Goal: Task Accomplishment & Management: Use online tool/utility

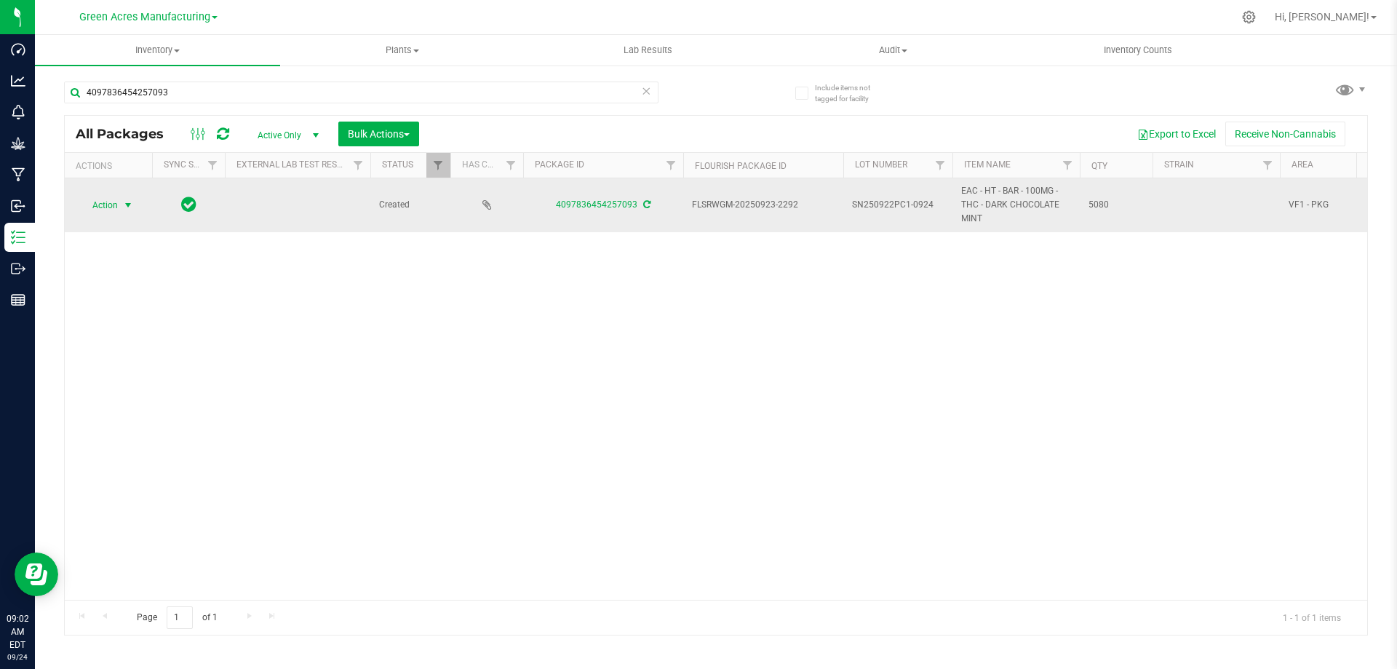
click at [116, 203] on span "Action" at bounding box center [98, 205] width 39 height 20
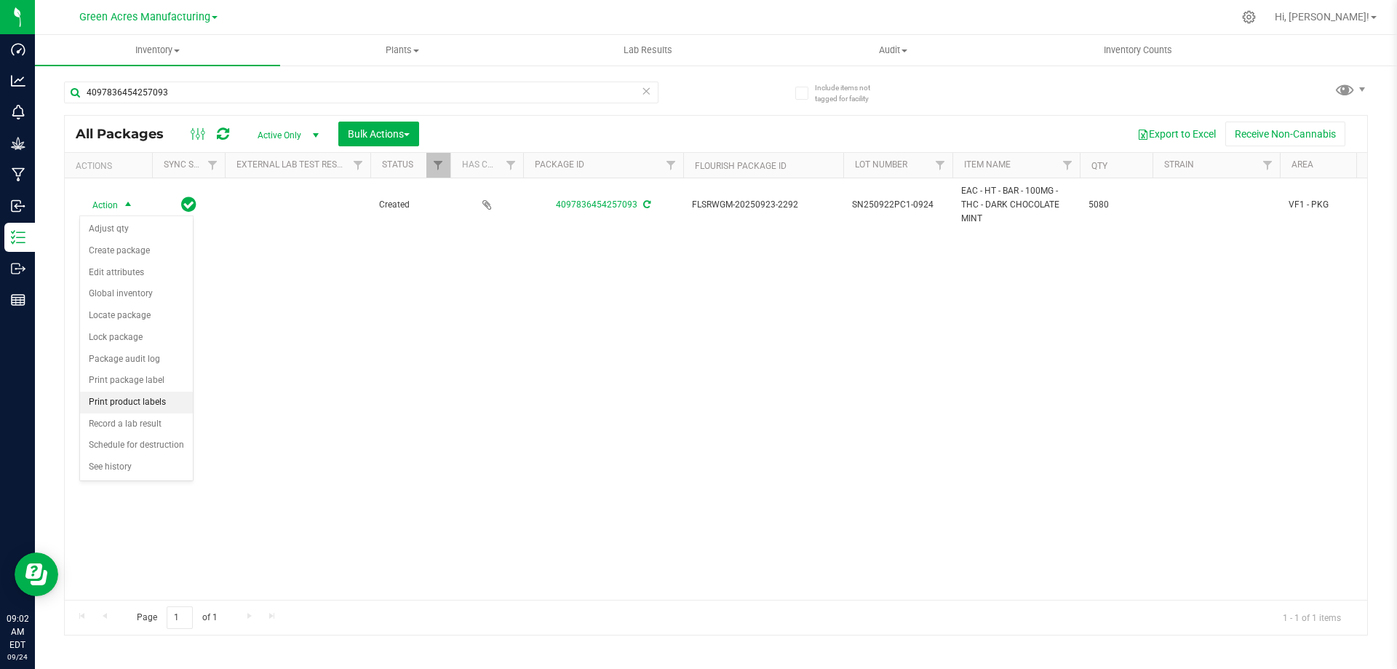
click at [121, 394] on li "Print product labels" at bounding box center [136, 403] width 113 height 22
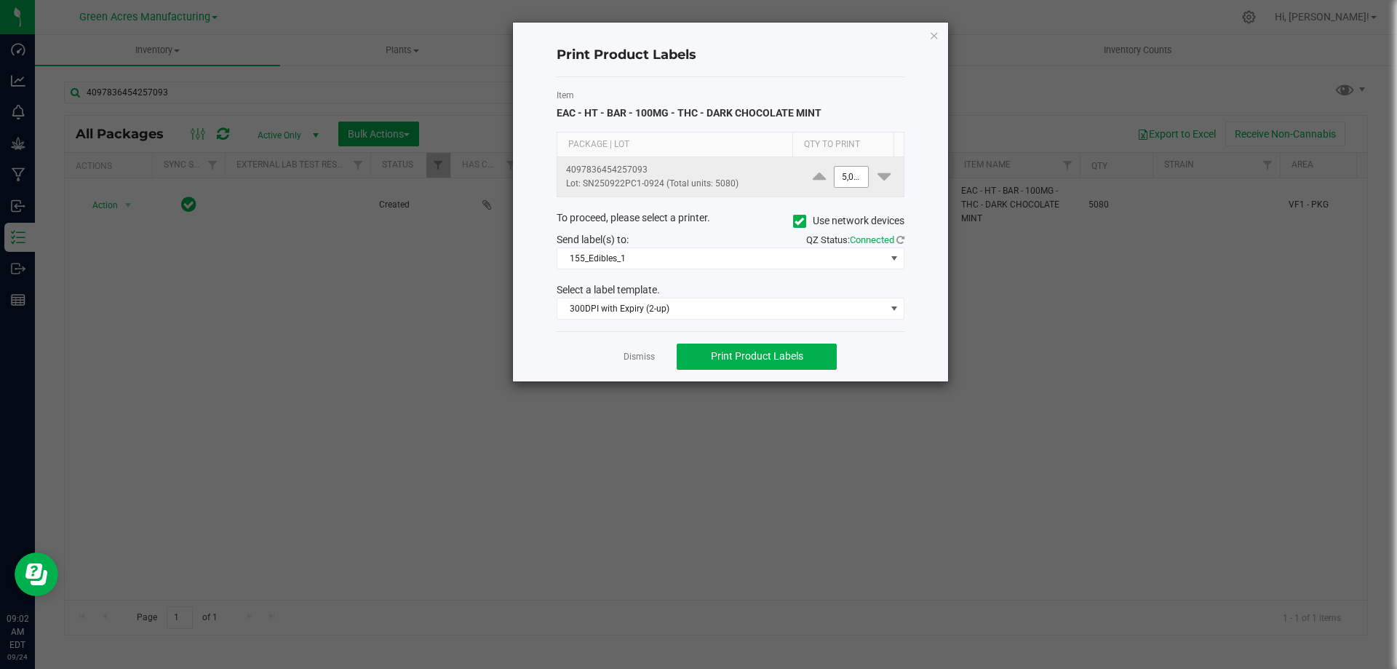
type input "5080"
click at [840, 172] on input "5080" at bounding box center [851, 177] width 33 height 20
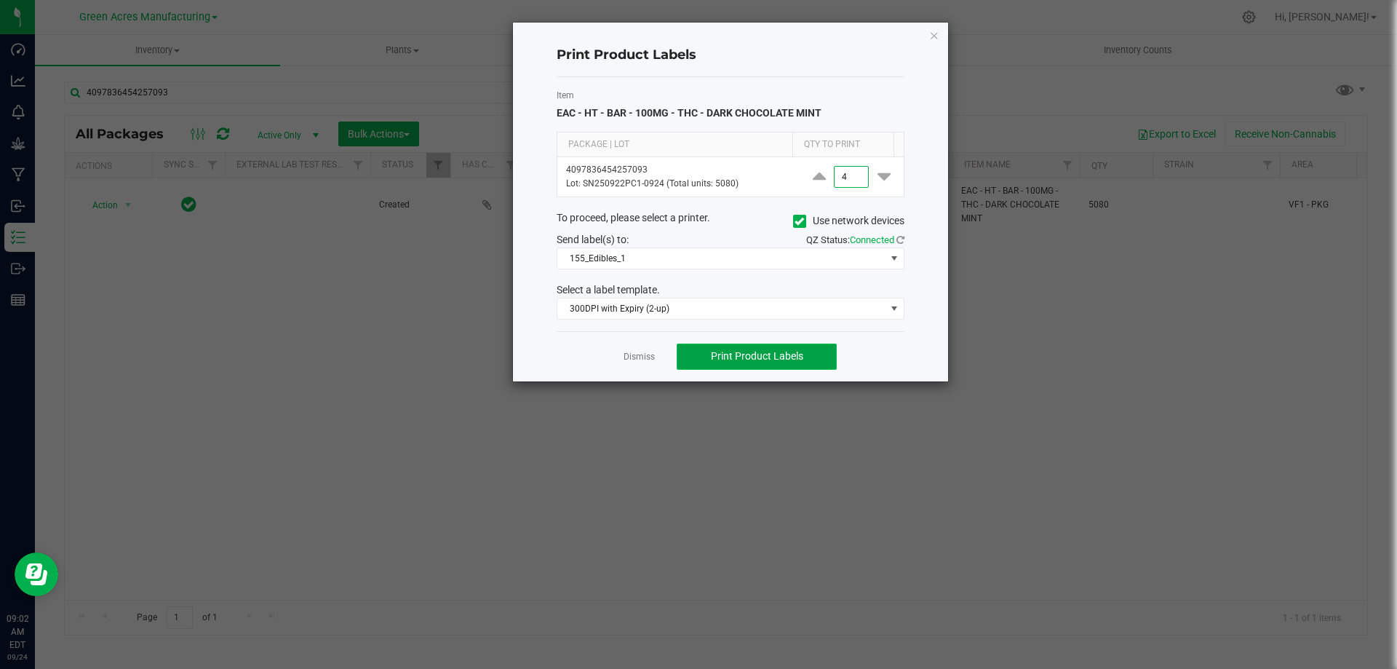
click at [817, 354] on button "Print Product Labels" at bounding box center [757, 356] width 160 height 26
click at [854, 182] on input "4" at bounding box center [851, 177] width 33 height 20
click at [806, 363] on button "Print Product Labels" at bounding box center [757, 356] width 160 height 26
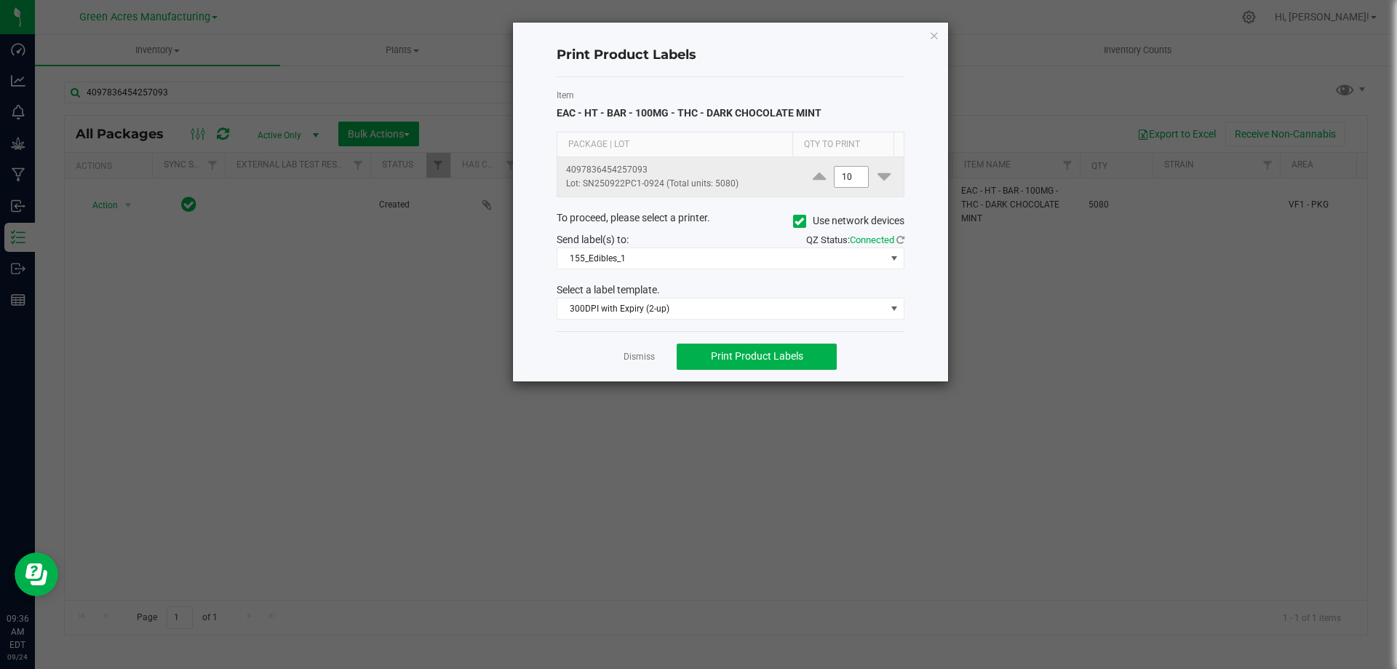
click at [849, 175] on input "10" at bounding box center [851, 177] width 33 height 20
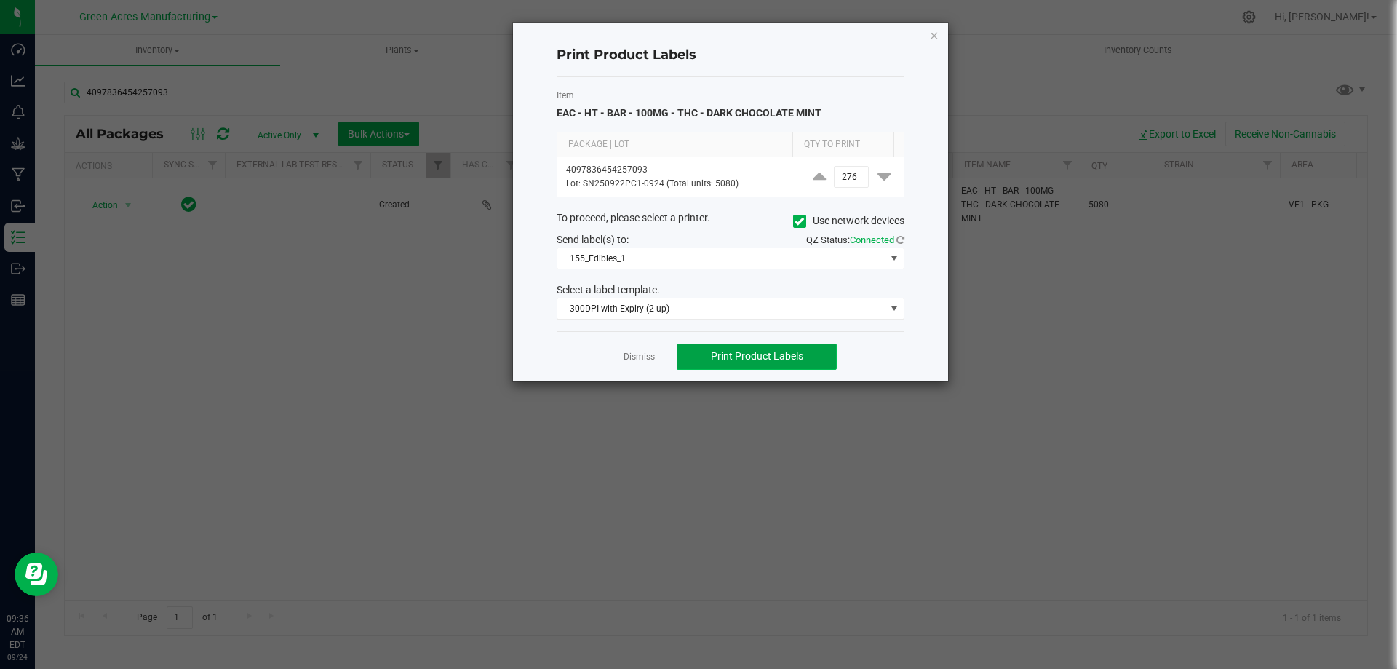
click at [742, 357] on span "Print Product Labels" at bounding box center [757, 356] width 92 height 12
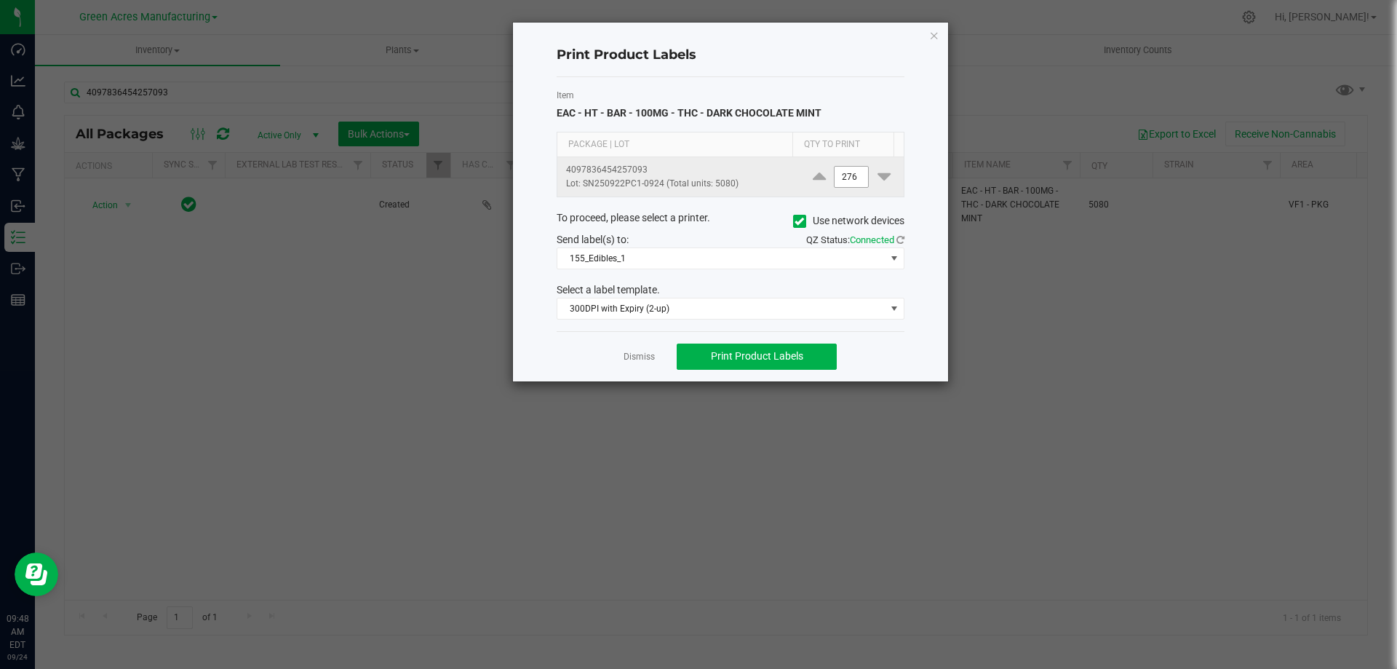
click at [855, 175] on input "276" at bounding box center [851, 177] width 33 height 20
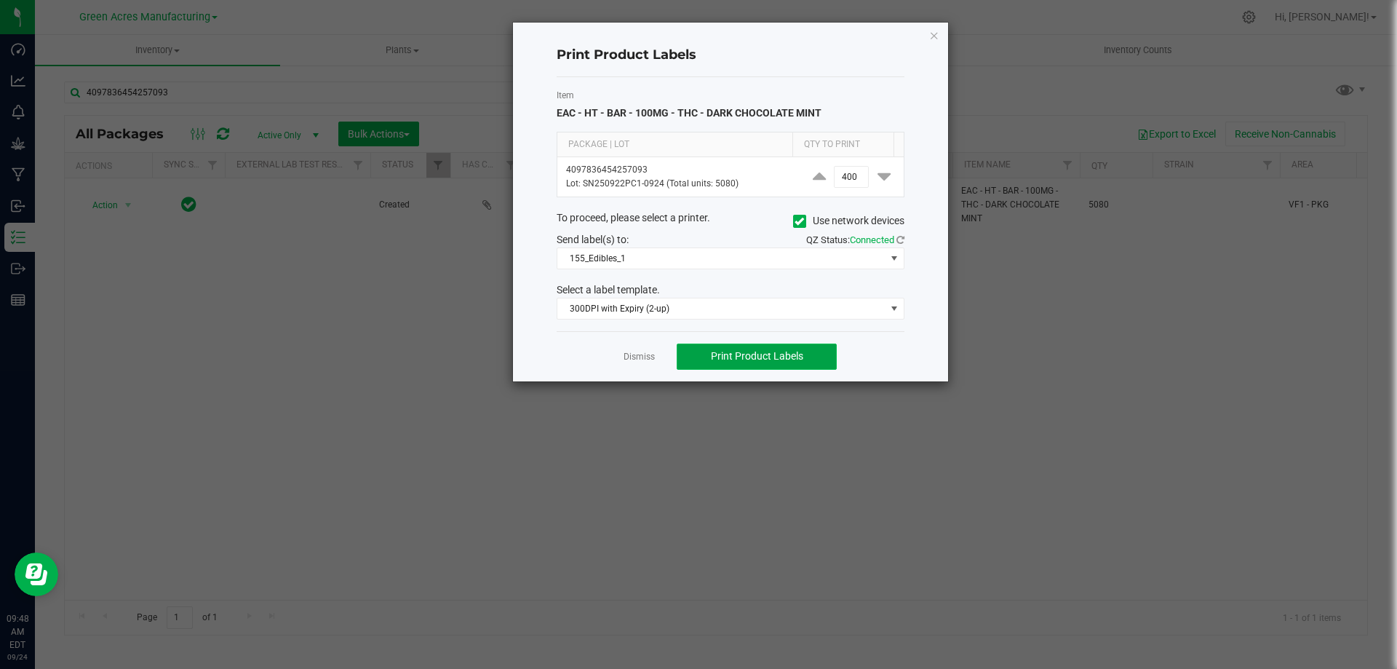
click at [800, 369] on button "Print Product Labels" at bounding box center [757, 356] width 160 height 26
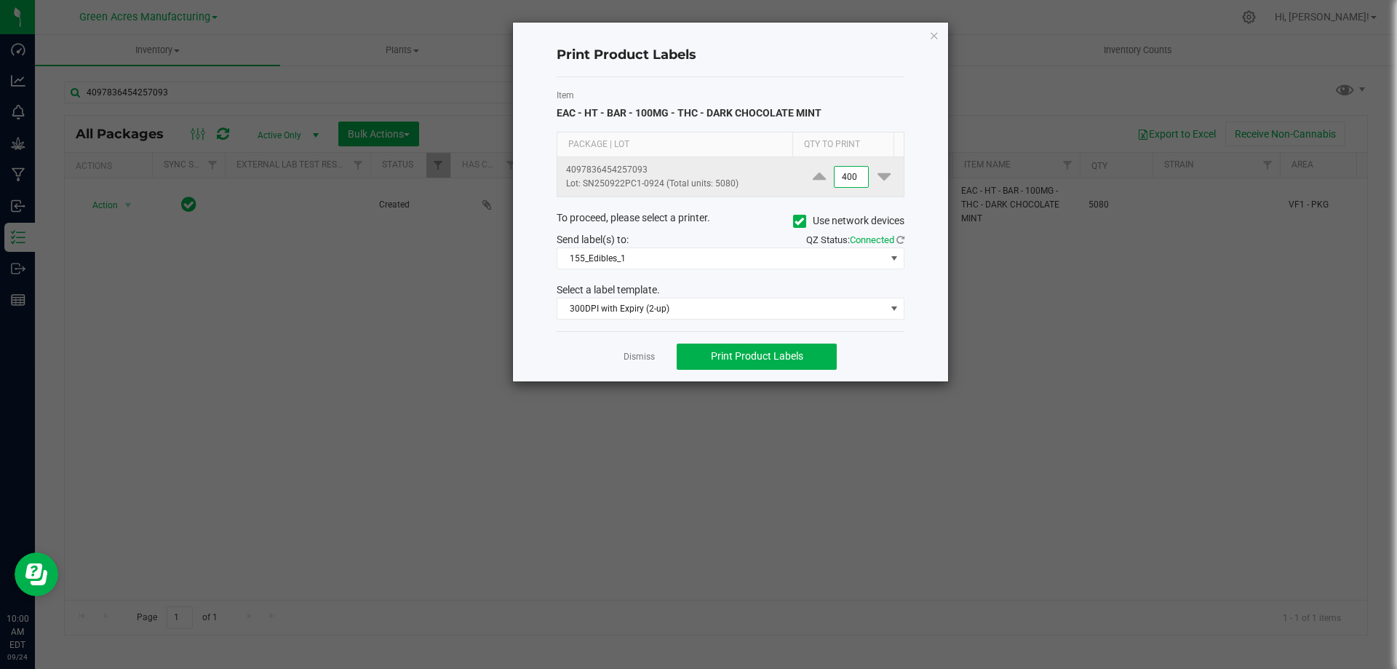
click at [847, 177] on input "400" at bounding box center [851, 177] width 33 height 20
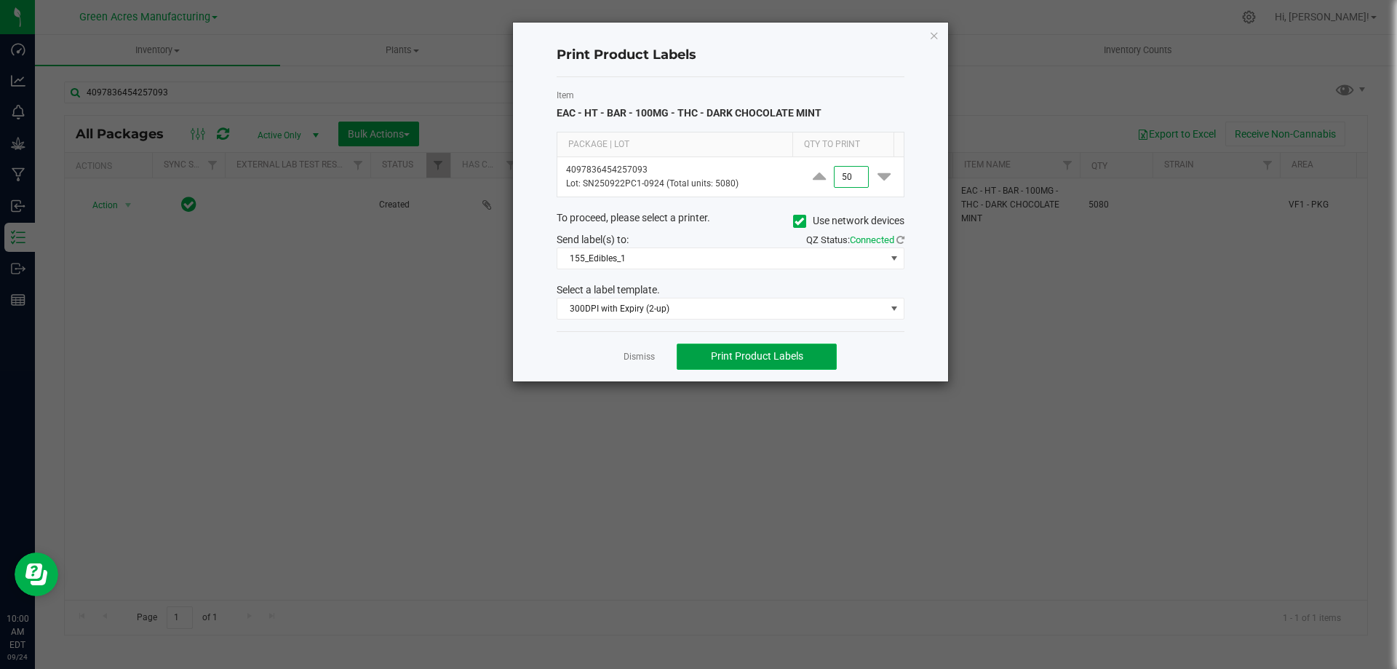
click at [753, 354] on span "Print Product Labels" at bounding box center [757, 356] width 92 height 12
click at [841, 178] on input "50" at bounding box center [851, 177] width 33 height 20
click at [747, 352] on span "Print Product Labels" at bounding box center [757, 356] width 92 height 12
click at [857, 183] on input "23" at bounding box center [851, 177] width 33 height 20
click at [732, 356] on span "Print Product Labels" at bounding box center [757, 356] width 92 height 12
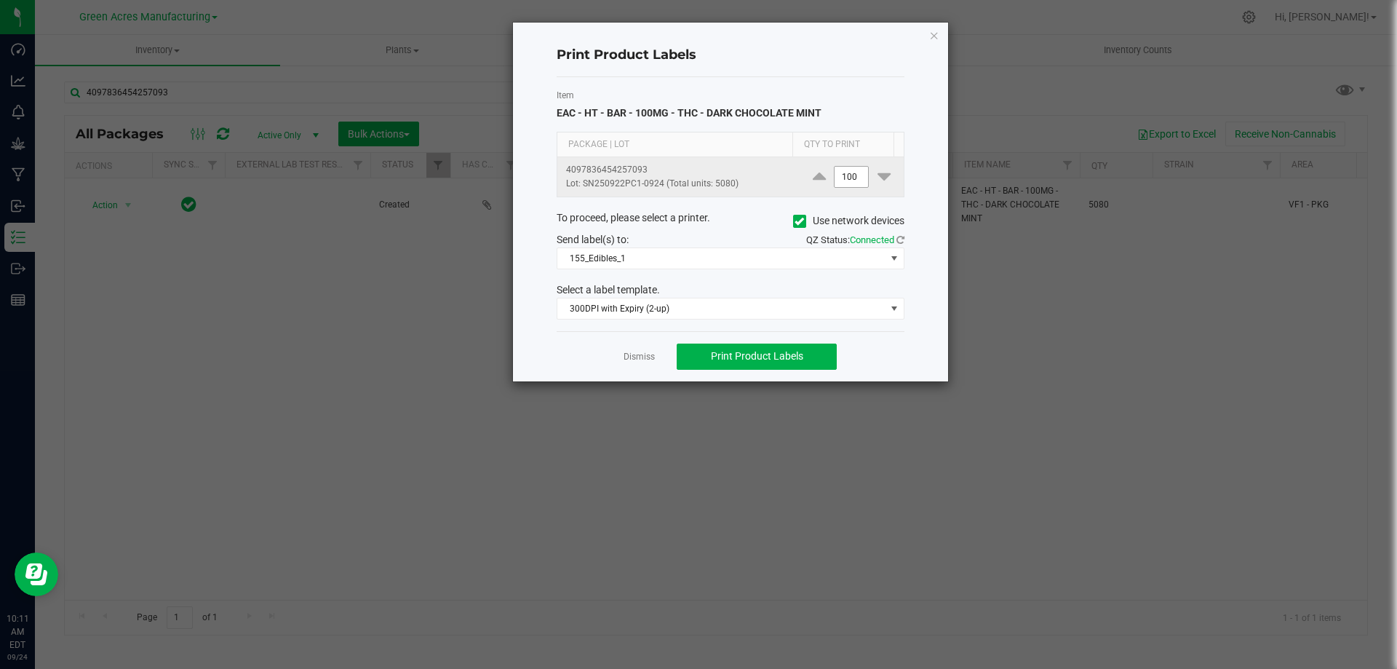
click at [843, 178] on input "100" at bounding box center [851, 177] width 33 height 20
type input "10"
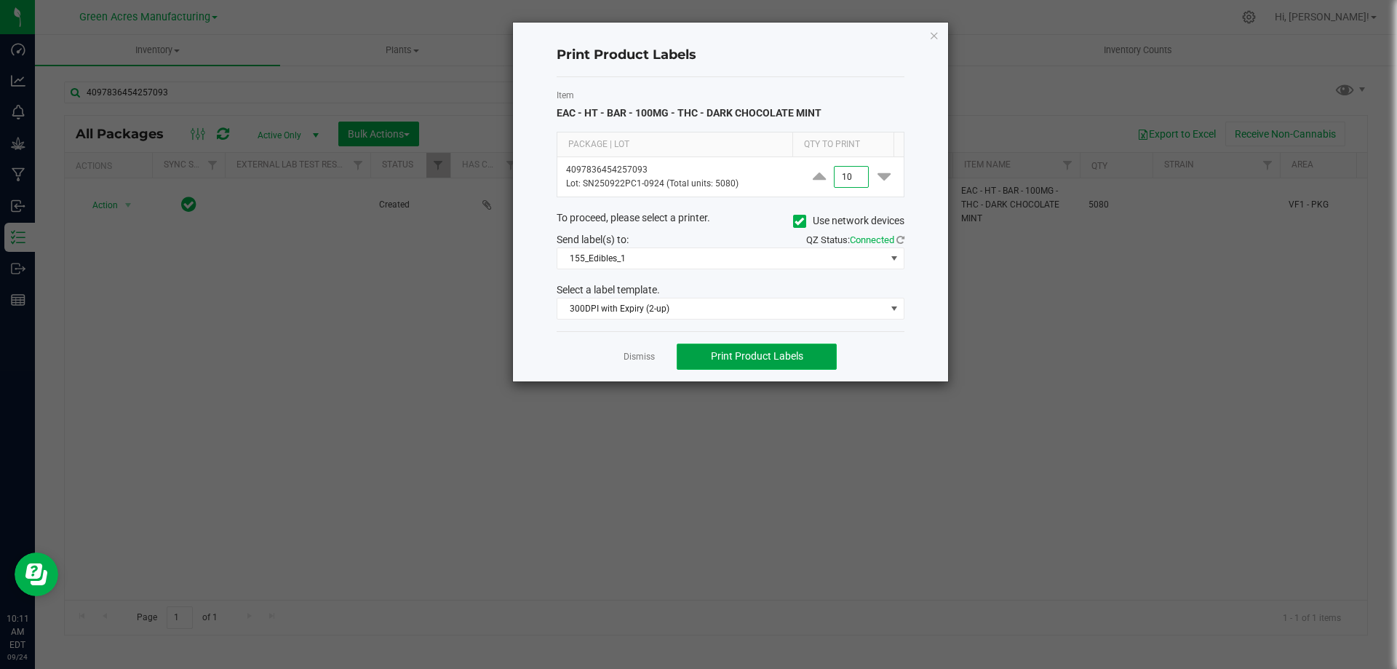
click at [789, 367] on button "Print Product Labels" at bounding box center [757, 356] width 160 height 26
click at [635, 357] on link "Dismiss" at bounding box center [639, 357] width 31 height 12
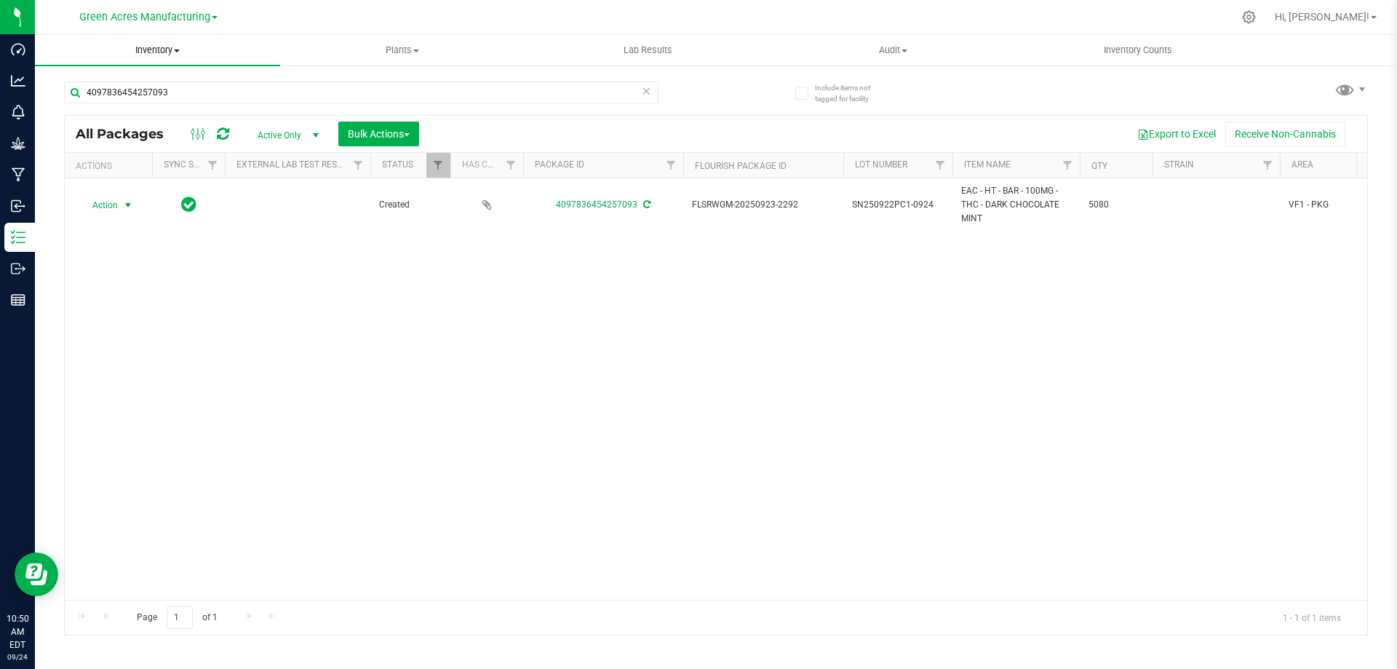
click at [174, 52] on span "Inventory" at bounding box center [157, 50] width 245 height 13
click at [122, 170] on span "From bill of materials" at bounding box center [101, 175] width 132 height 12
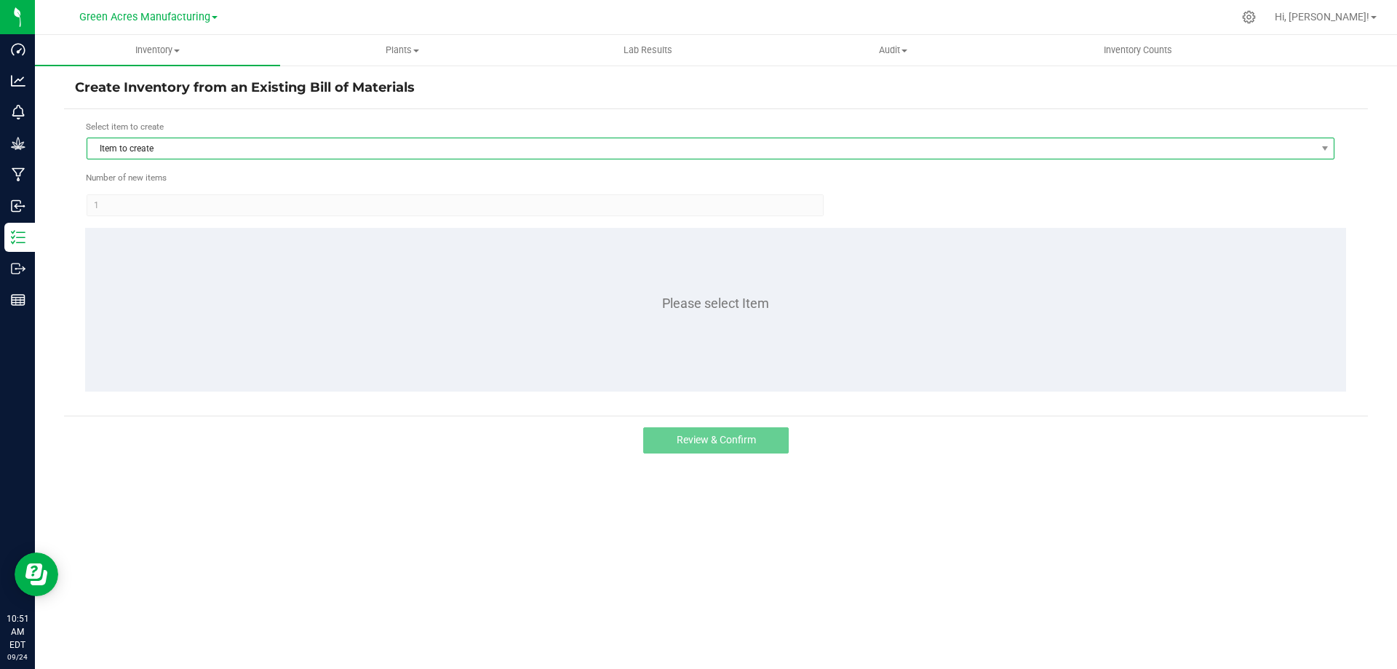
click at [474, 156] on span "Item to create" at bounding box center [701, 148] width 1228 height 20
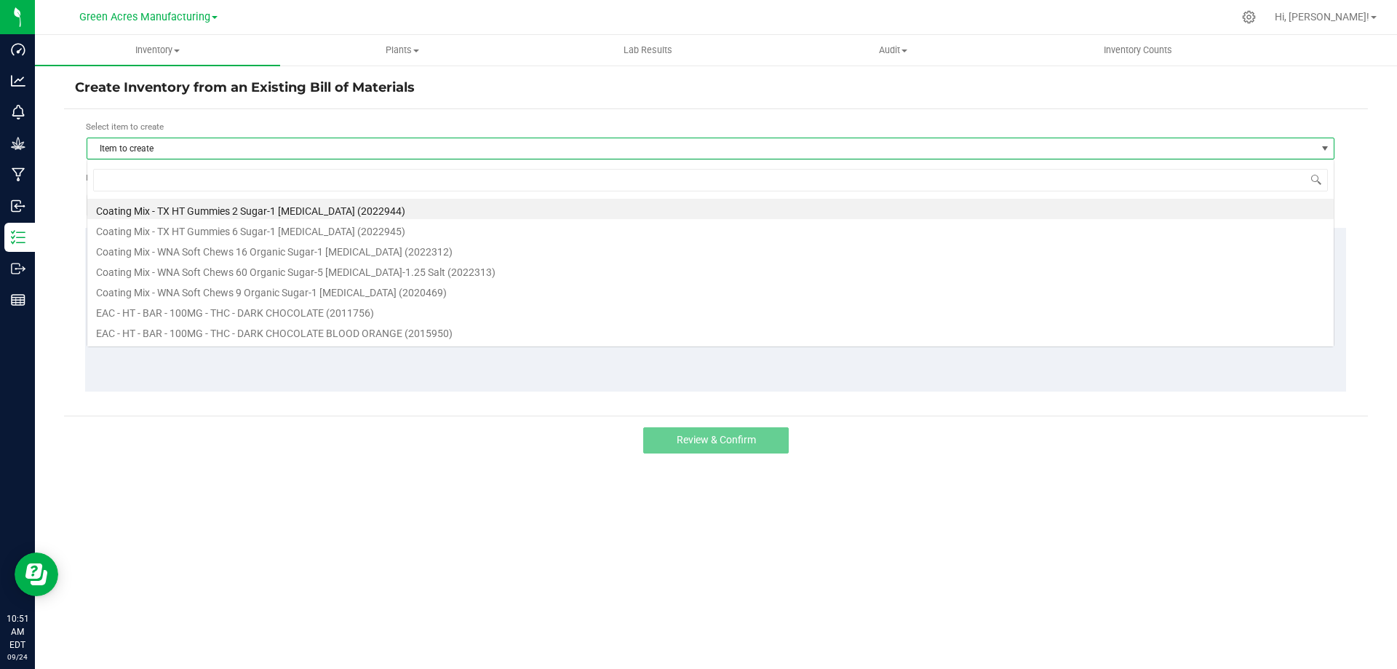
scroll to position [22, 1248]
type input "m"
type input "dark"
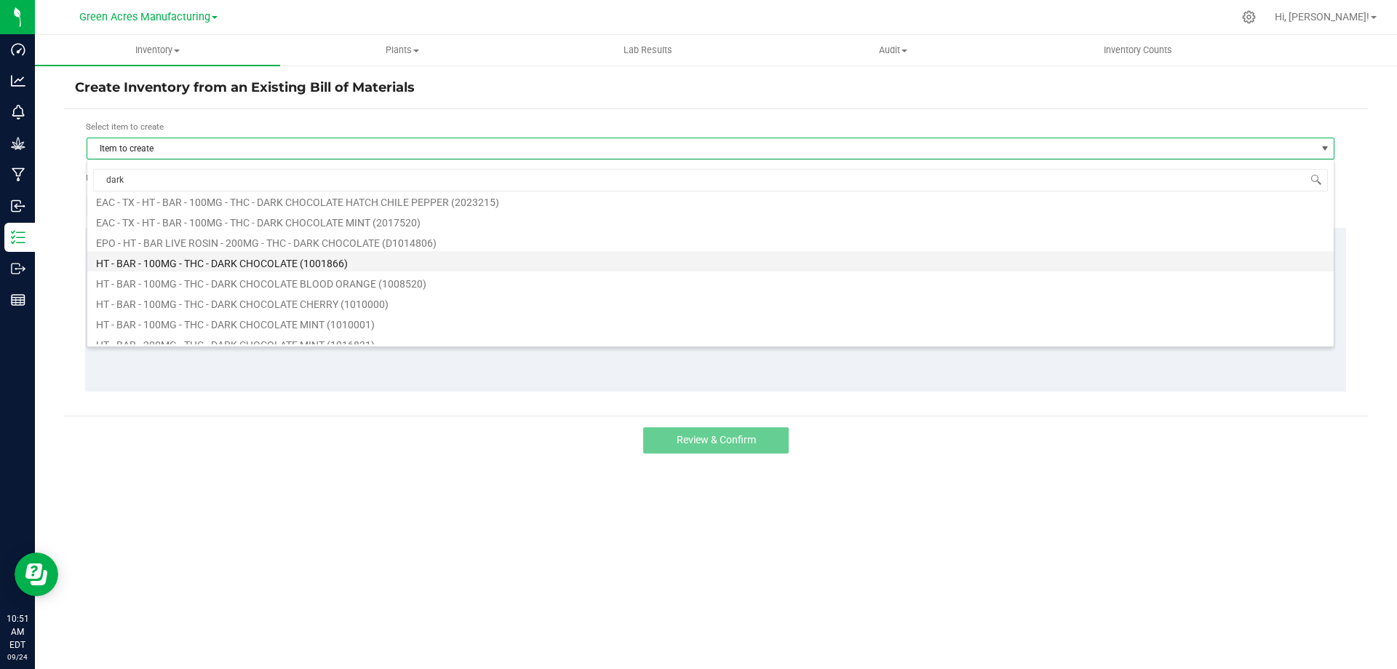
scroll to position [218, 0]
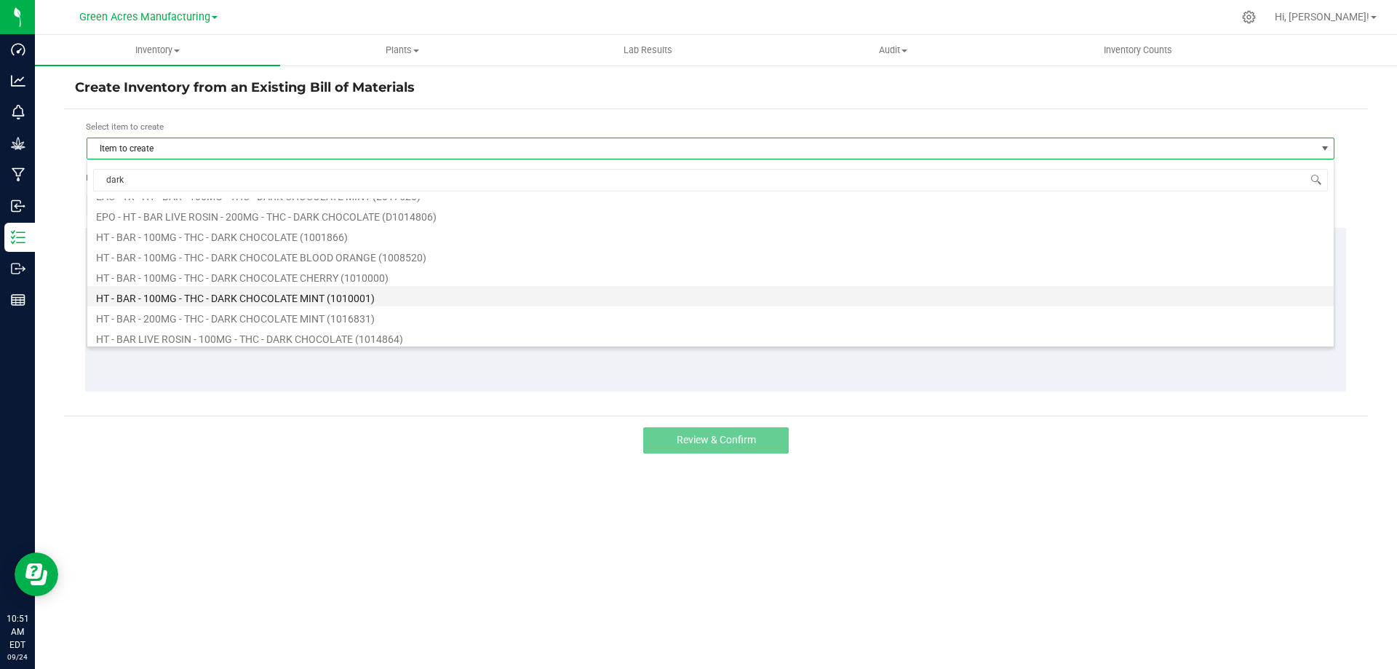
click at [187, 295] on li "HT - BAR - 100MG - THC - DARK CHOCOLATE MINT (1010001)" at bounding box center [710, 296] width 1247 height 20
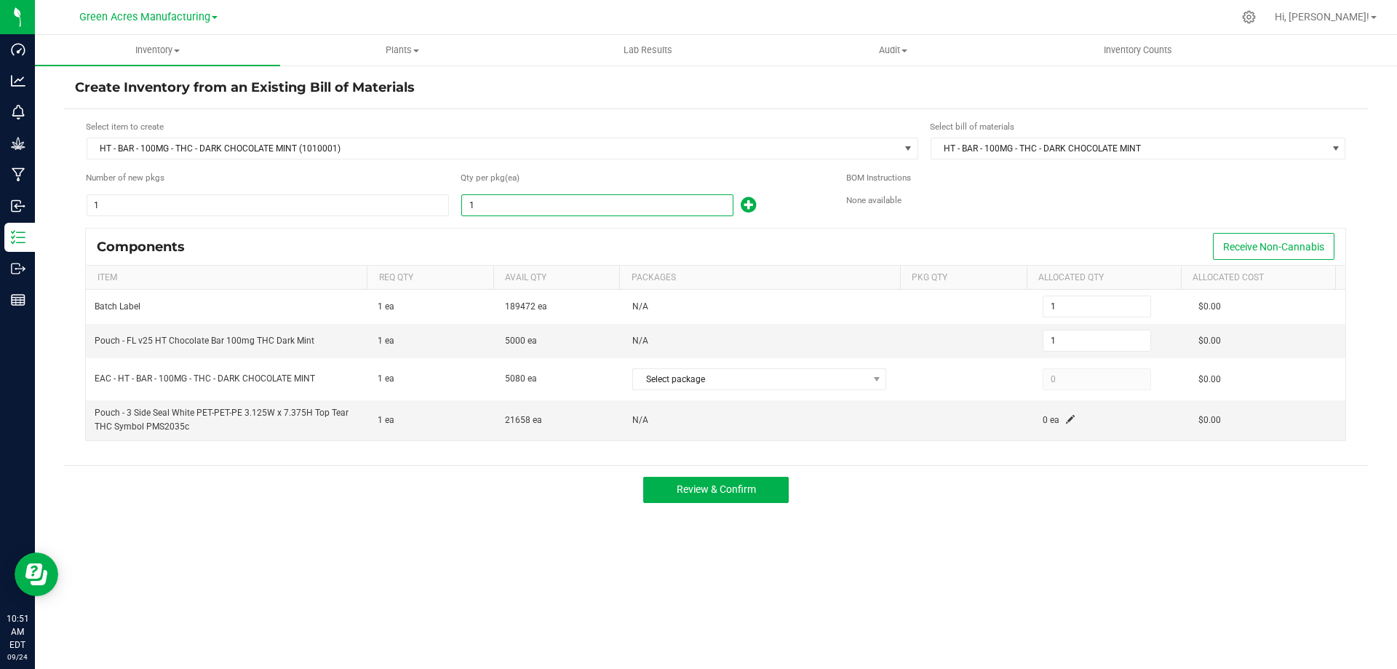
click at [538, 204] on input "1" at bounding box center [597, 205] width 271 height 20
type input "4"
type input "48"
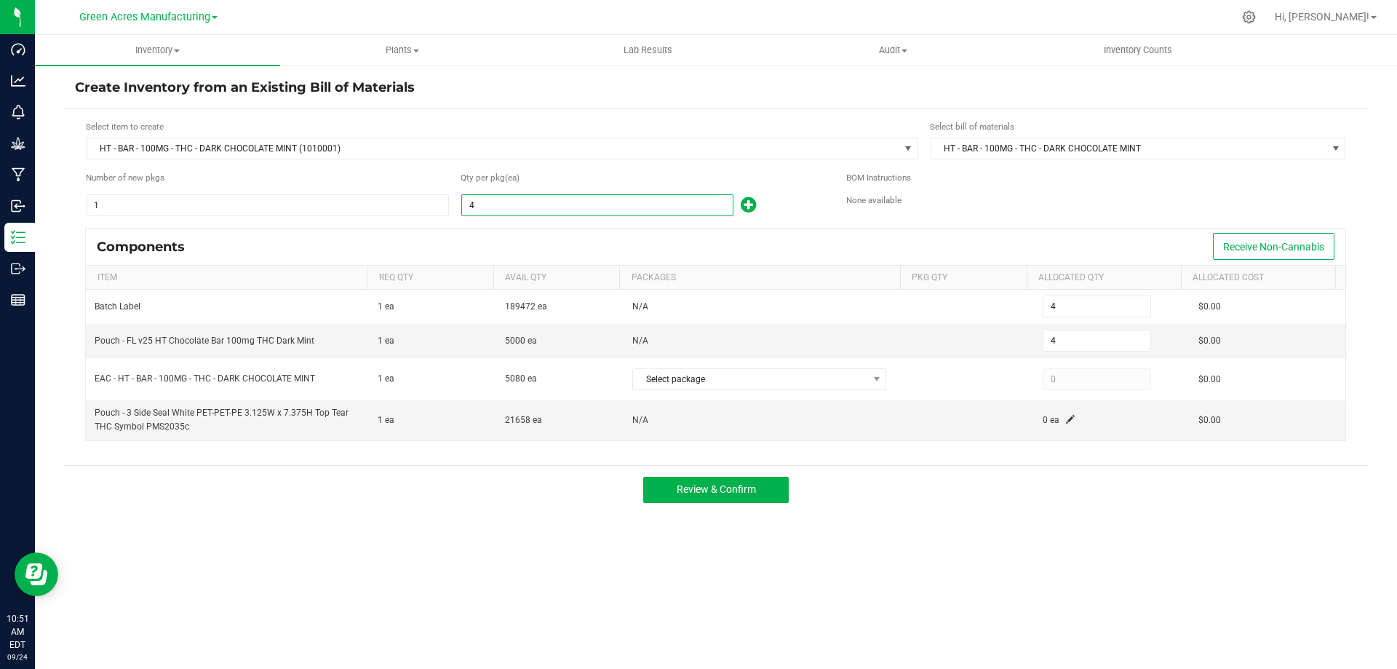
type input "48"
type input "485"
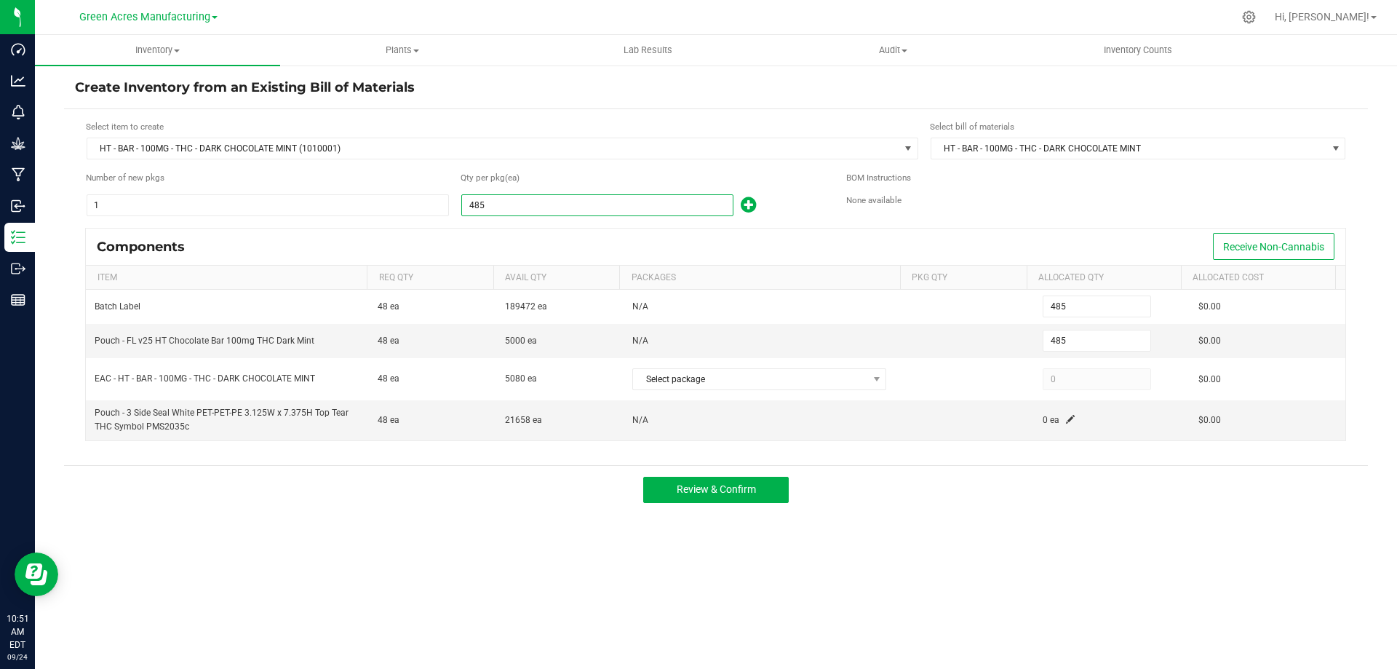
type input "4859"
type input "4,859"
click at [781, 218] on form "Select item to create HT - BAR - 100MG - THC - DARK CHOCOLATE MINT (1010001) Se…" at bounding box center [716, 287] width 1282 height 334
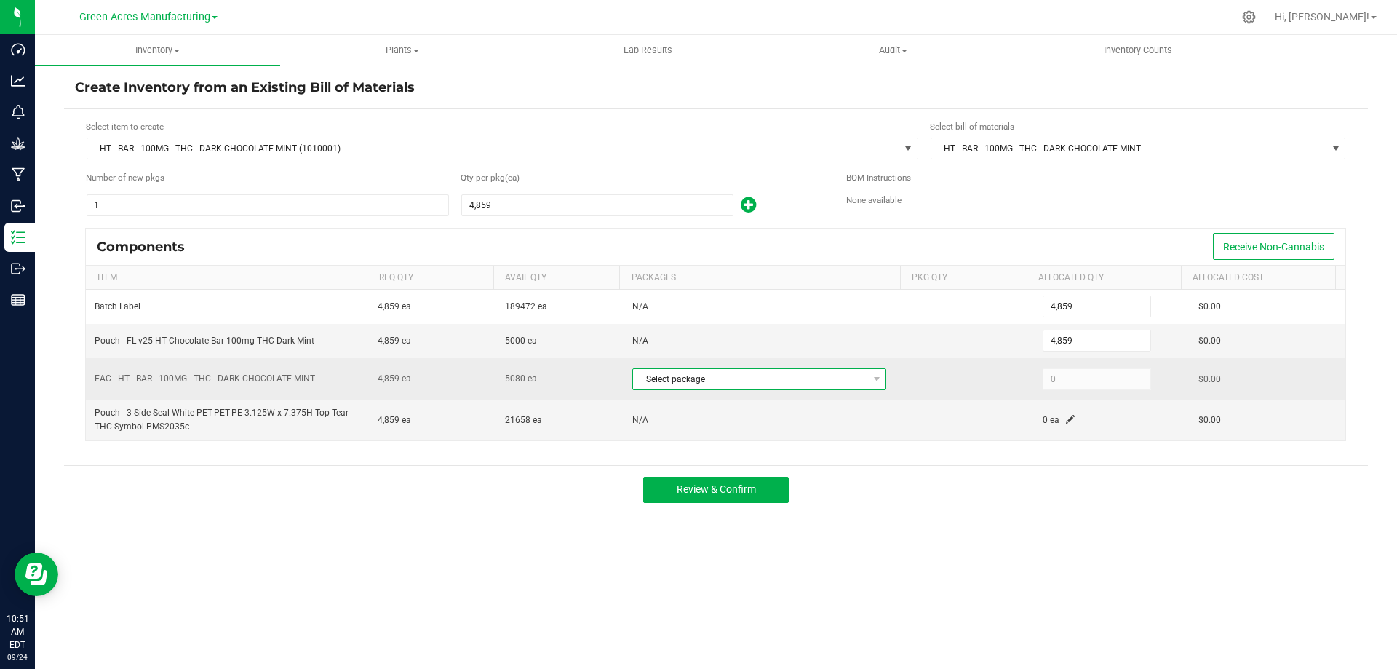
click at [791, 386] on span "Select package" at bounding box center [750, 379] width 234 height 20
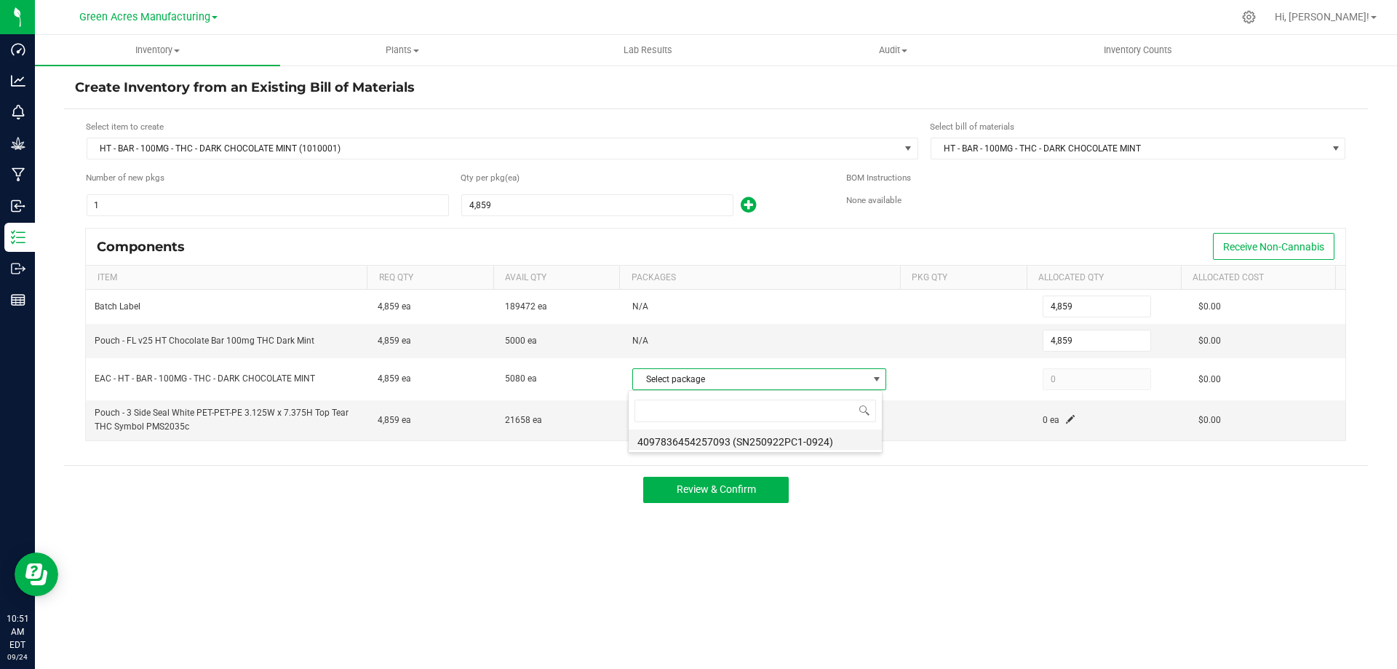
click at [756, 442] on li "4097836454257093 (SN250922PC1-0924)" at bounding box center [755, 439] width 253 height 20
type input "4,859"
click at [1066, 419] on span at bounding box center [1070, 419] width 9 height 9
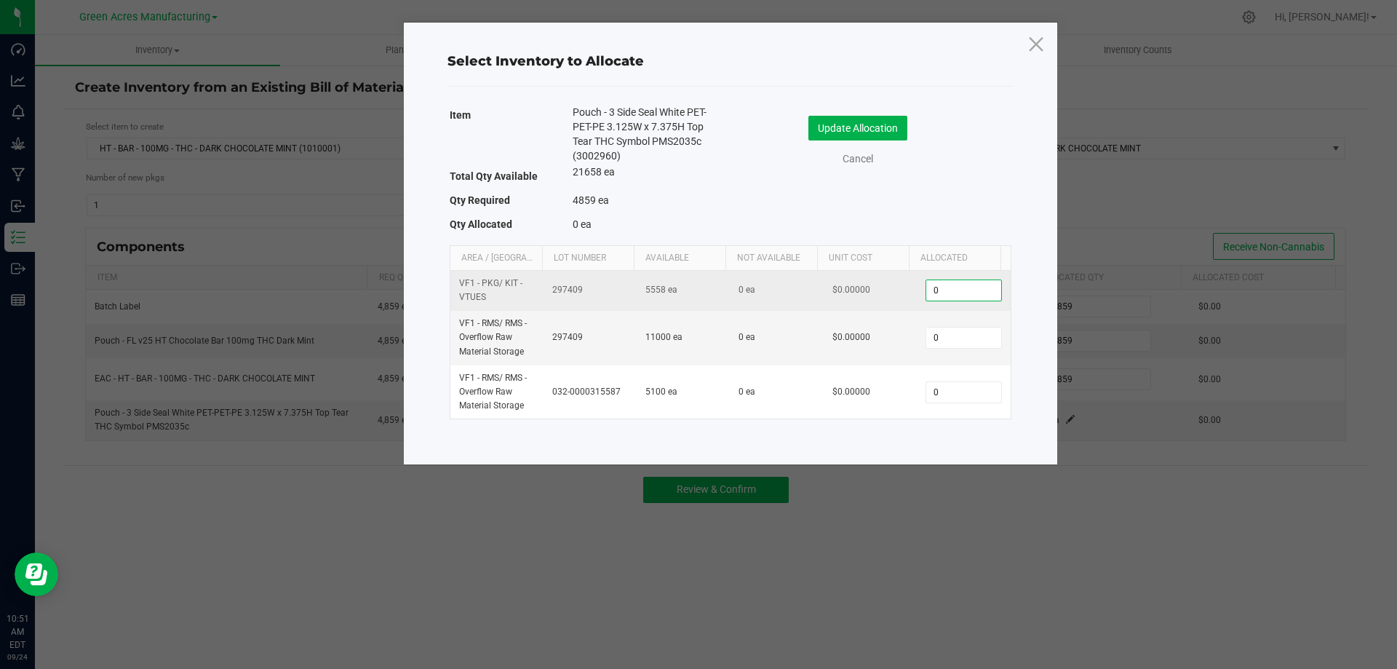
click at [952, 290] on input "0" at bounding box center [963, 290] width 74 height 20
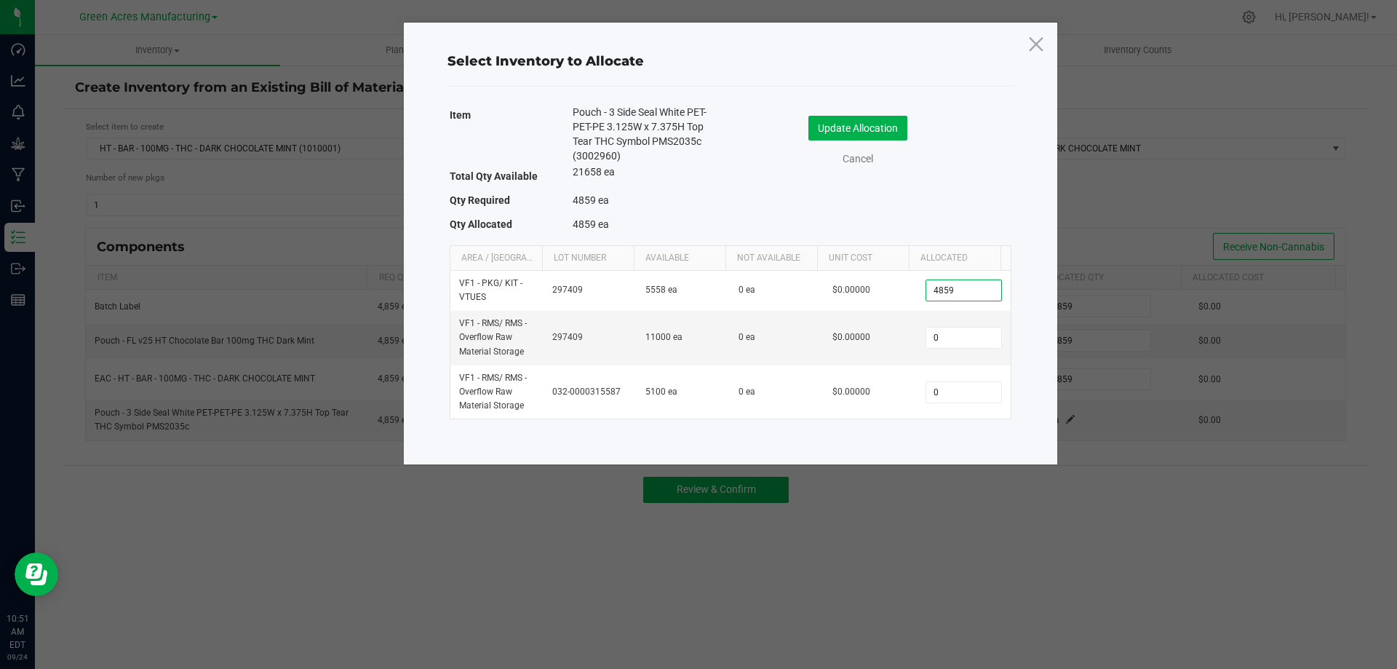
type input "4,859"
drag, startPoint x: 946, startPoint y: 196, endPoint x: 944, endPoint y: 188, distance: 8.3
click at [946, 195] on div "Item Pouch - 3 Side Seal White PET-PET-PE 3.125W x 7.375H Top Tear THC Symbol P…" at bounding box center [731, 171] width 562 height 133
click at [880, 116] on button "Update Allocation" at bounding box center [858, 128] width 99 height 25
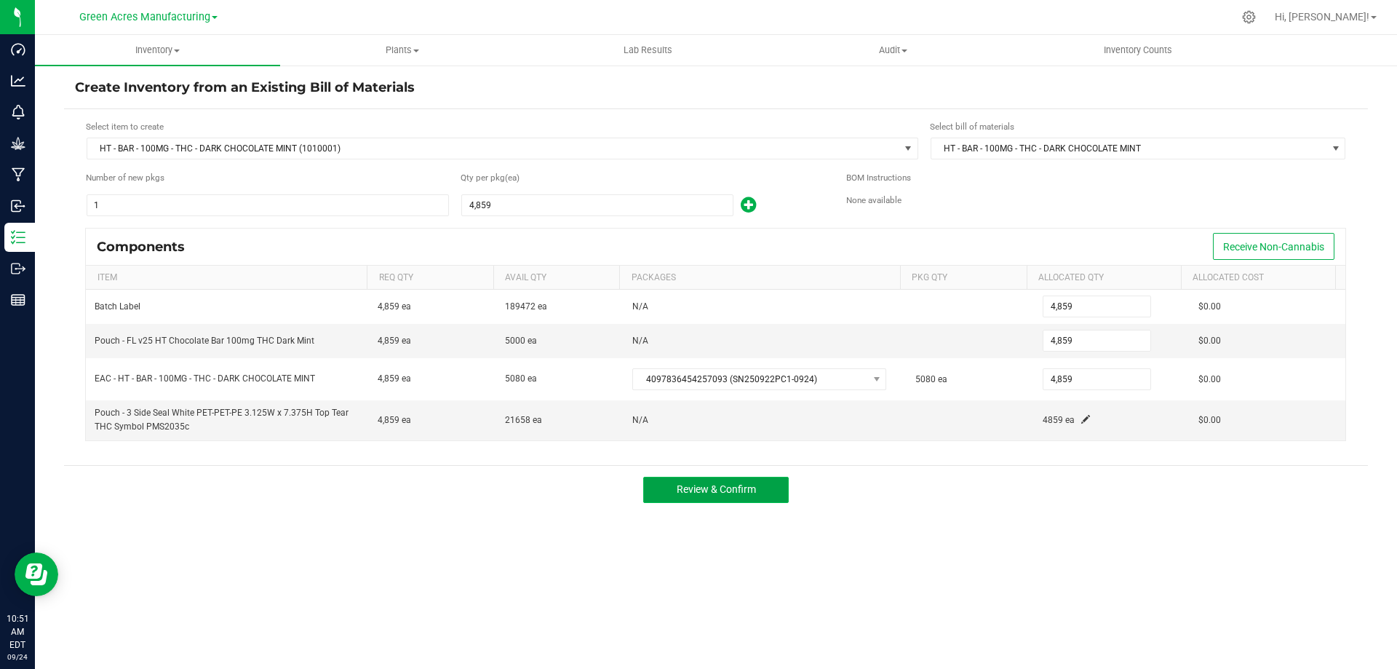
click at [762, 481] on button "Review & Confirm" at bounding box center [716, 490] width 146 height 26
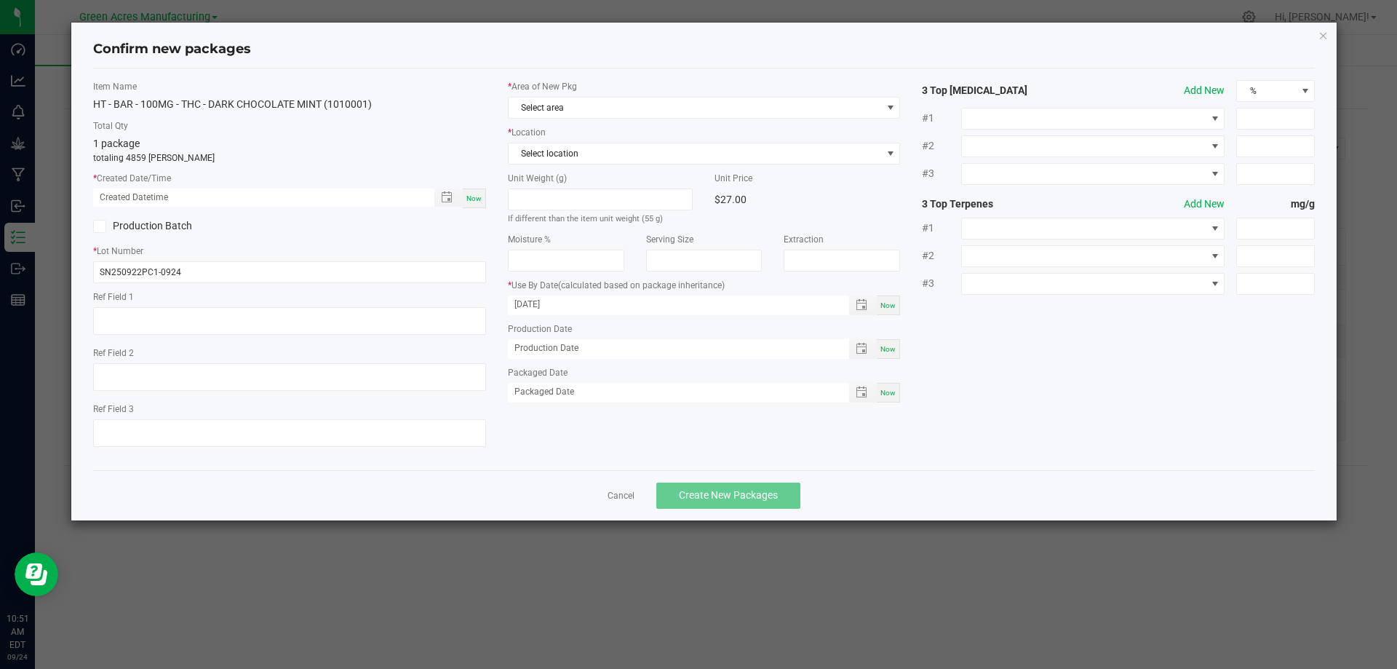
click at [474, 199] on span "Now" at bounding box center [473, 198] width 15 height 8
type input "[DATE] 10:51 AM"
click at [604, 100] on span "Select area" at bounding box center [695, 108] width 373 height 20
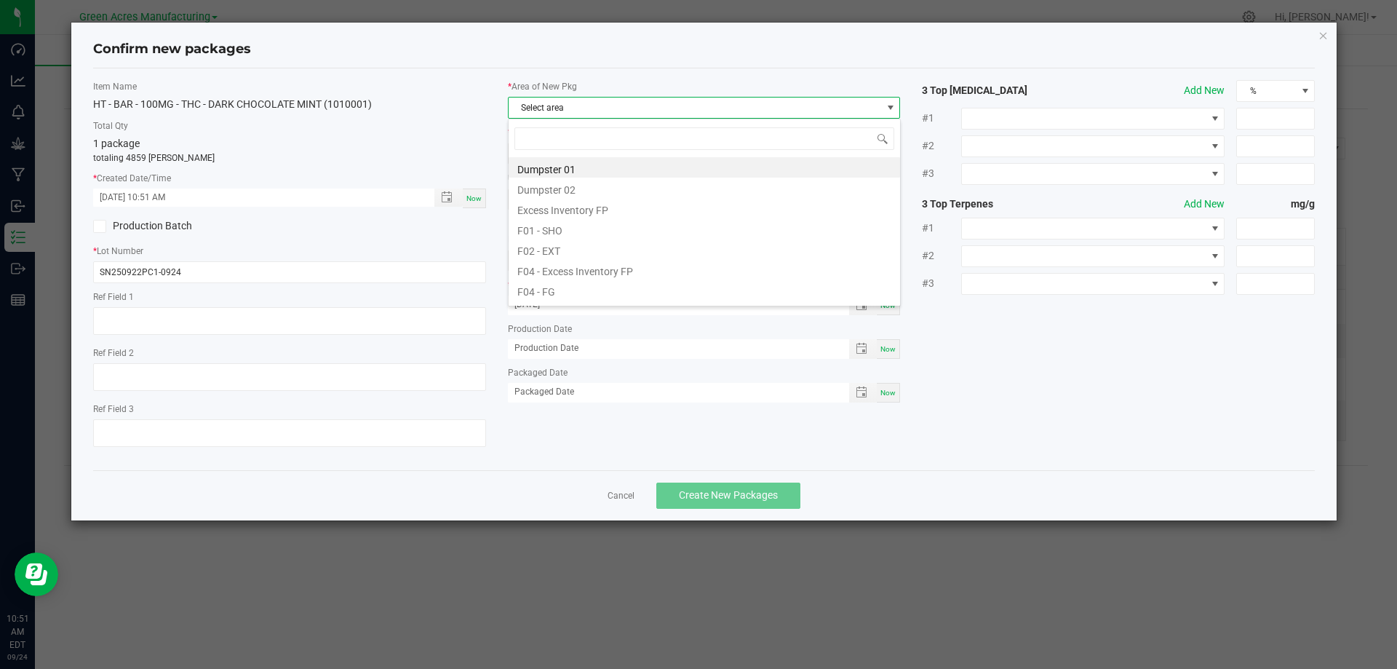
scroll to position [22, 393]
type input "v"
click at [598, 229] on li "Pantry / Secured Vault" at bounding box center [705, 228] width 392 height 20
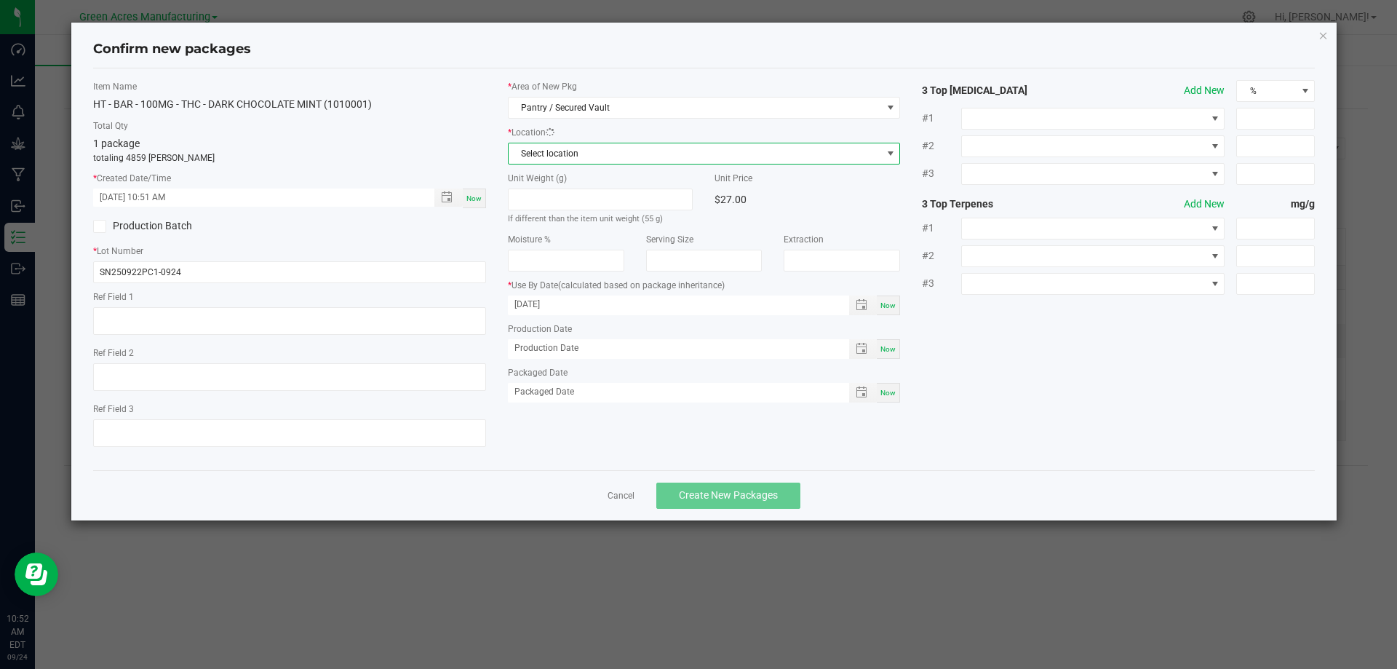
click at [609, 148] on span "Select location" at bounding box center [695, 153] width 373 height 20
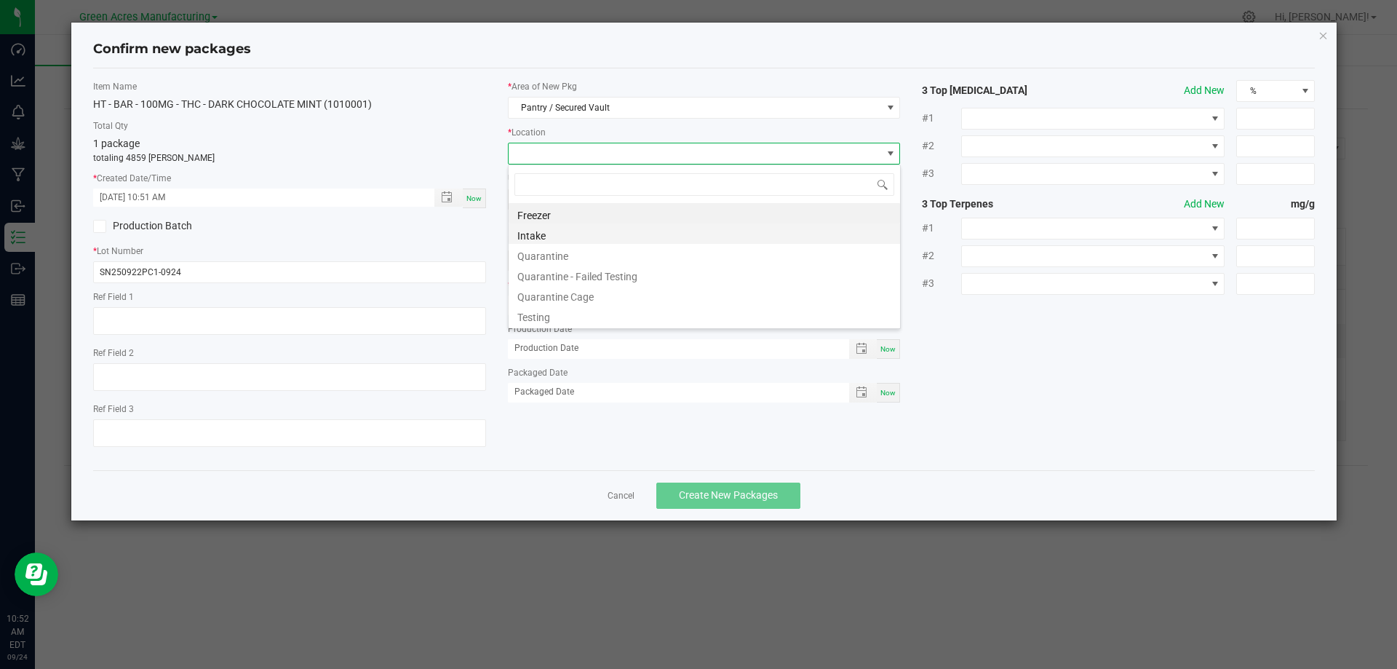
click at [568, 240] on li "Intake" at bounding box center [705, 233] width 392 height 20
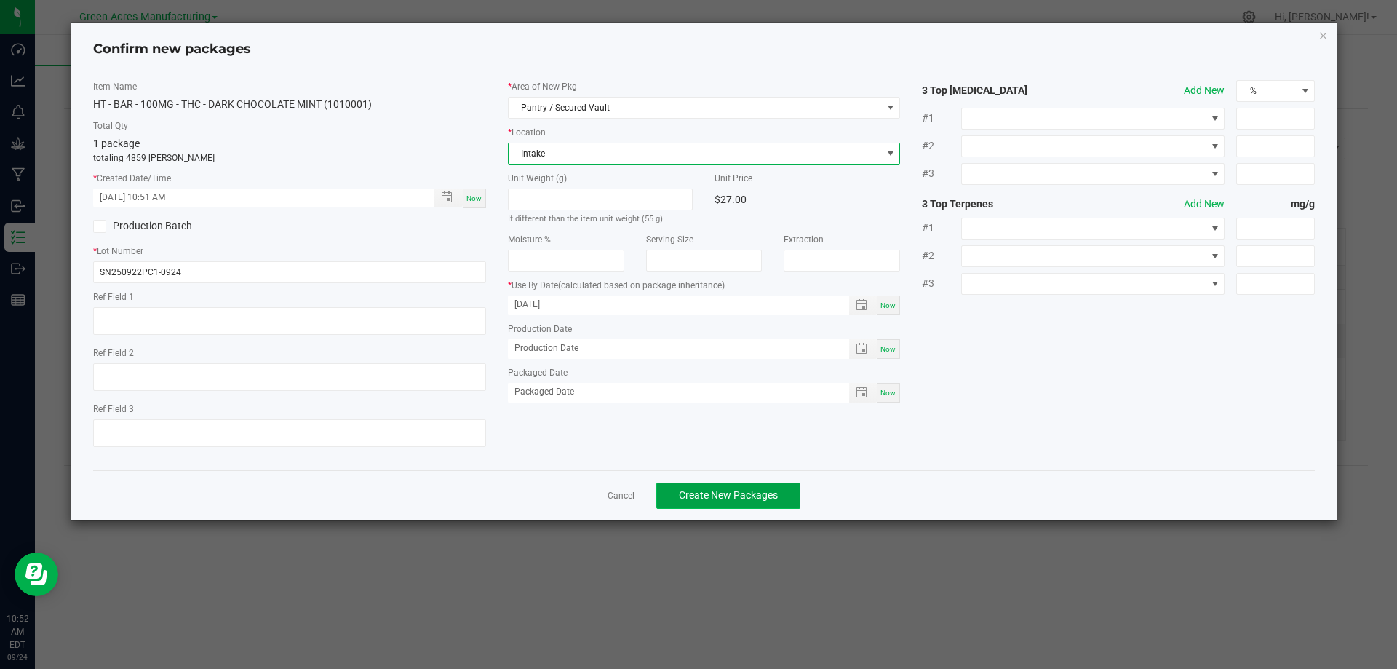
click at [728, 500] on span "Create New Packages" at bounding box center [728, 495] width 99 height 12
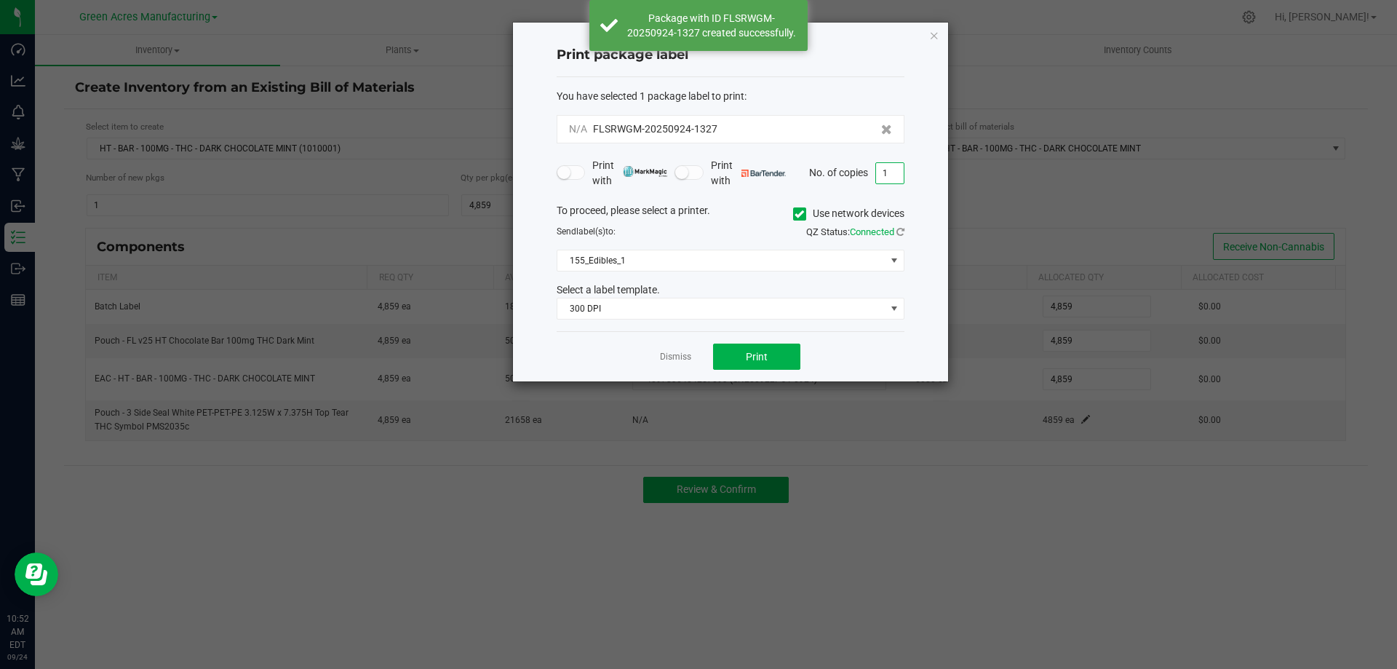
click at [893, 178] on input "1" at bounding box center [890, 173] width 28 height 20
type input "2"
click at [867, 350] on div "Dismiss Print" at bounding box center [731, 356] width 348 height 50
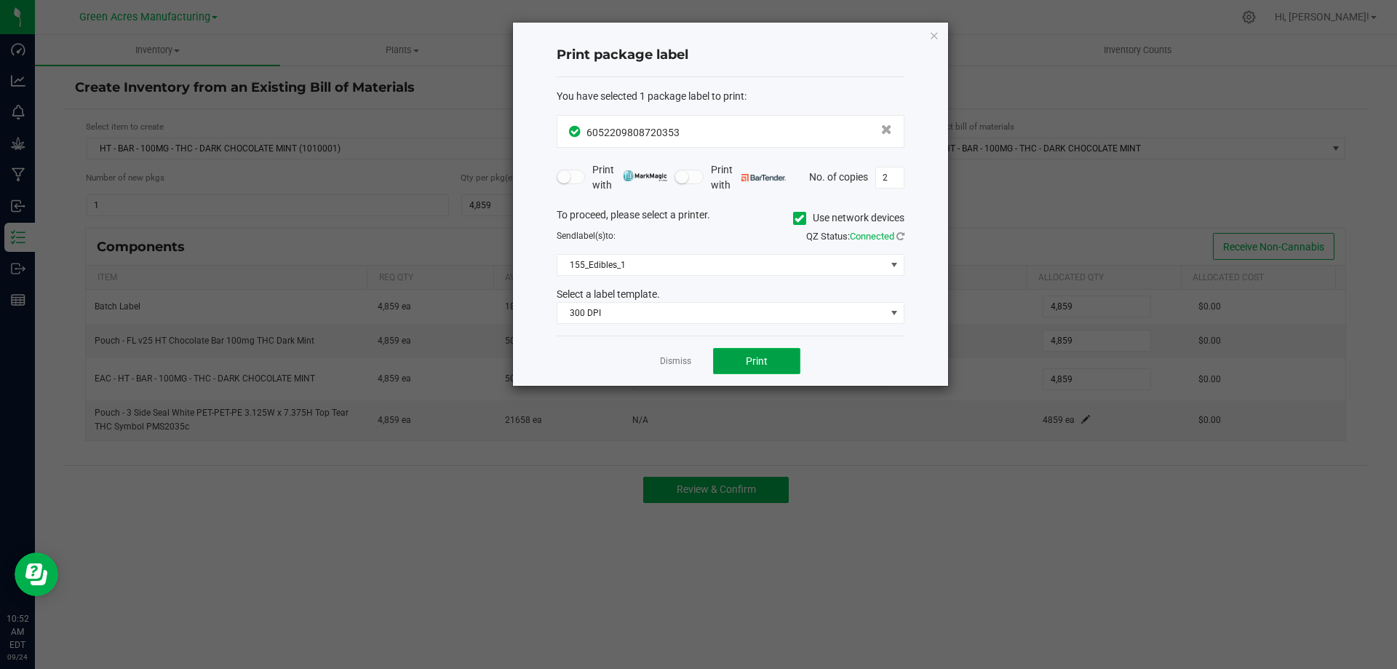
click at [778, 351] on button "Print" at bounding box center [756, 361] width 87 height 26
click at [672, 365] on link "Dismiss" at bounding box center [675, 361] width 31 height 12
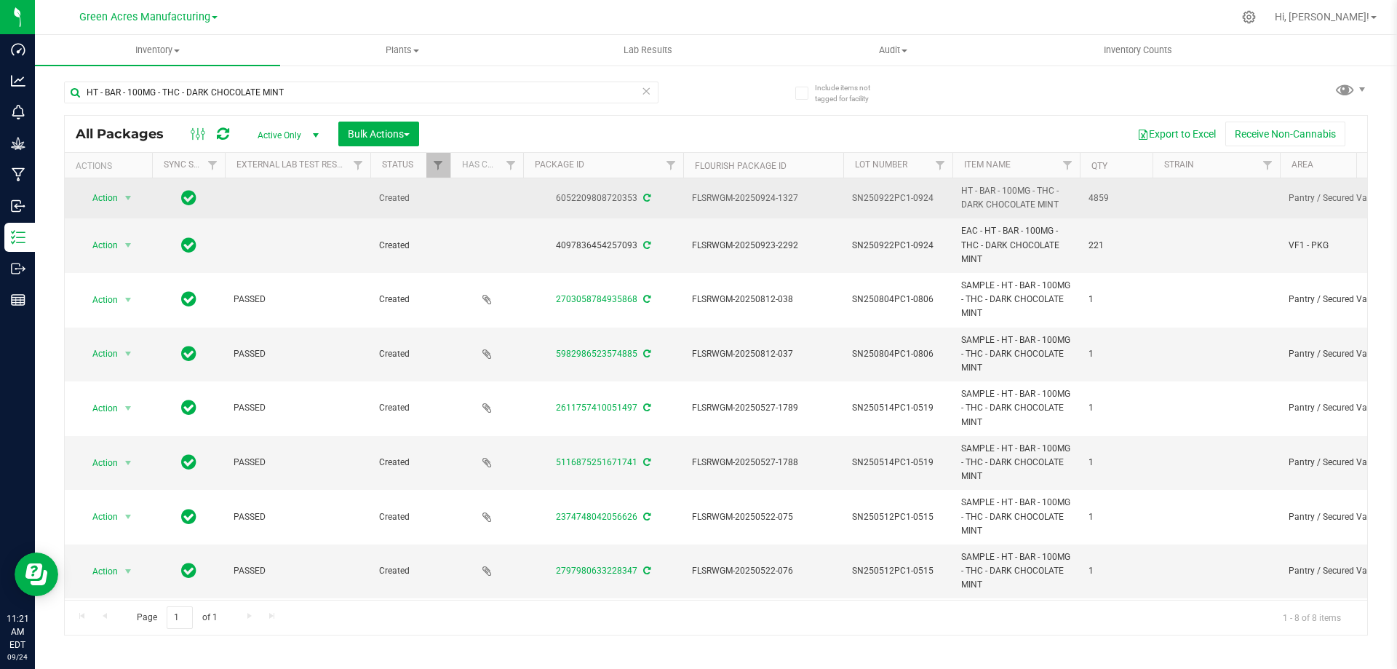
click at [889, 199] on span "SN250922PC1-0924" at bounding box center [898, 198] width 92 height 14
click at [889, 199] on input "SN250922PC1-0924" at bounding box center [895, 198] width 104 height 23
click at [322, 90] on input "HT - BAR - 100MG - THC - DARK CHOCOLATE MINT" at bounding box center [361, 93] width 595 height 22
click at [321, 91] on input "HT - BAR - 100MG - THC - DARK CHOCOLATE MINT" at bounding box center [361, 93] width 595 height 22
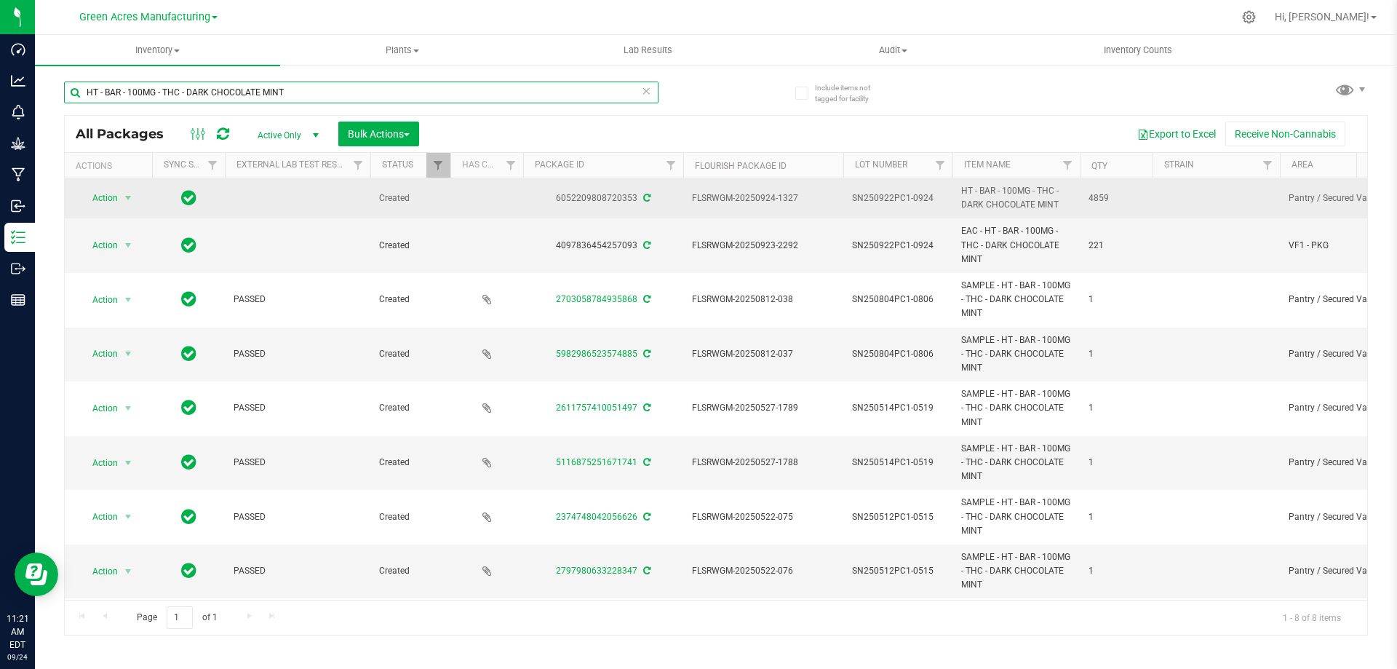
click at [321, 91] on input "HT - BAR - 100MG - THC - DARK CHOCOLATE MINT" at bounding box center [361, 93] width 595 height 22
paste input "SN250922PC1-0924"
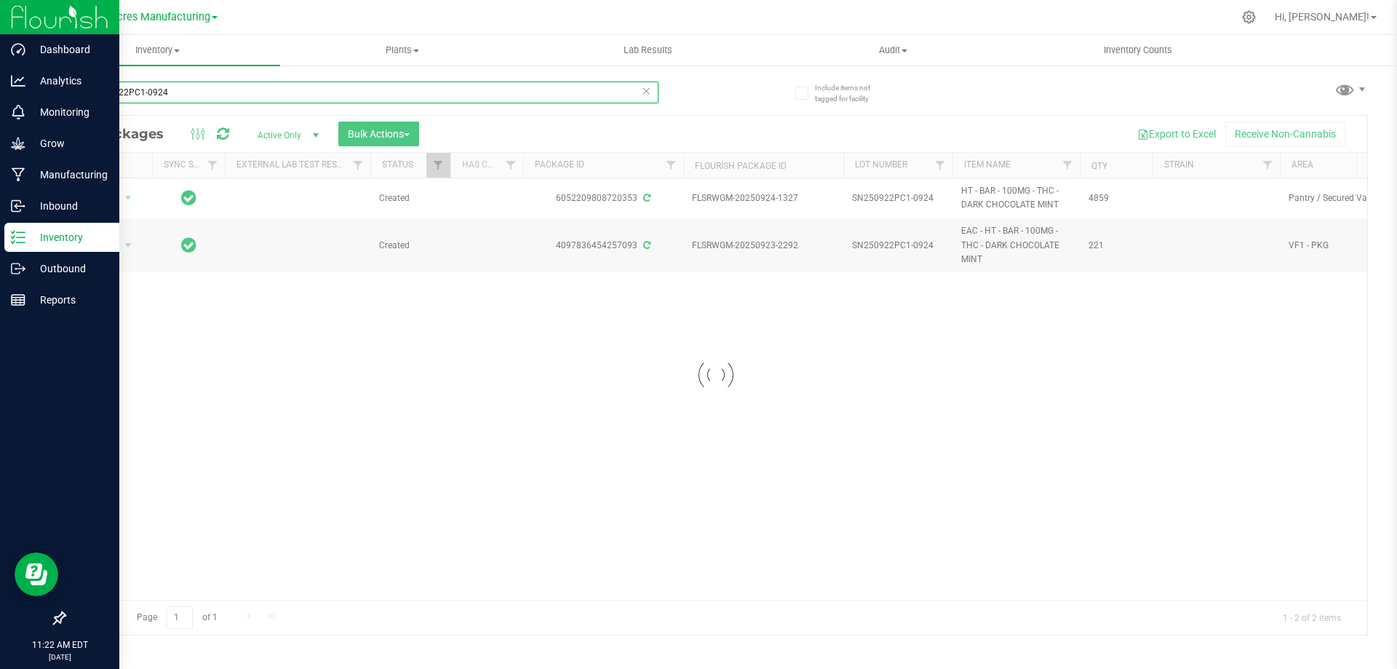
type input "SN250922PC1-0924"
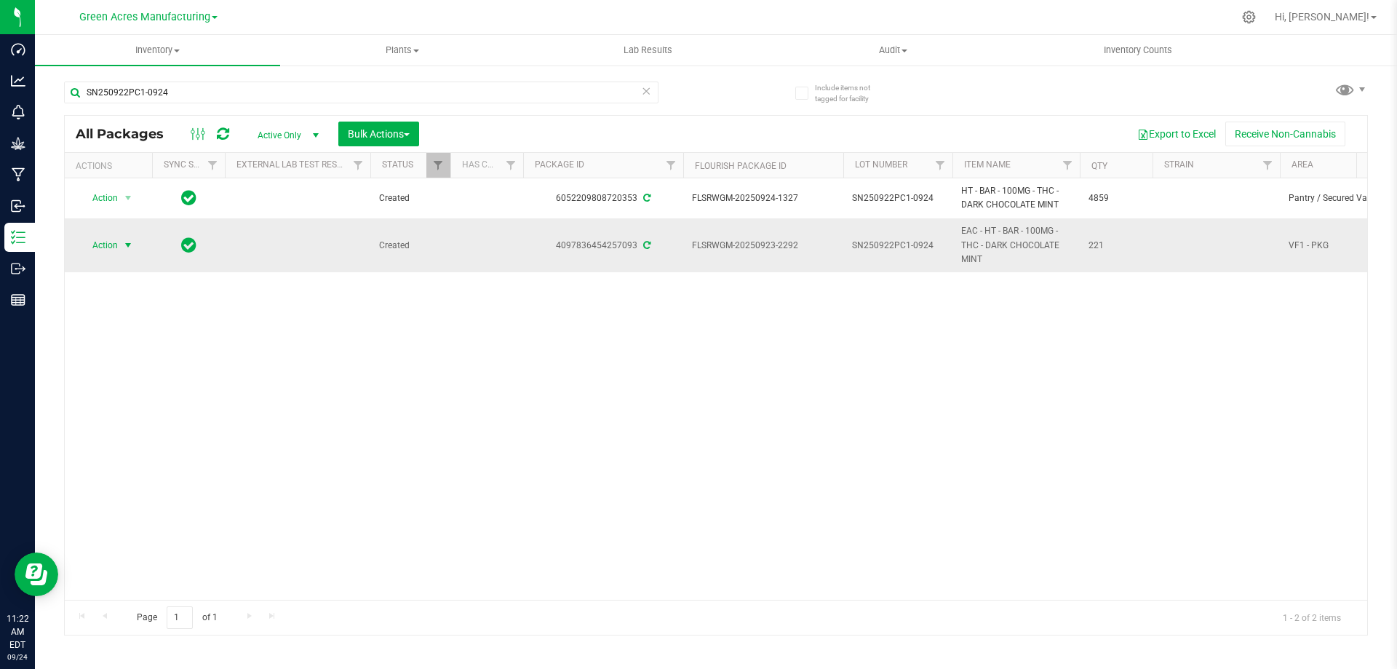
click at [103, 242] on span "Action" at bounding box center [98, 245] width 39 height 20
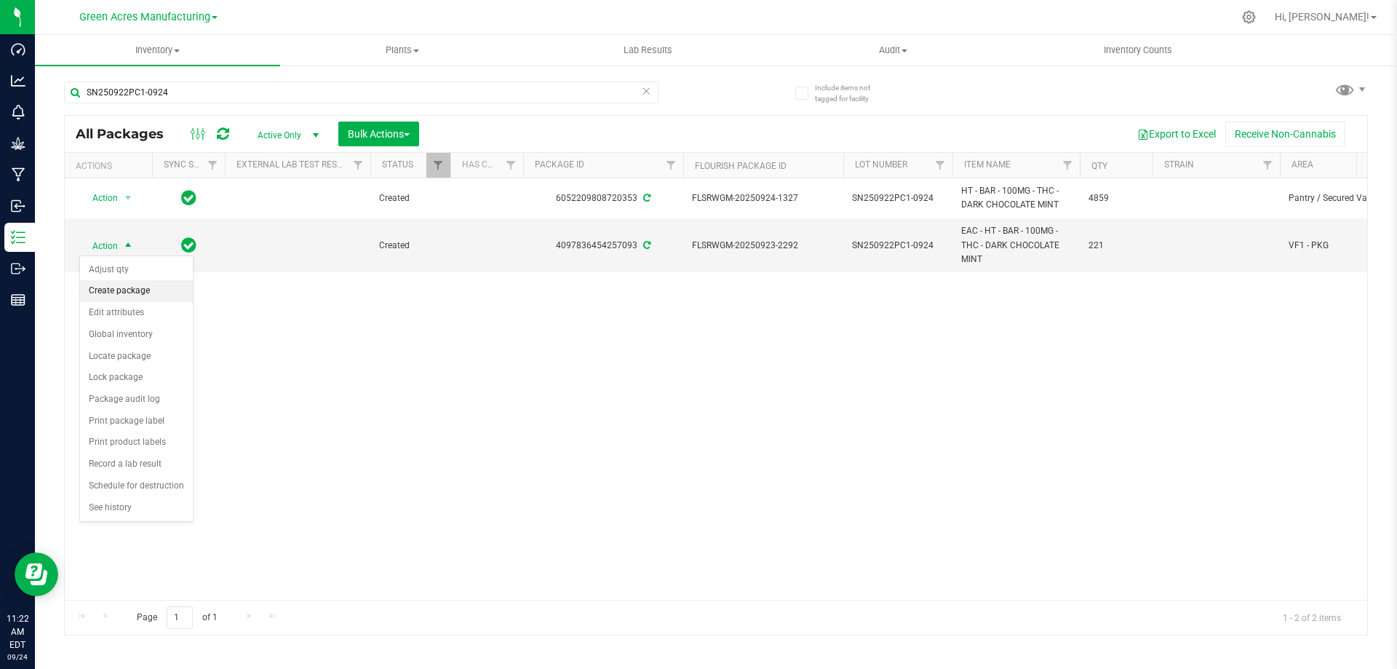
click at [105, 287] on li "Create package" at bounding box center [136, 291] width 113 height 22
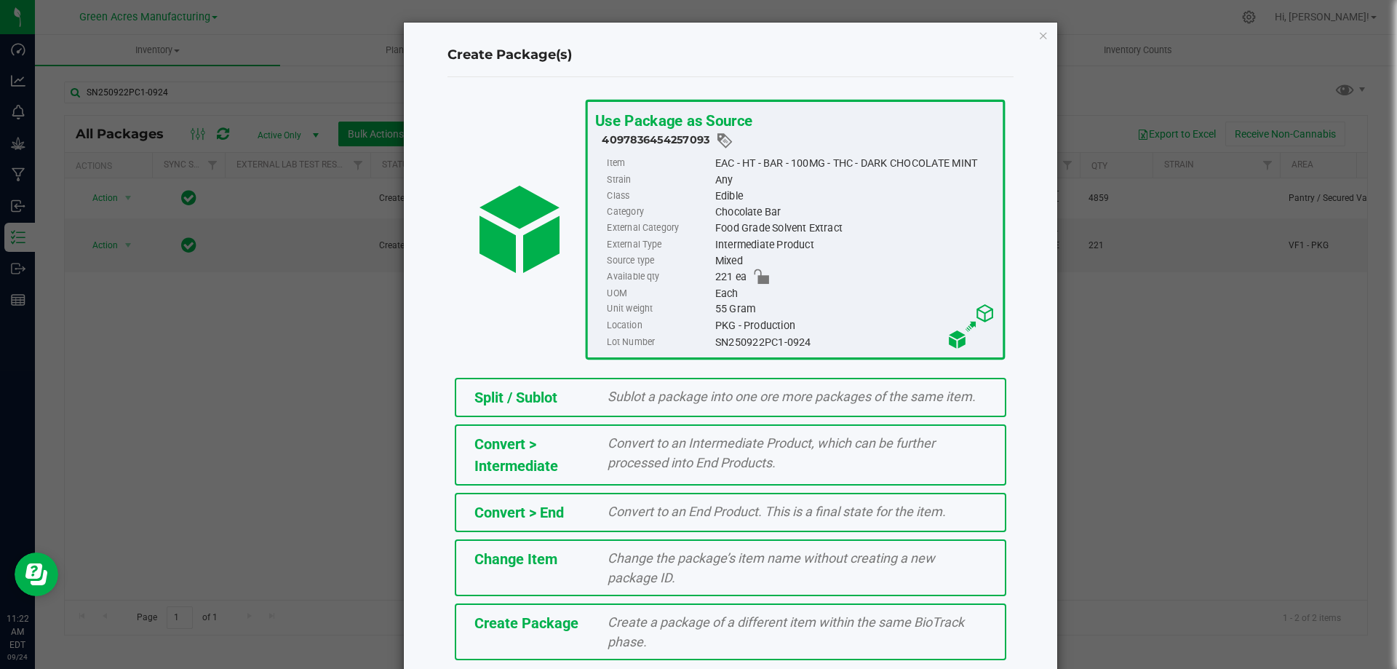
click at [750, 638] on span "Create a package of a different item within the same BioTrack phase." at bounding box center [786, 631] width 357 height 35
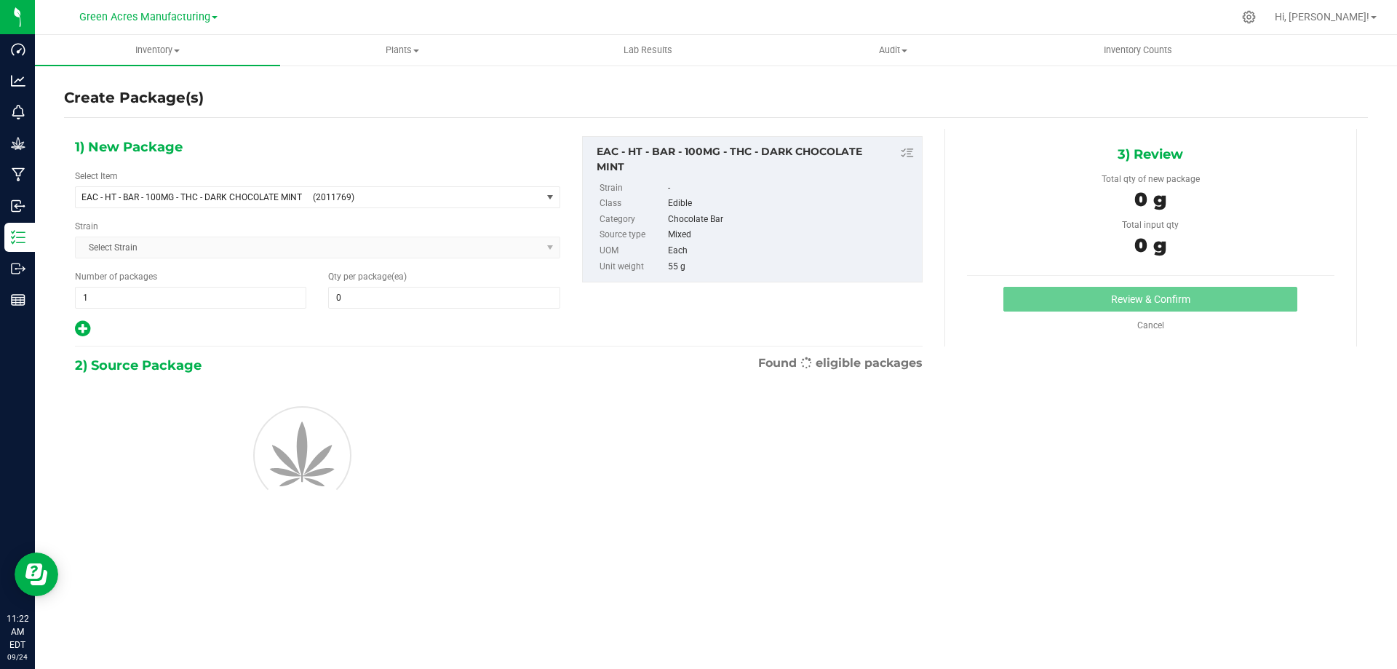
type input "0"
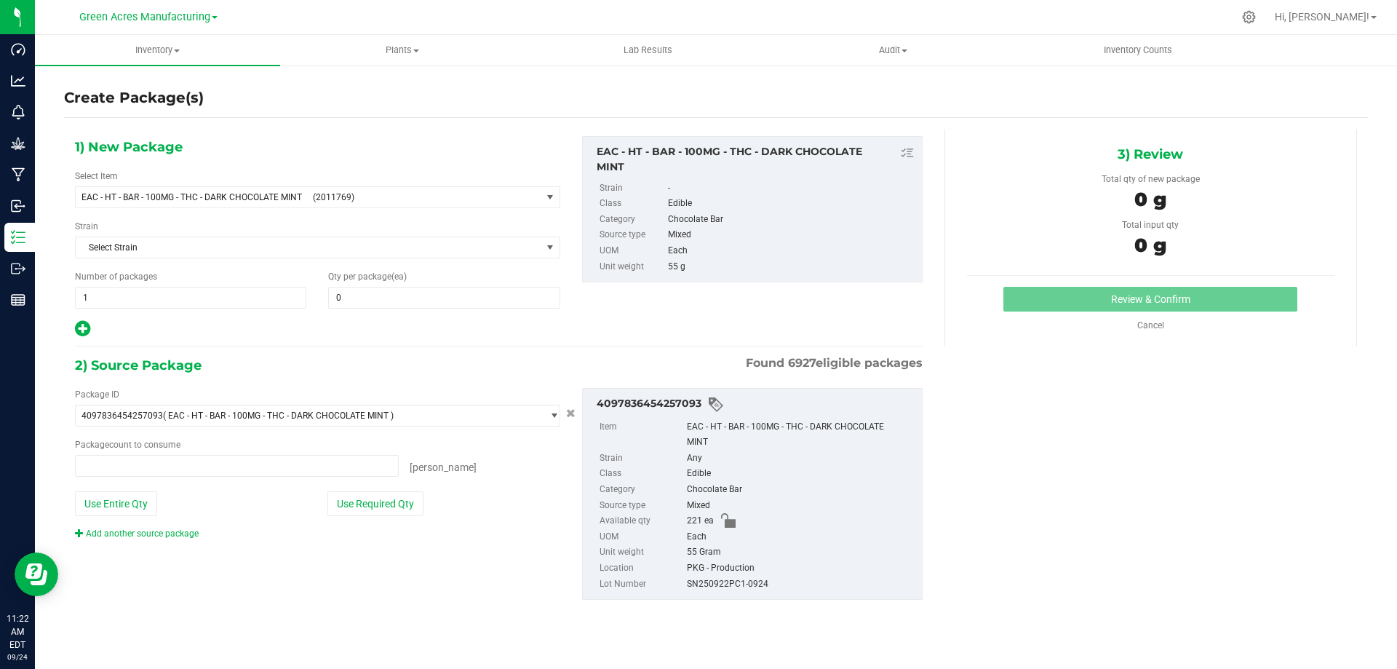
type input "0 ea"
click at [289, 199] on span "EAC - HT - BAR - 100MG - THC - DARK CHOCOLATE MINT" at bounding box center [193, 197] width 223 height 10
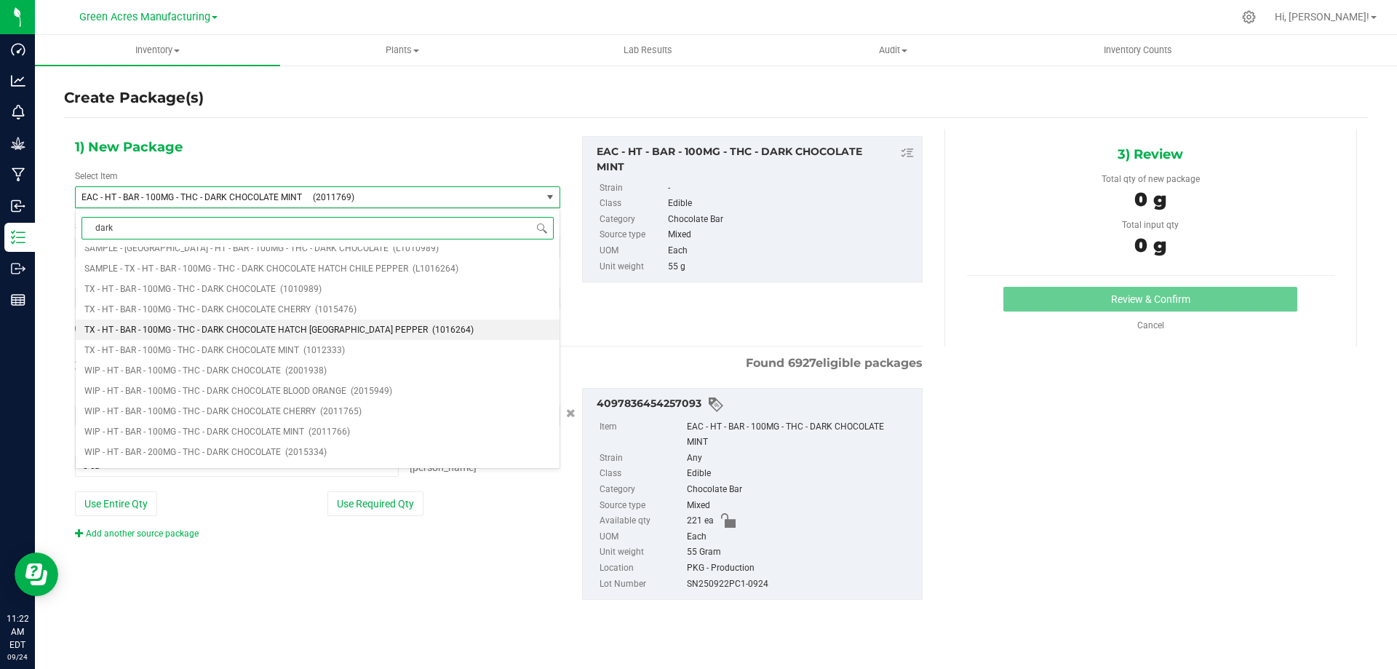
scroll to position [2282, 0]
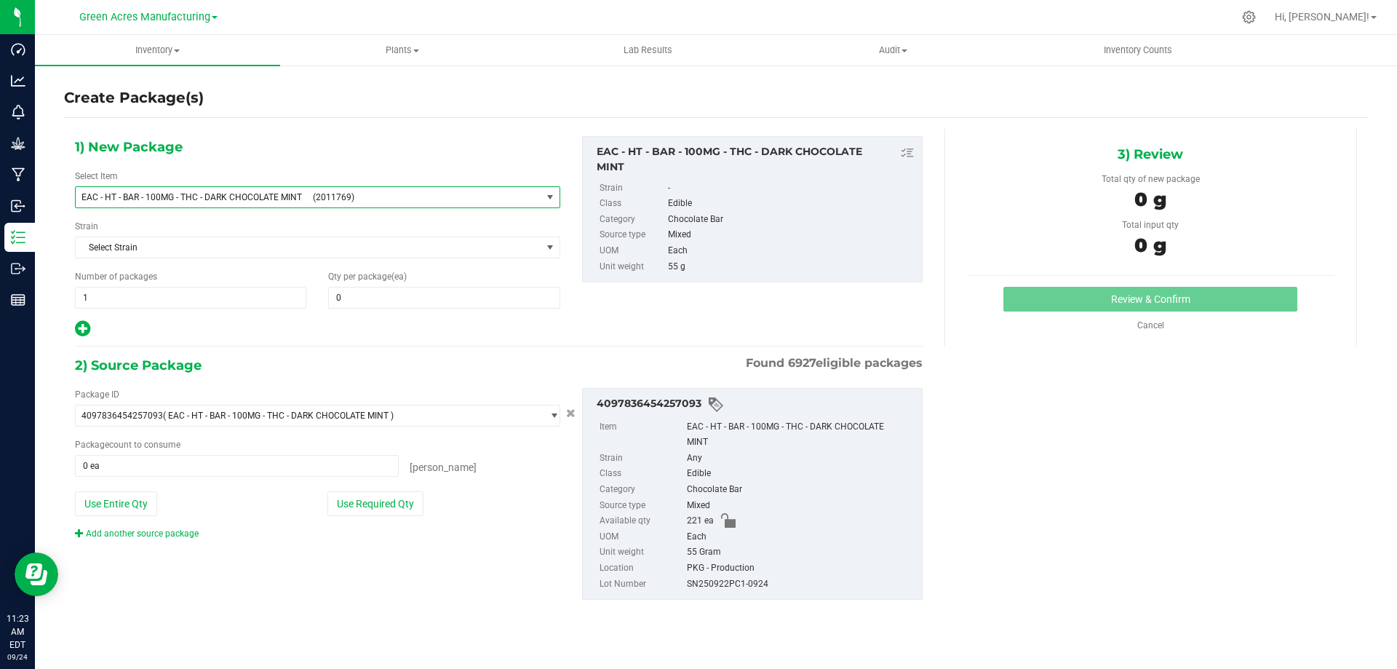
click at [362, 202] on span "(2011769)" at bounding box center [424, 197] width 223 height 10
type input "dark"
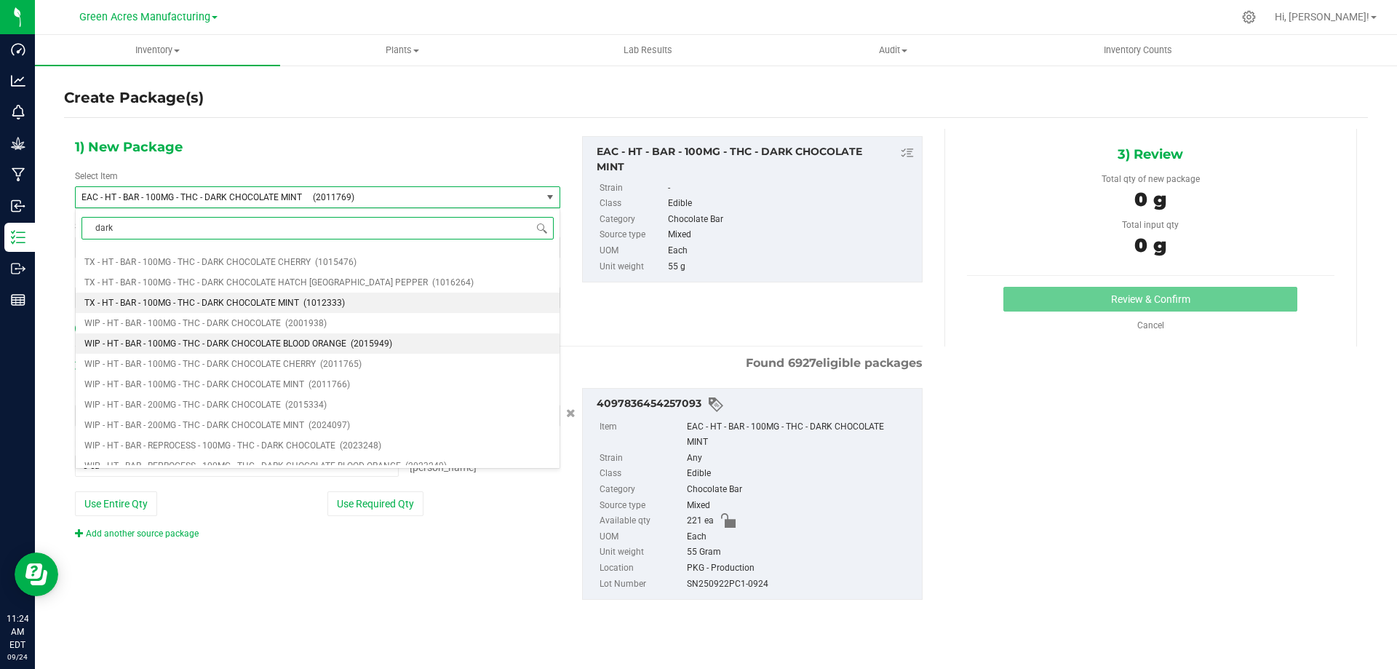
scroll to position [2329, 0]
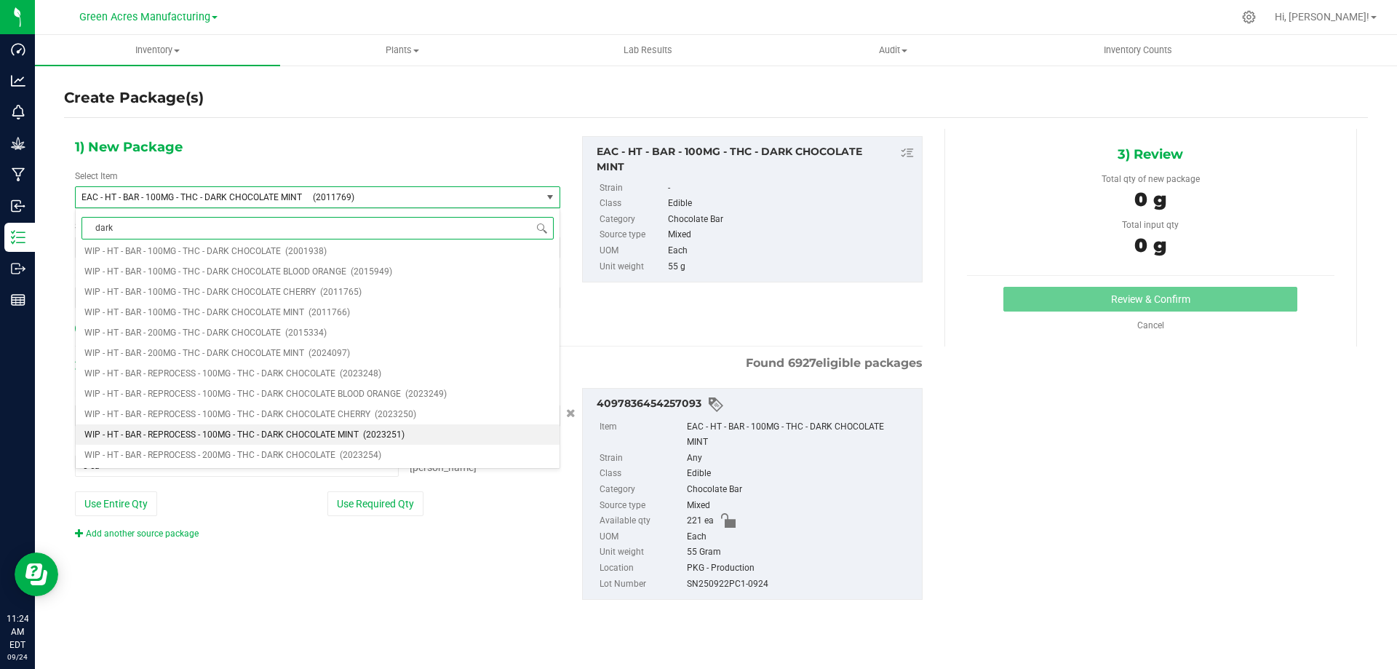
click at [460, 439] on li "WIP - HT - BAR - REPROCESS - 100MG - THC - DARK CHOCOLATE MINT (2023251)" at bounding box center [318, 434] width 484 height 20
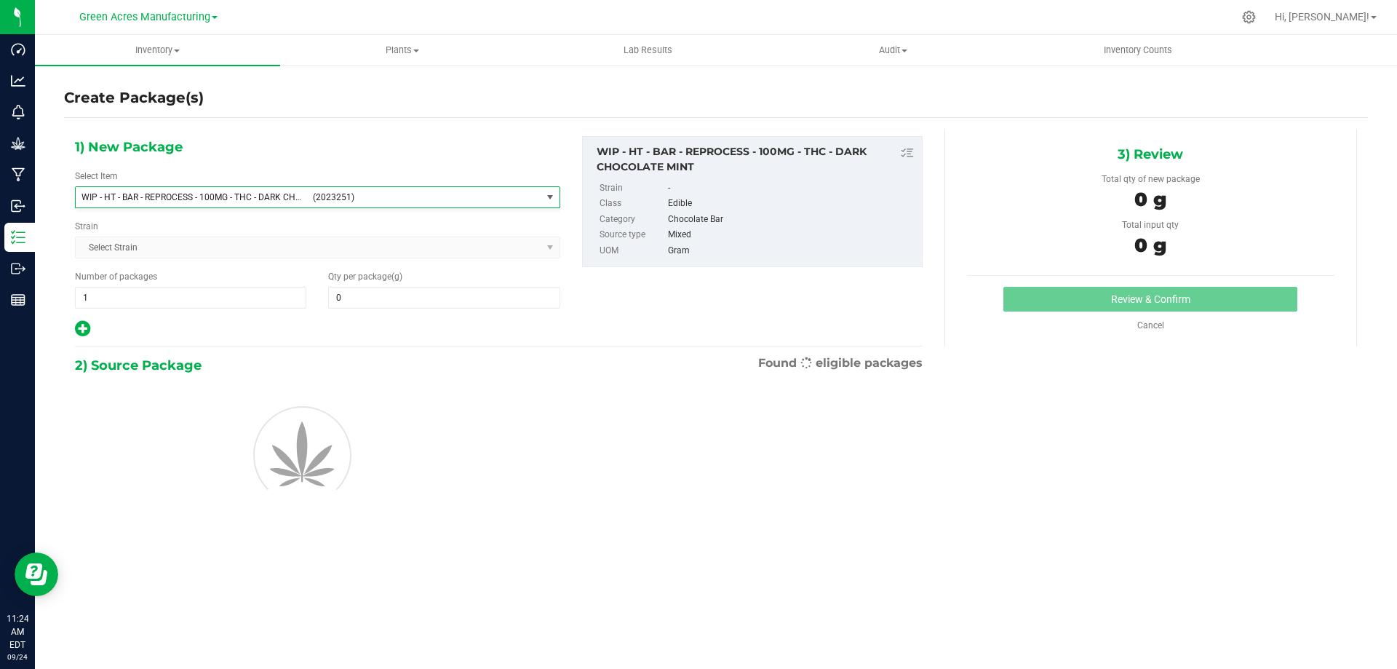
type input "0.0000"
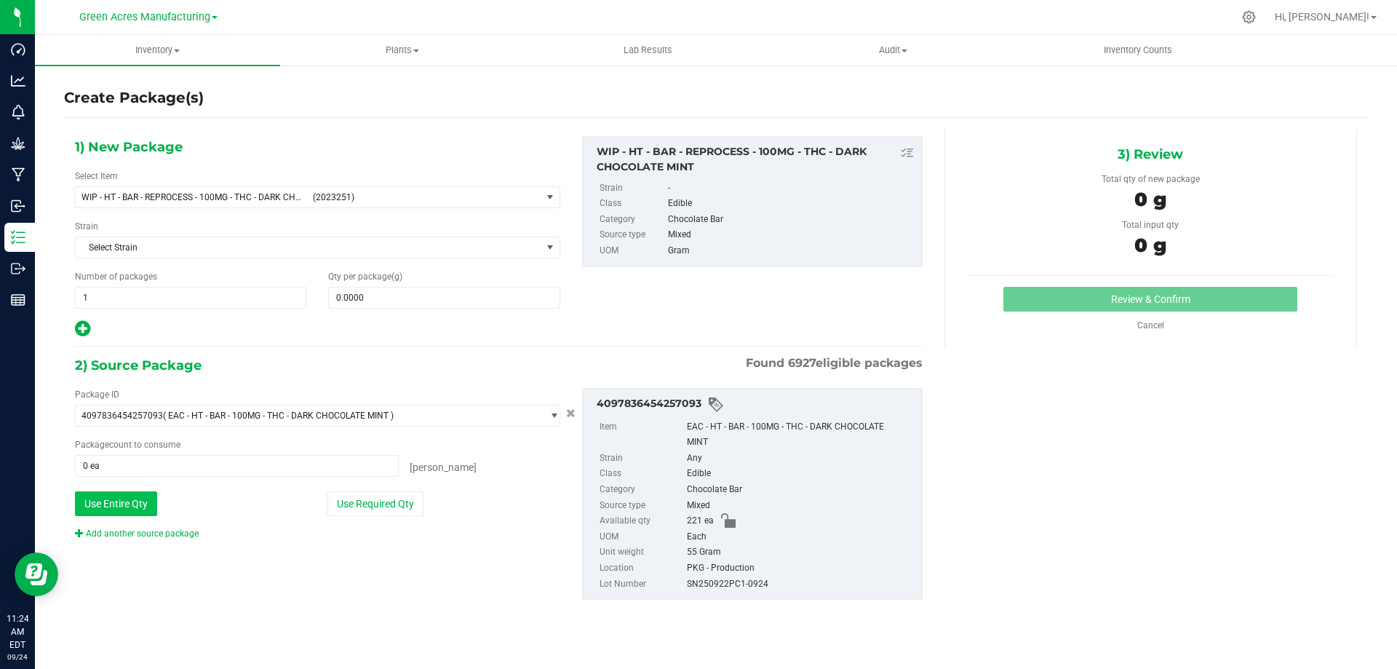
click at [124, 507] on button "Use Entire Qty" at bounding box center [116, 503] width 82 height 25
type input "221 ea"
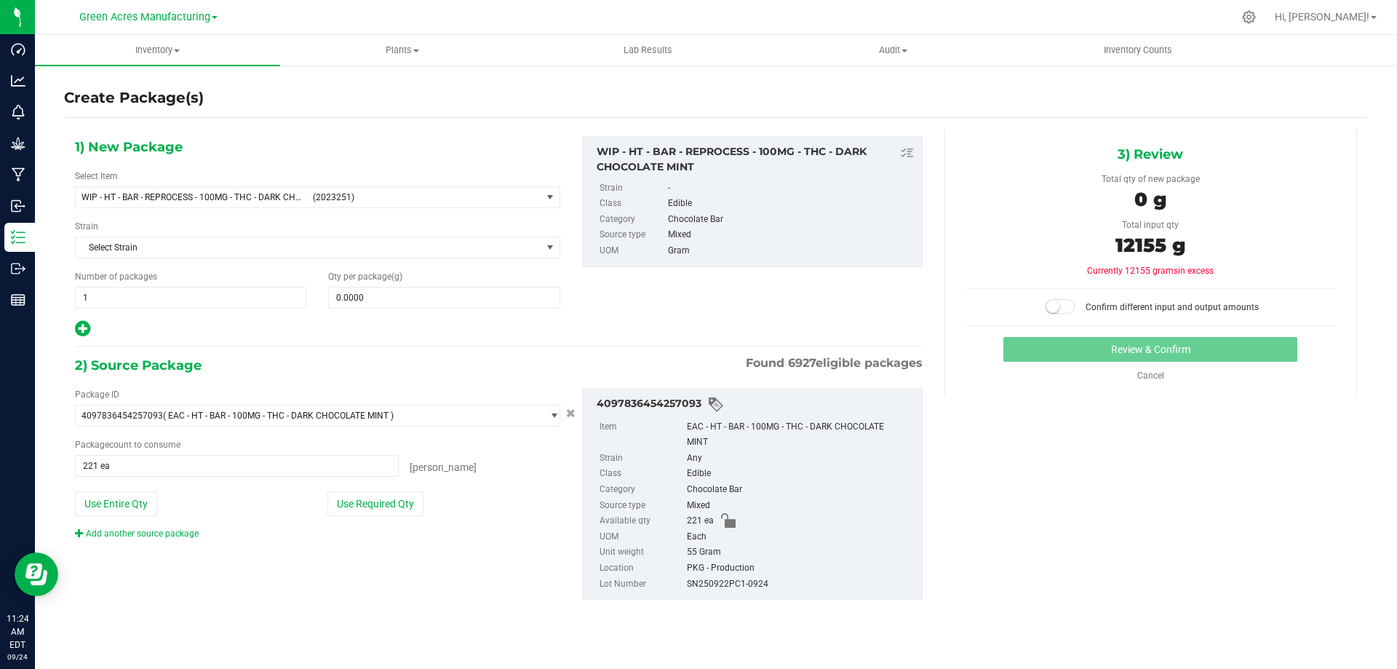
drag, startPoint x: 1172, startPoint y: 245, endPoint x: 1102, endPoint y: 245, distance: 69.9
click at [1102, 245] on div "12155 g" at bounding box center [1151, 247] width 368 height 33
copy span "12155"
click at [413, 294] on span at bounding box center [443, 298] width 231 height 22
paste input "12155"
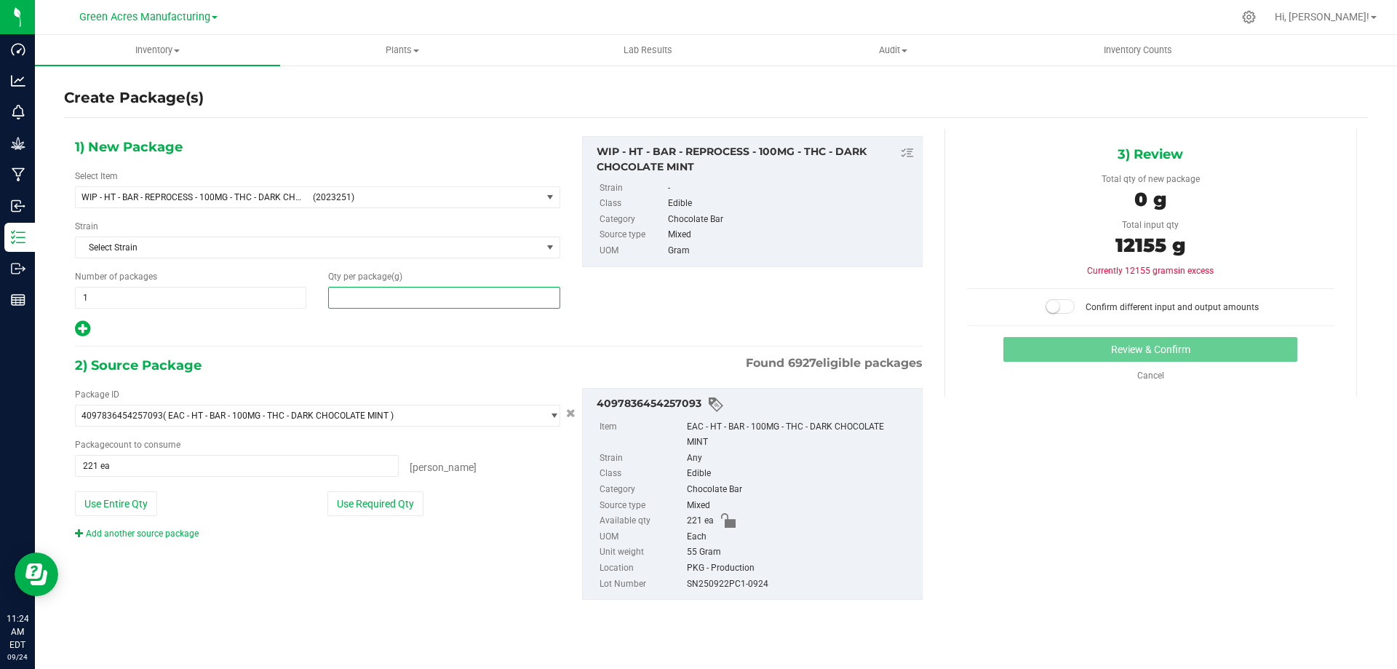
type input "12155"
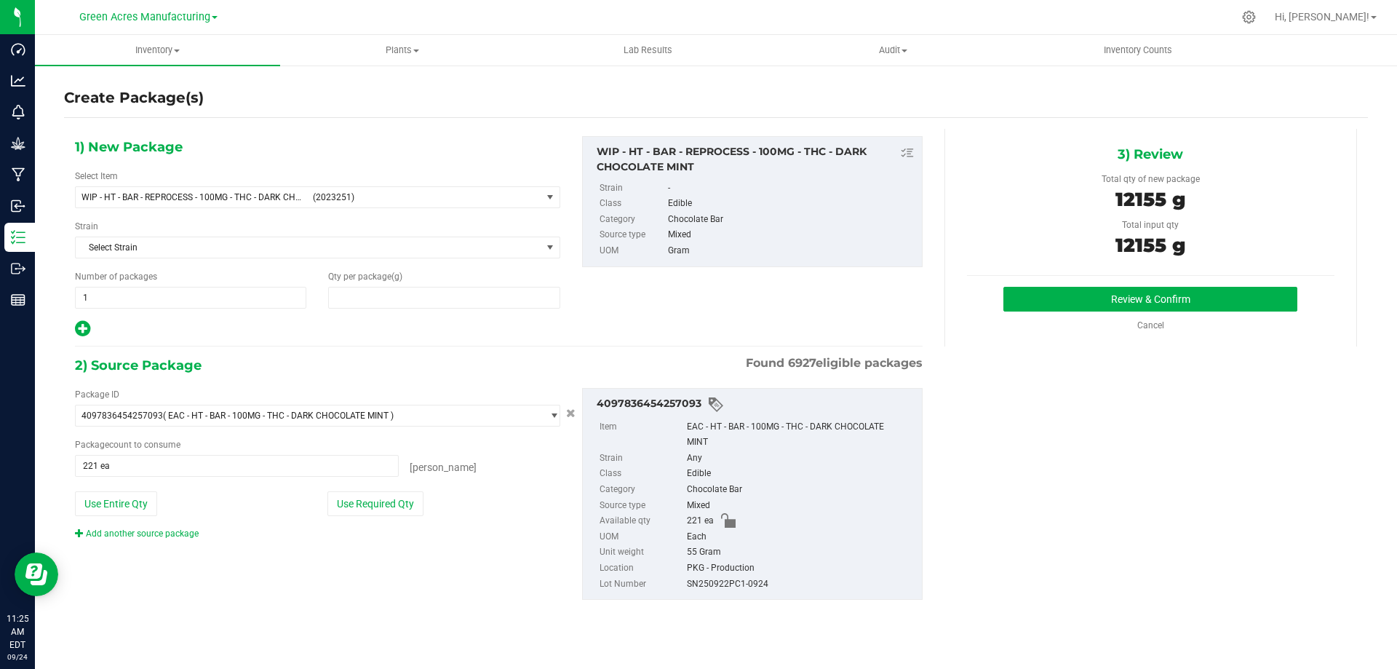
type input "12,155.0000"
click at [1060, 299] on button "Review & Confirm" at bounding box center [1151, 299] width 294 height 25
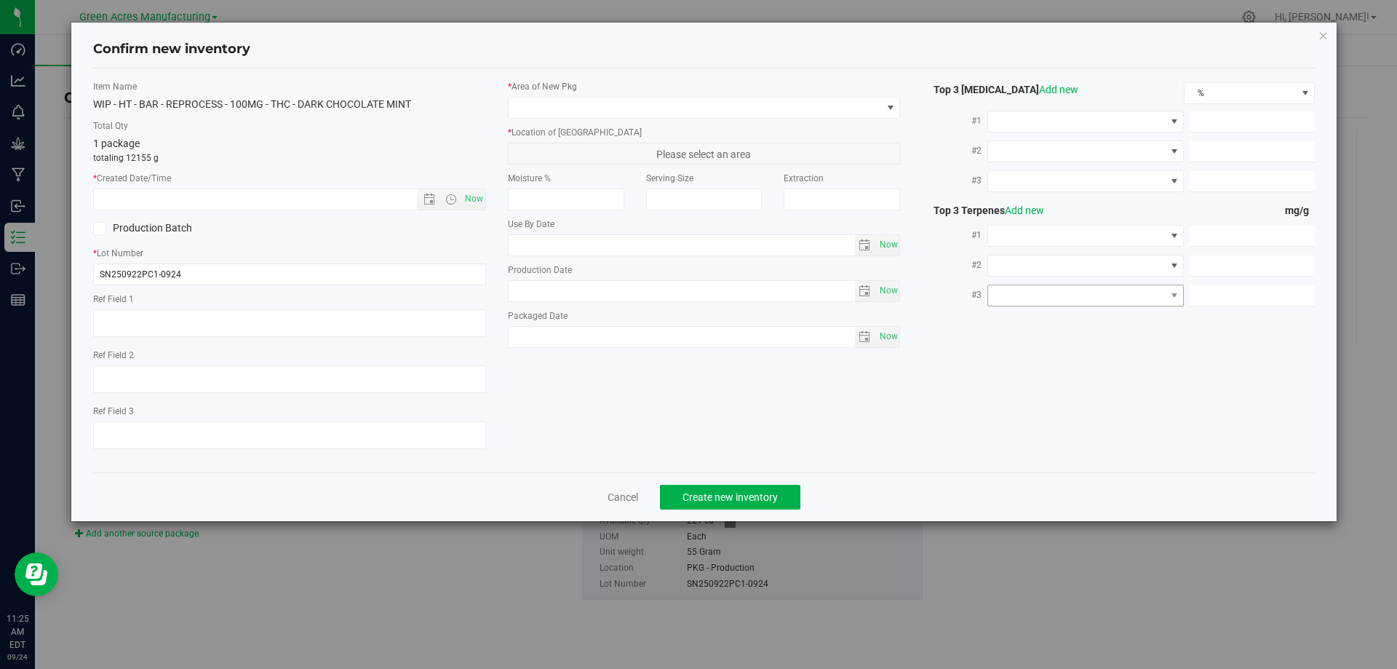
type input "[DATE]"
drag, startPoint x: 471, startPoint y: 206, endPoint x: 563, endPoint y: 124, distance: 122.7
click at [472, 206] on span "Now" at bounding box center [473, 198] width 25 height 21
type input "[DATE] 11:25 AM"
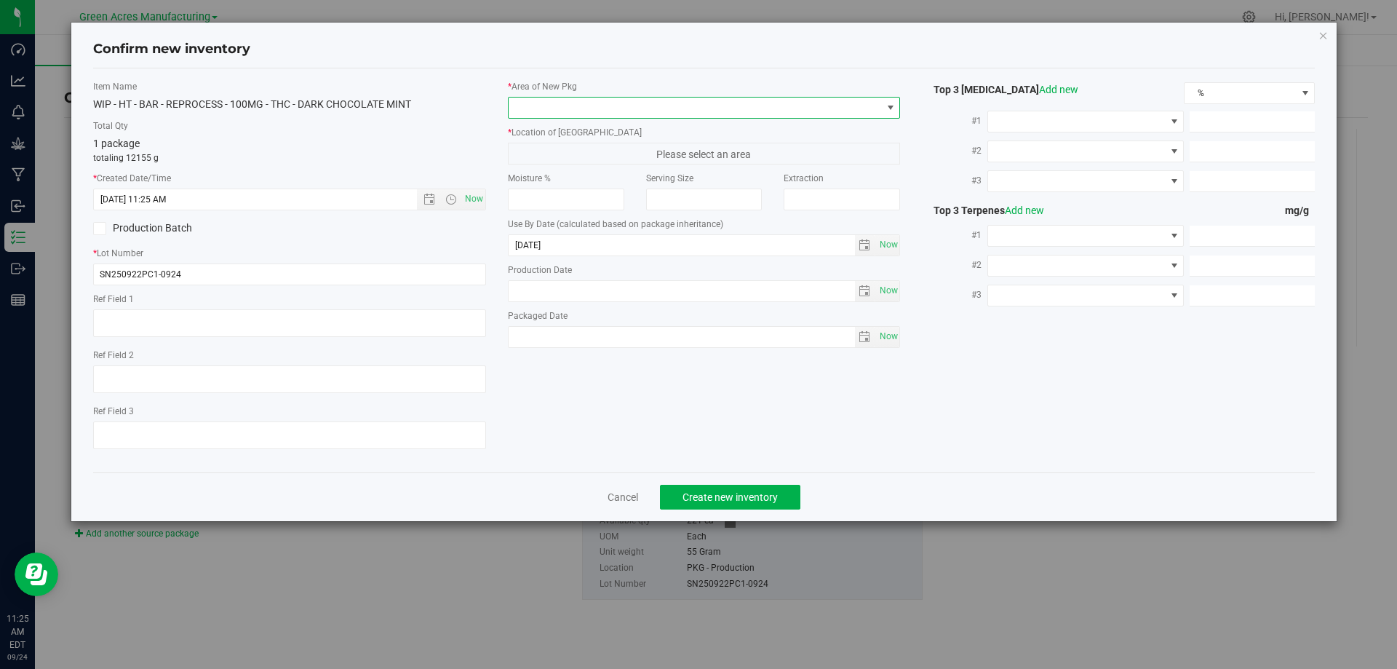
click at [589, 112] on span at bounding box center [695, 108] width 373 height 20
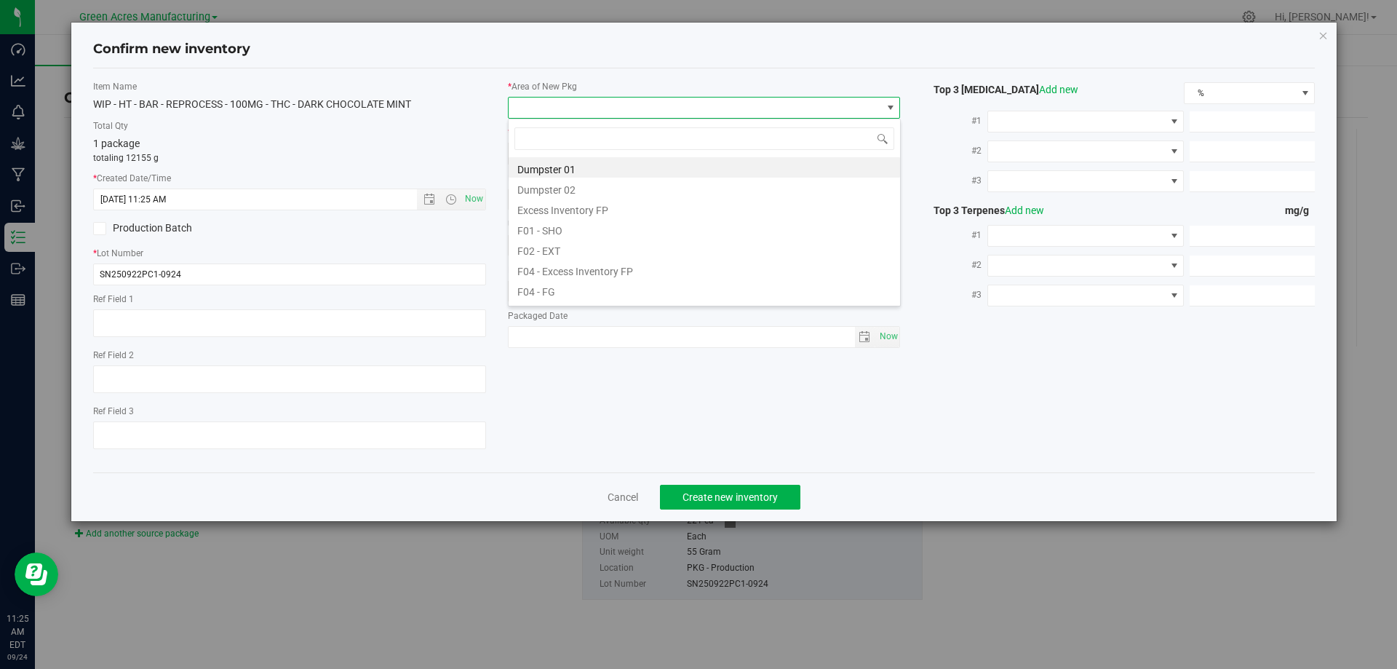
scroll to position [22, 393]
type input "k"
click at [585, 189] on li "VF1 - KITCHEN" at bounding box center [705, 188] width 392 height 20
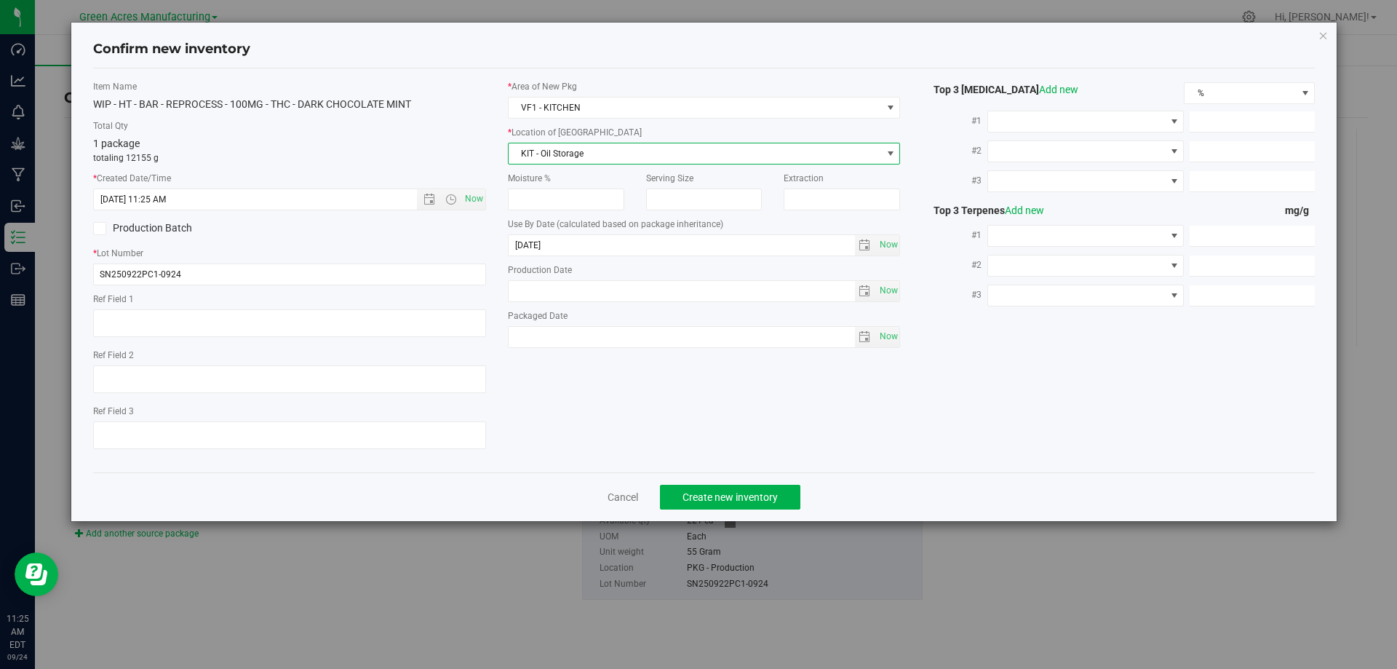
click at [589, 155] on span "KIT - Oil Storage" at bounding box center [695, 153] width 373 height 20
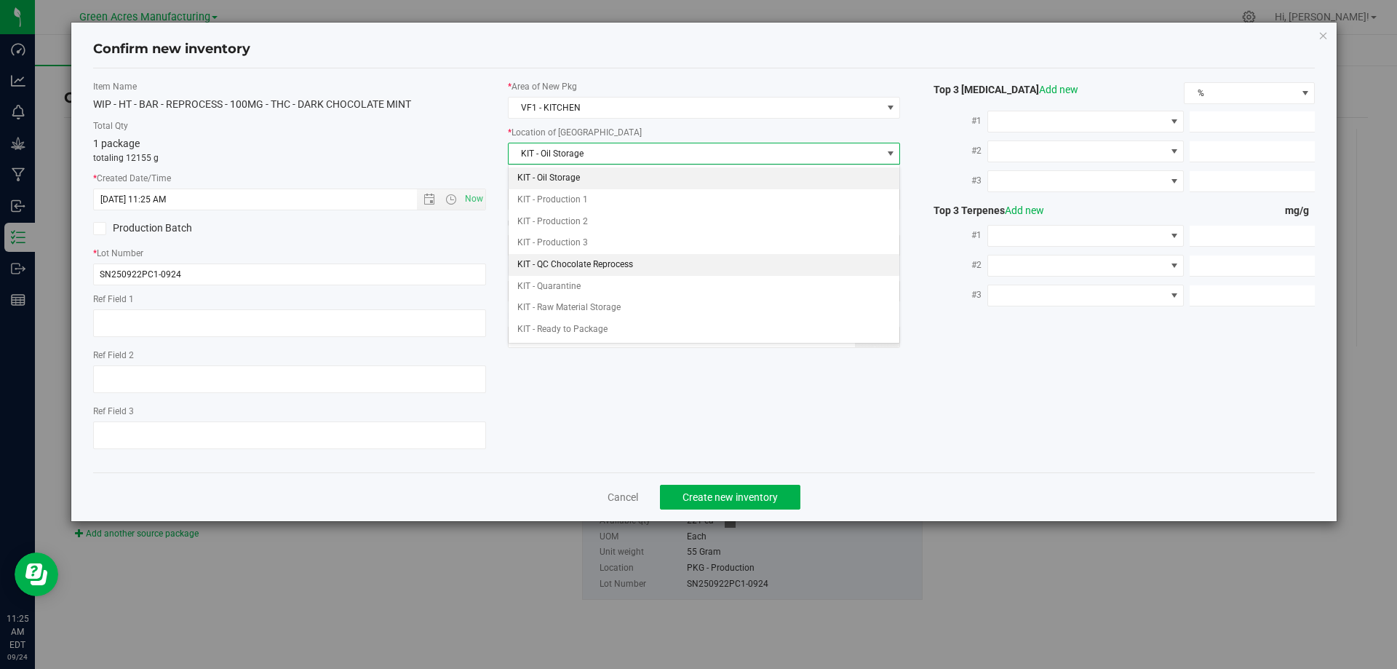
drag, startPoint x: 619, startPoint y: 261, endPoint x: 609, endPoint y: 256, distance: 10.7
click at [619, 262] on li "KIT - QC Chocolate Reprocess" at bounding box center [705, 265] width 392 height 22
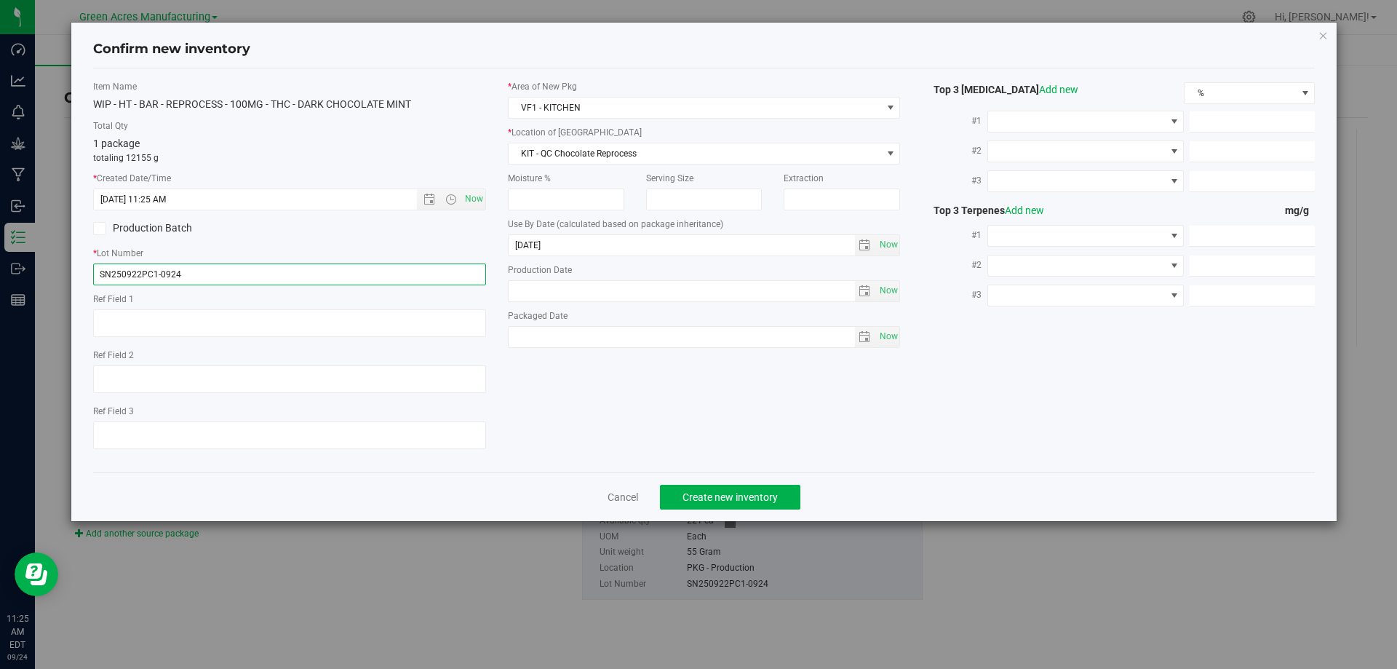
click at [234, 265] on input "SN250922PC1-0924" at bounding box center [289, 274] width 393 height 22
type input "RP250922PC1"
click at [733, 497] on span "Create new inventory" at bounding box center [730, 497] width 95 height 12
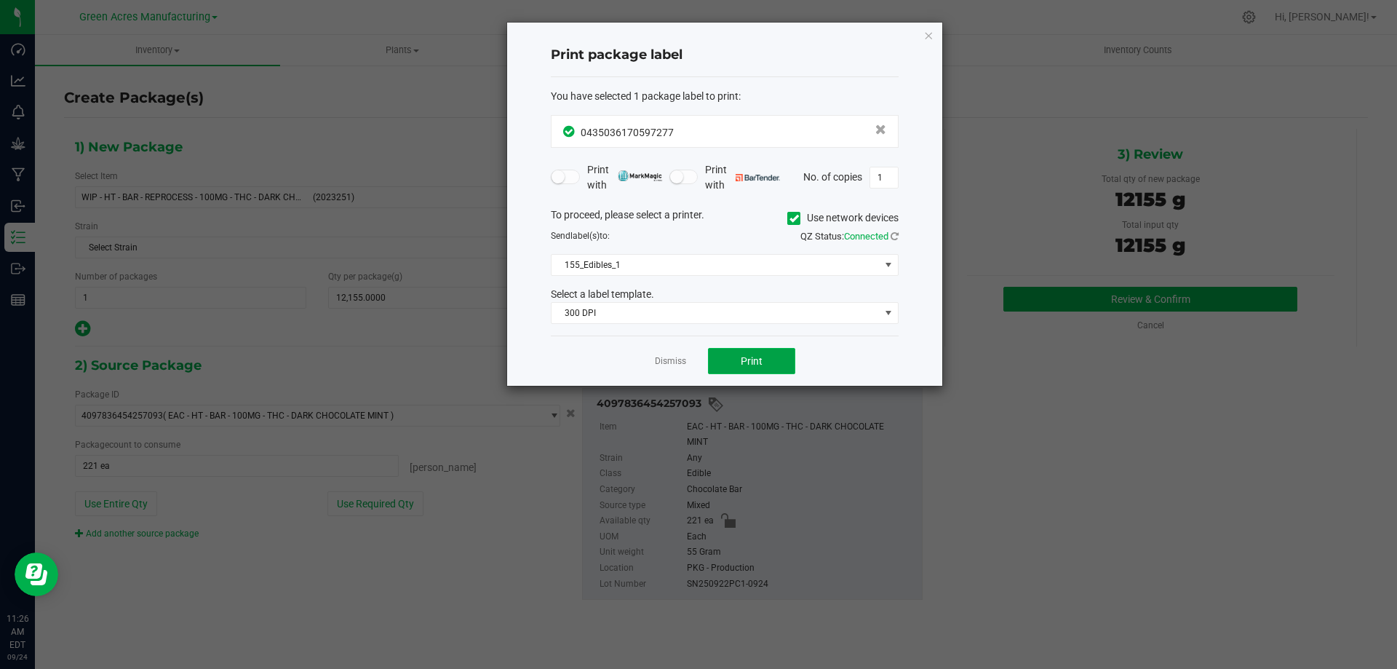
click at [767, 360] on button "Print" at bounding box center [751, 361] width 87 height 26
click at [656, 363] on link "Dismiss" at bounding box center [670, 361] width 31 height 12
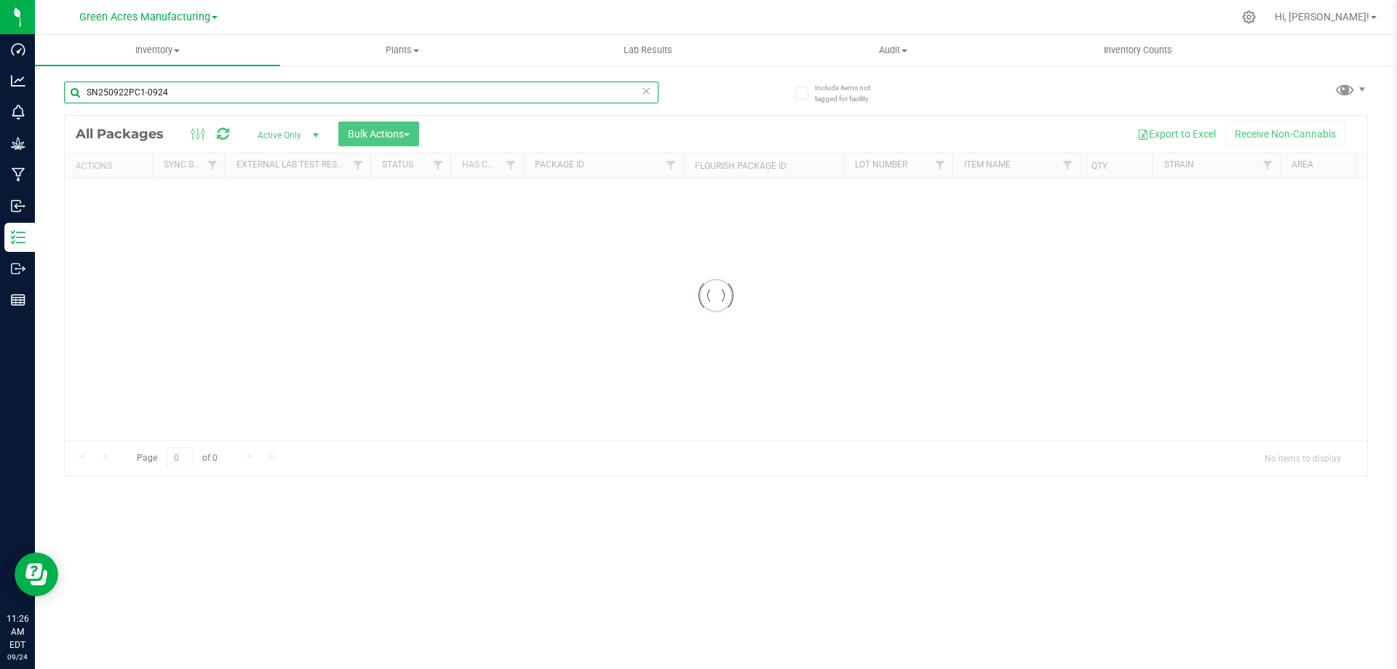
click at [190, 95] on input "SN250922PC1-0924" at bounding box center [361, 93] width 595 height 22
type input "RP250922PC1"
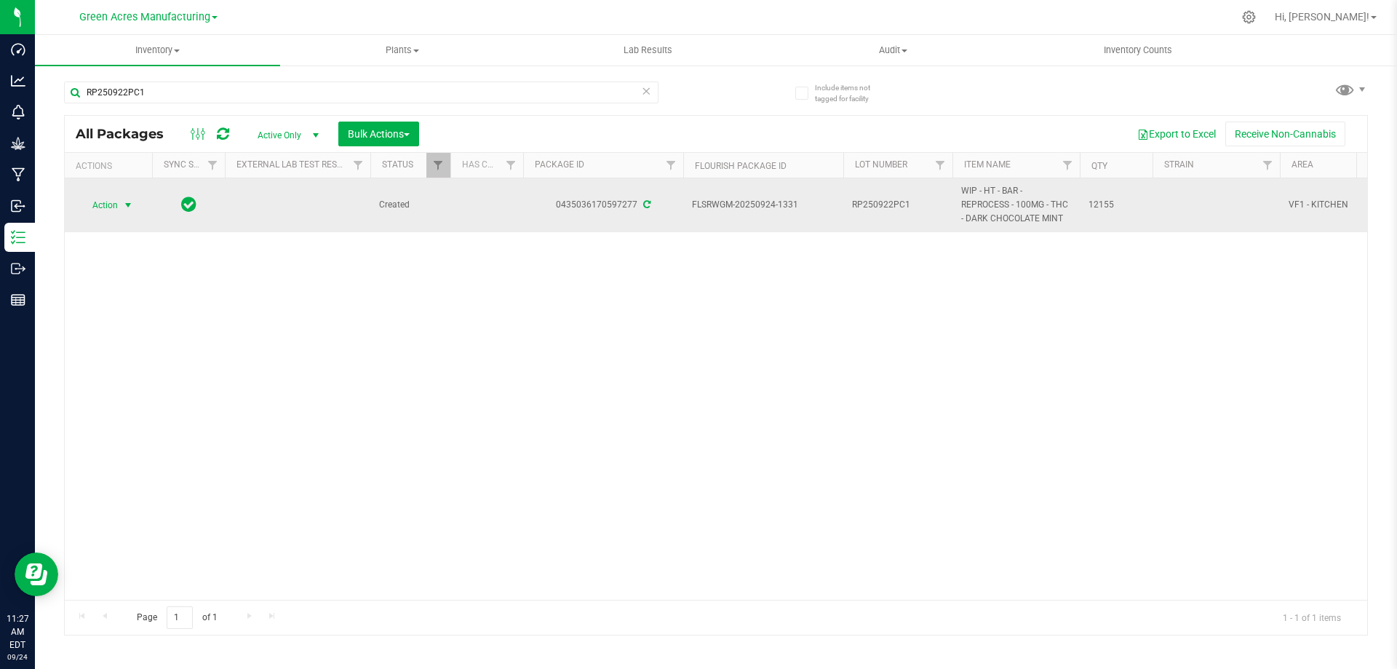
click at [103, 207] on span "Action" at bounding box center [98, 205] width 39 height 20
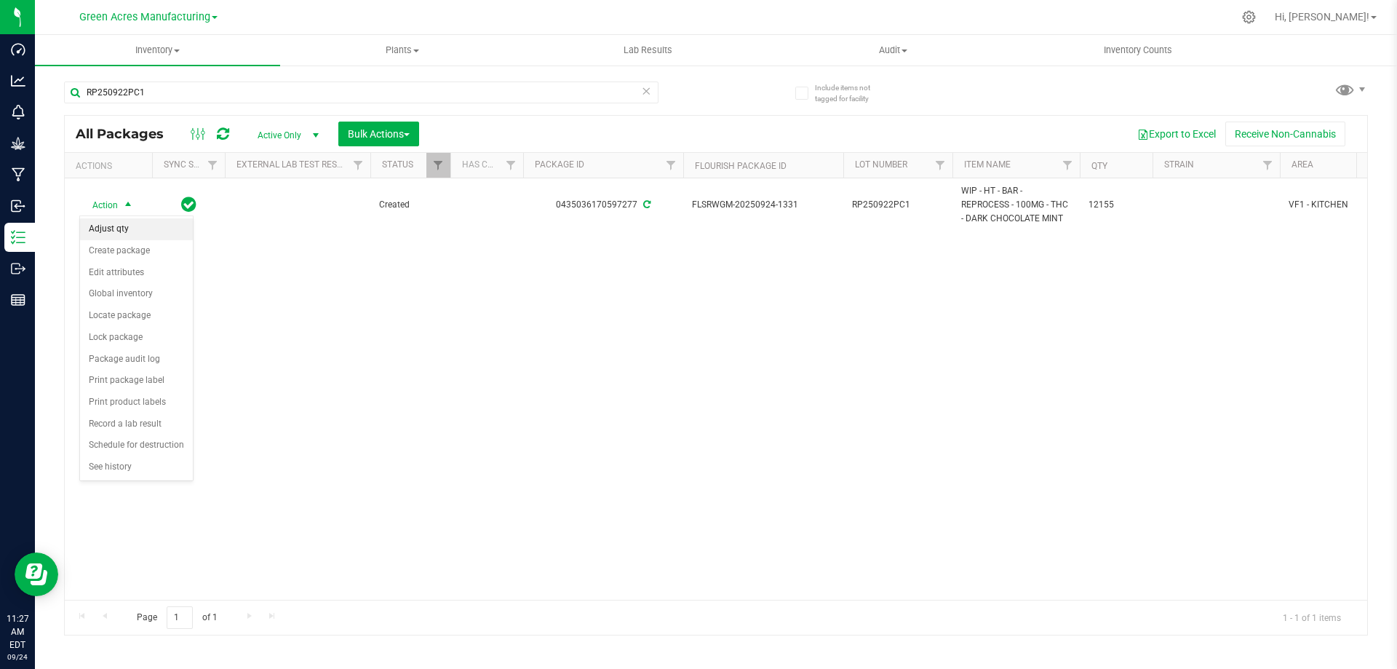
click at [132, 229] on li "Adjust qty" at bounding box center [136, 229] width 113 height 22
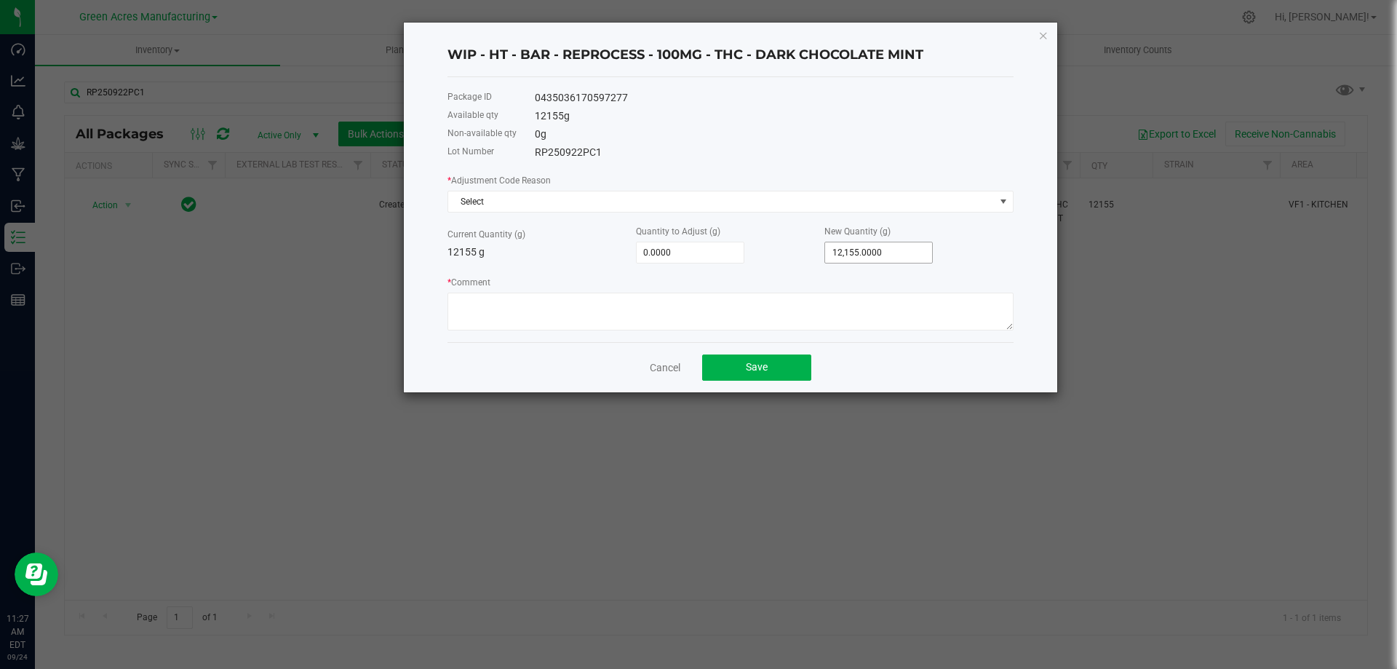
type input "12155"
type input "-12,155.0000"
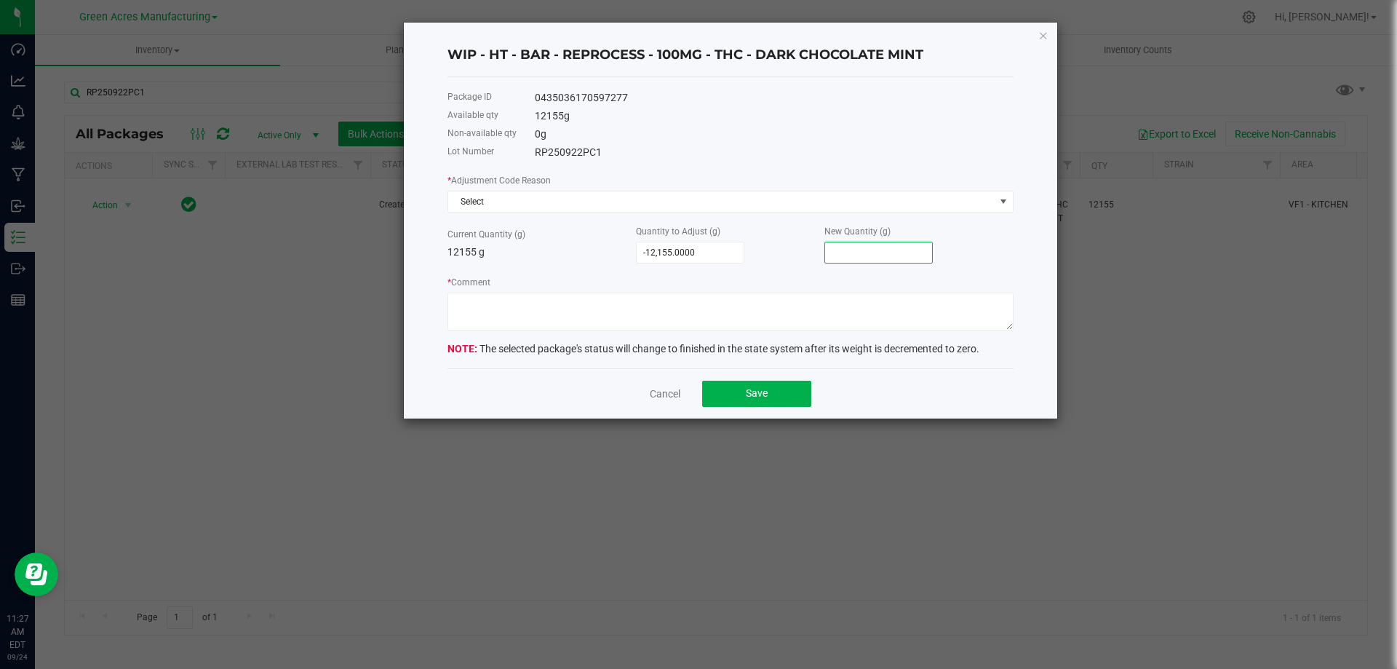
type input "-12,154.0000"
type input "1"
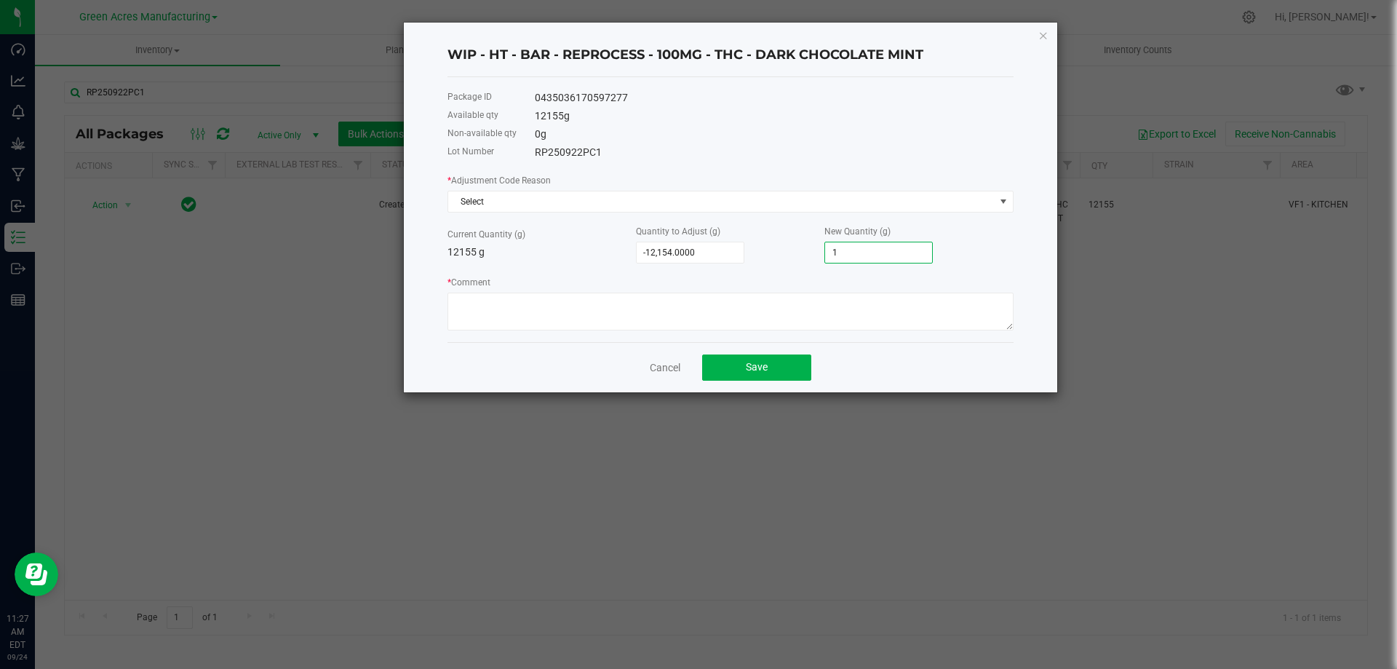
type input "-12,144.0000"
type input "11"
type input "-12,040.0000"
type input "115"
type input "-10,996.0000"
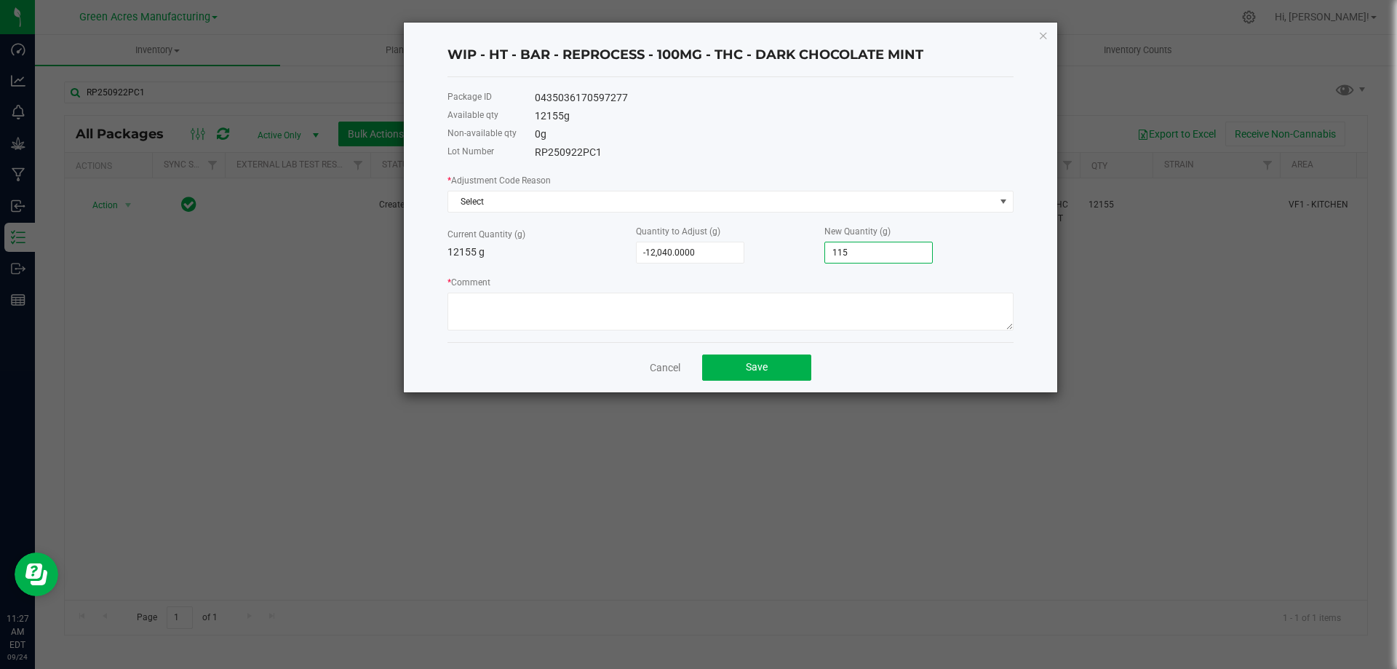
type input "1159"
type input "-12,040.0000"
type input "115"
type input "-10,997.0000"
type input "1158"
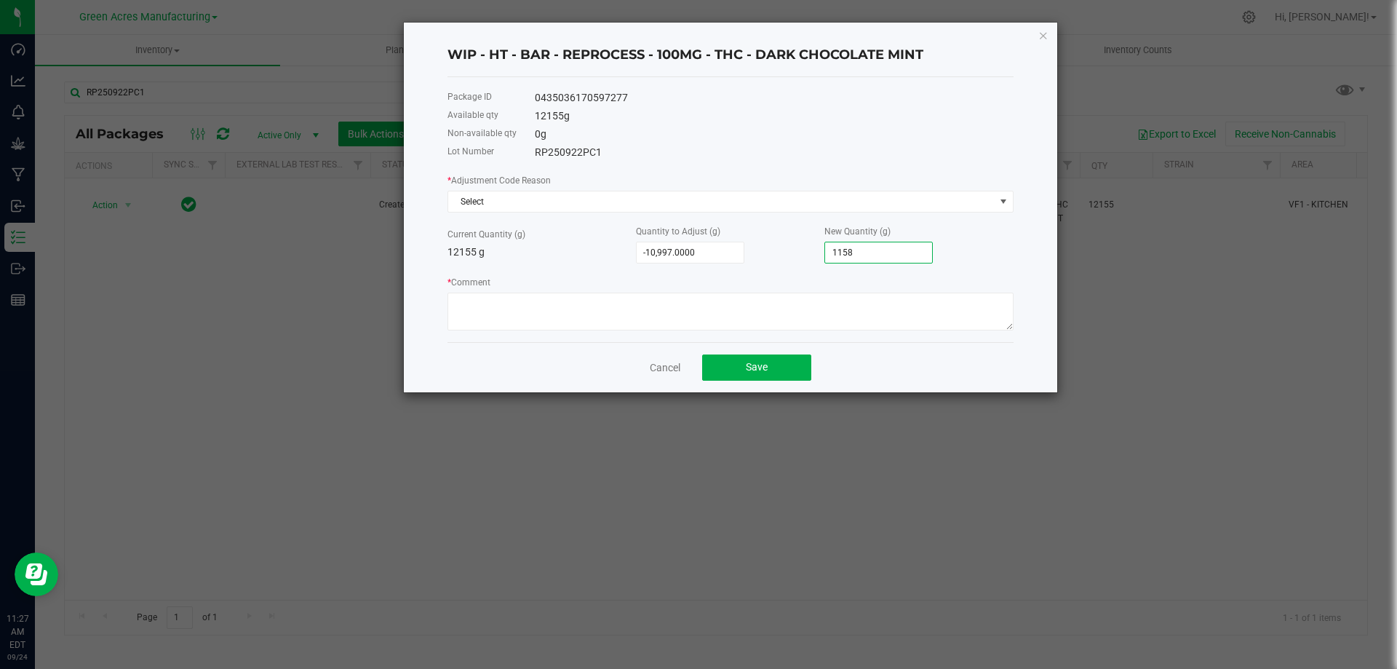
type input "-568.0000"
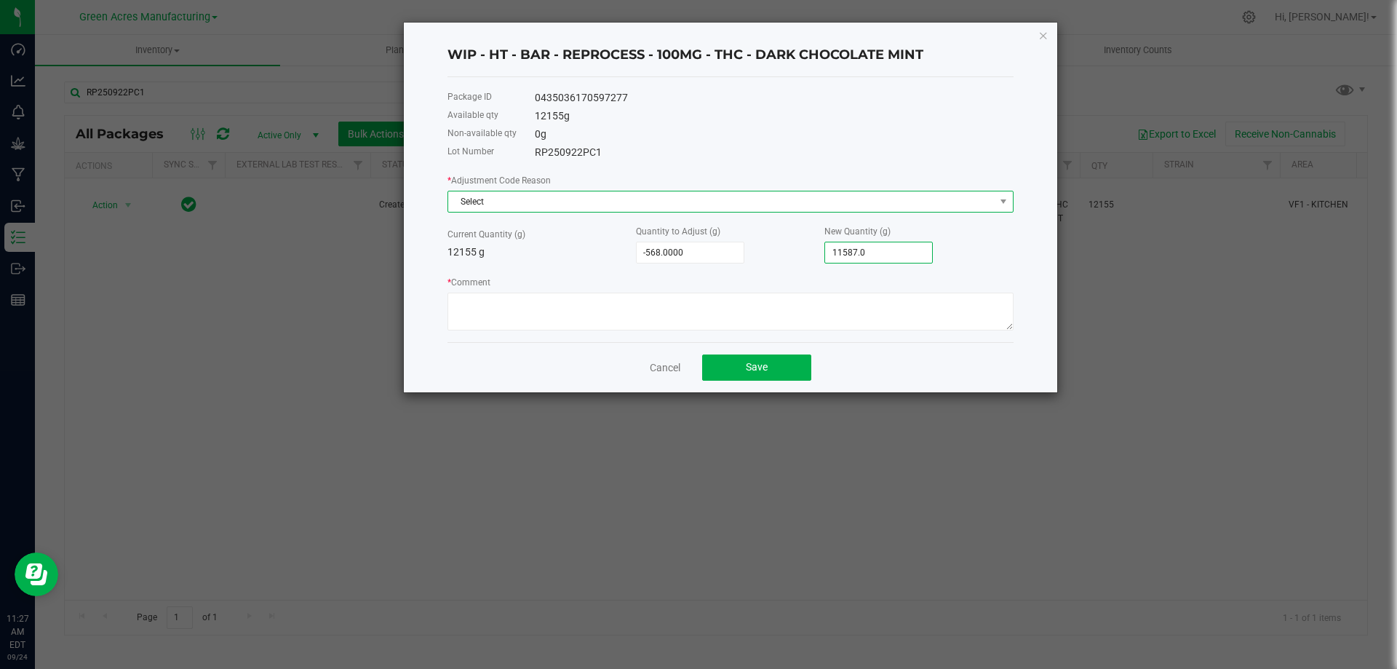
type input "11,587.0000"
click at [612, 191] on span "Select" at bounding box center [721, 201] width 547 height 20
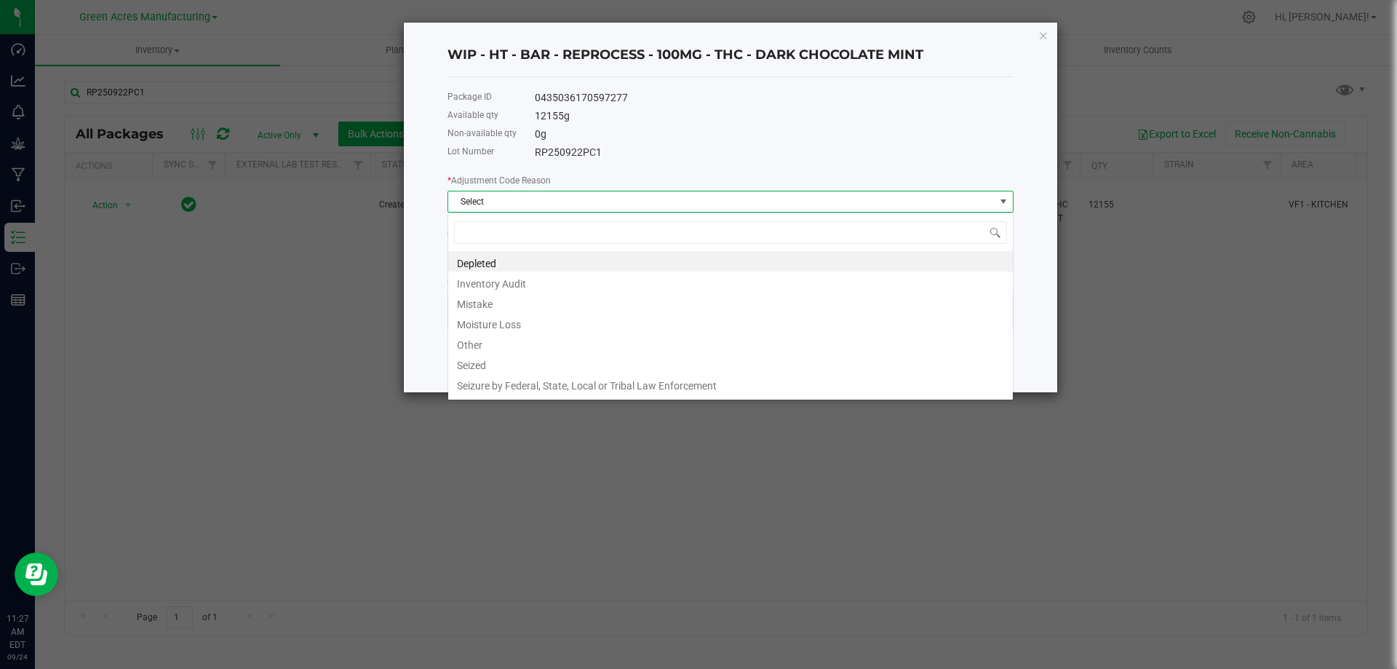
scroll to position [22, 566]
click at [520, 348] on li "Other" at bounding box center [730, 343] width 565 height 20
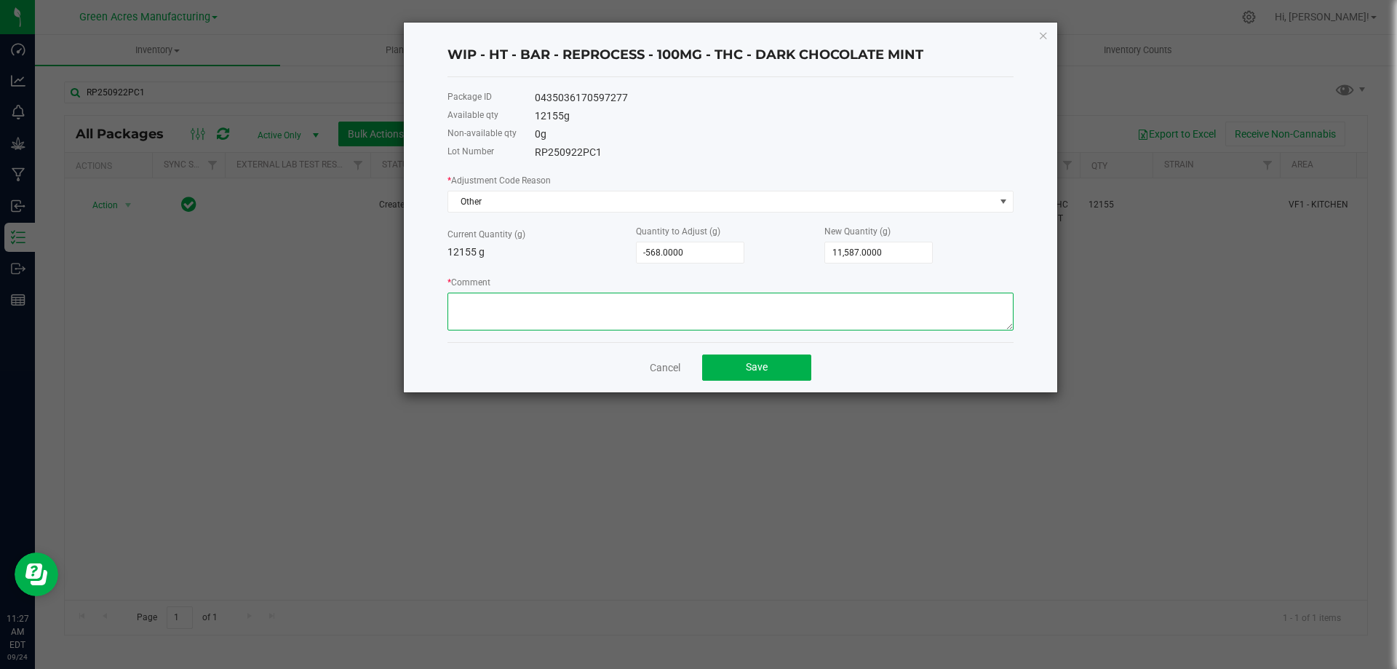
click at [520, 326] on textarea "* Comment" at bounding box center [731, 312] width 566 height 38
type textarea "ACTUAL WEIGHT OF WASTE FROM PACKING SIDE 11587.0 GRAMS"
click at [782, 372] on button "Save" at bounding box center [756, 367] width 109 height 26
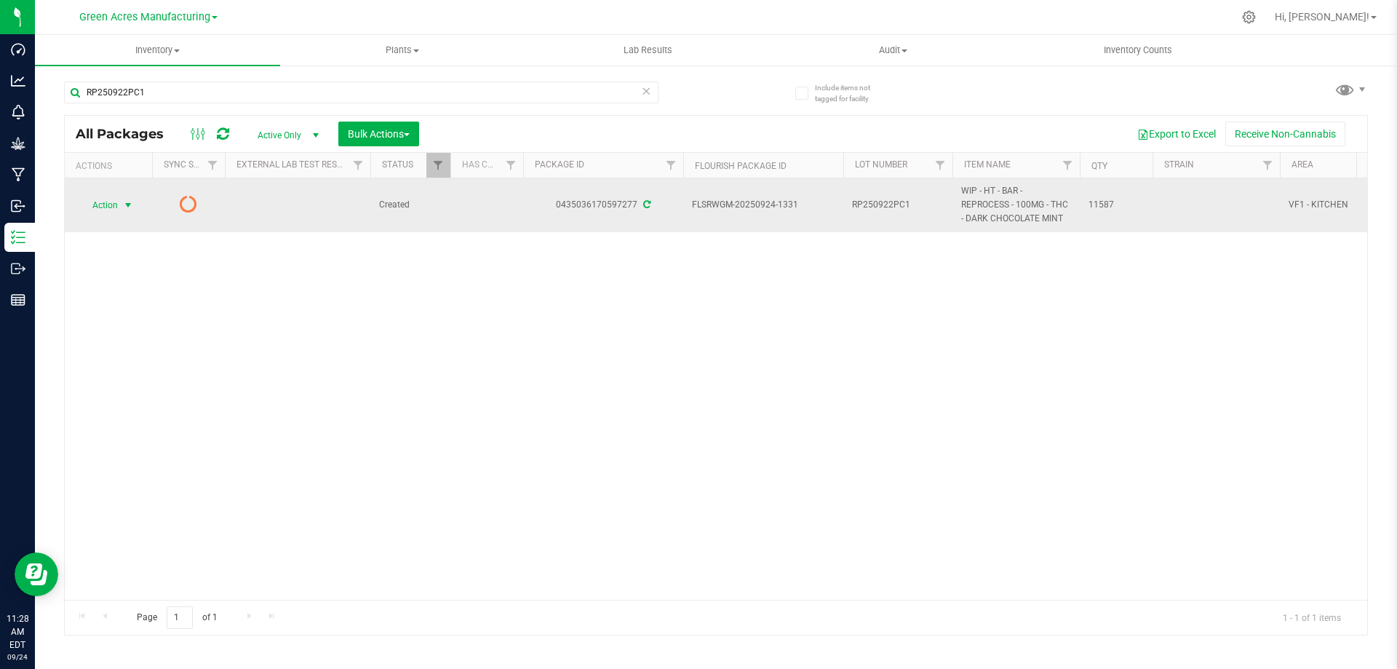
click at [103, 205] on span "Action" at bounding box center [98, 205] width 39 height 20
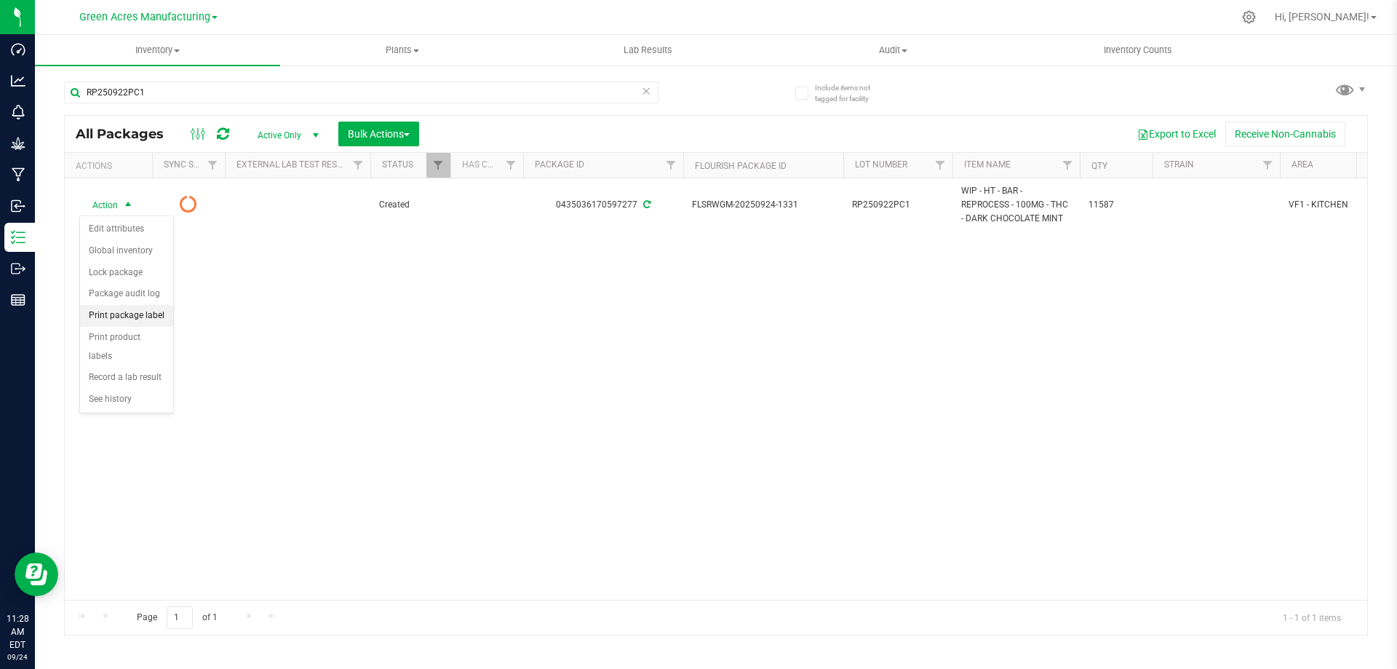
click at [135, 314] on li "Print package label" at bounding box center [126, 316] width 93 height 22
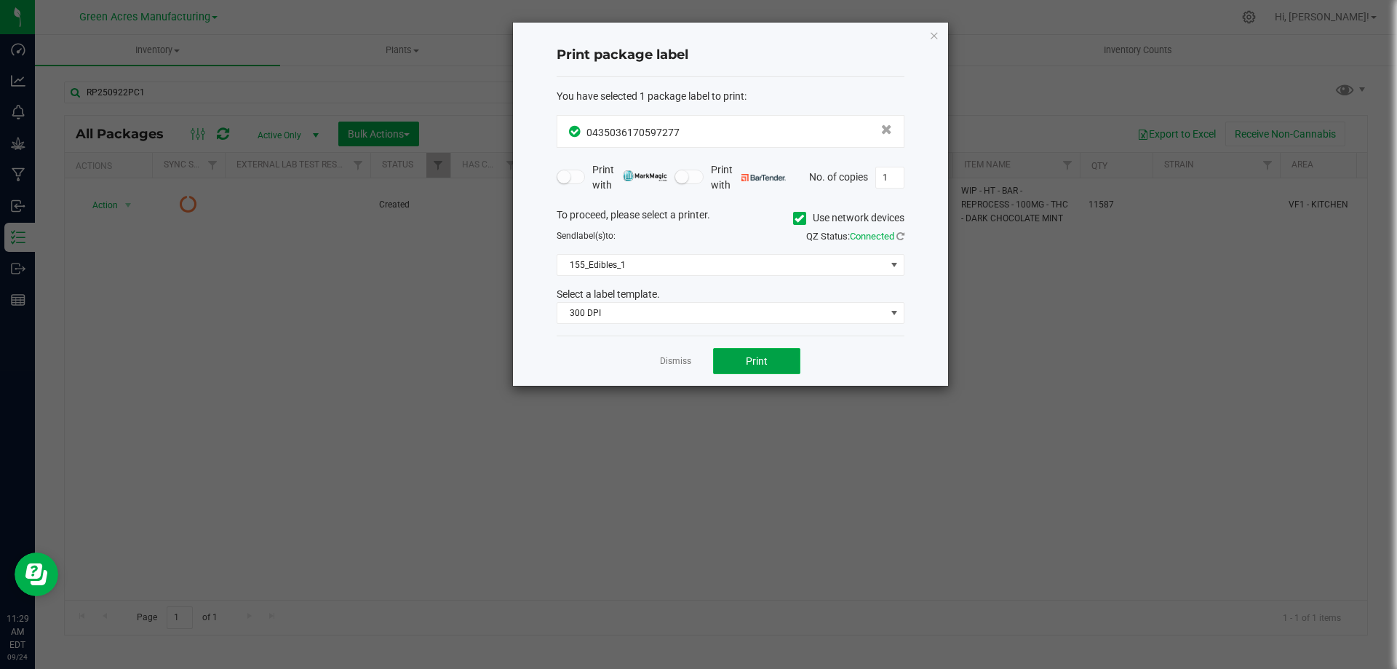
click at [770, 365] on button "Print" at bounding box center [756, 361] width 87 height 26
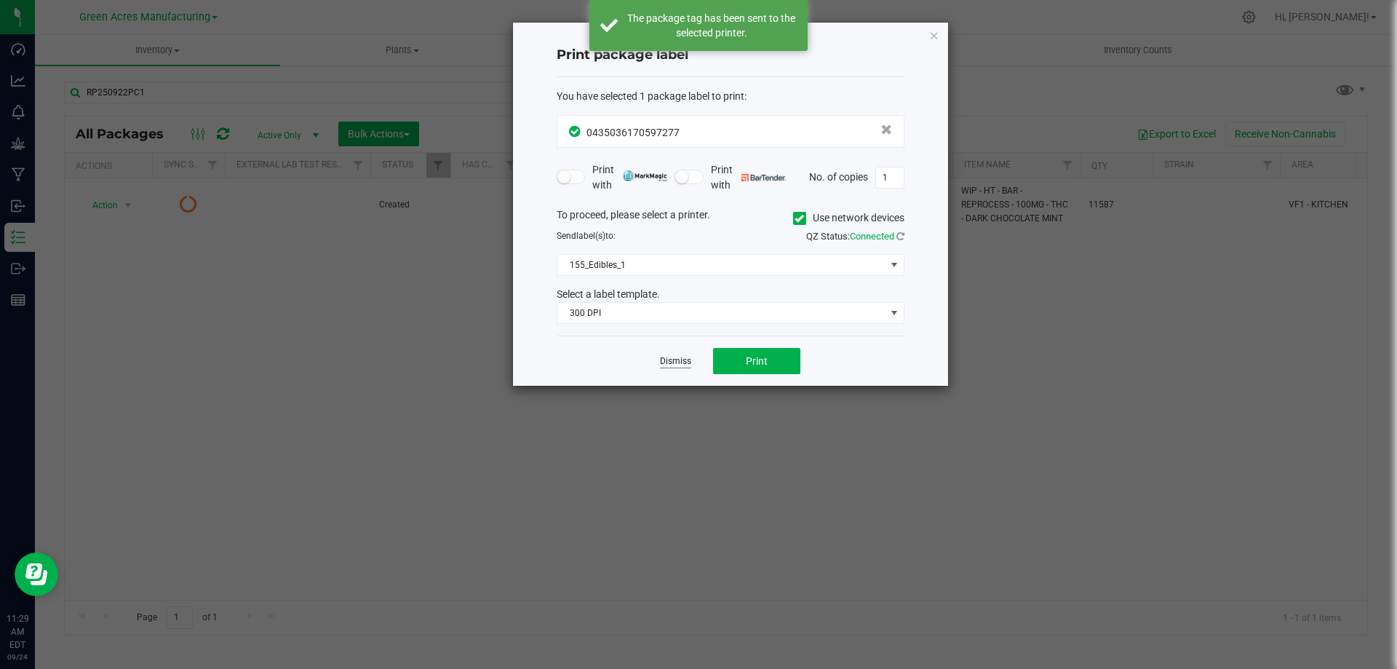
click at [669, 357] on link "Dismiss" at bounding box center [675, 361] width 31 height 12
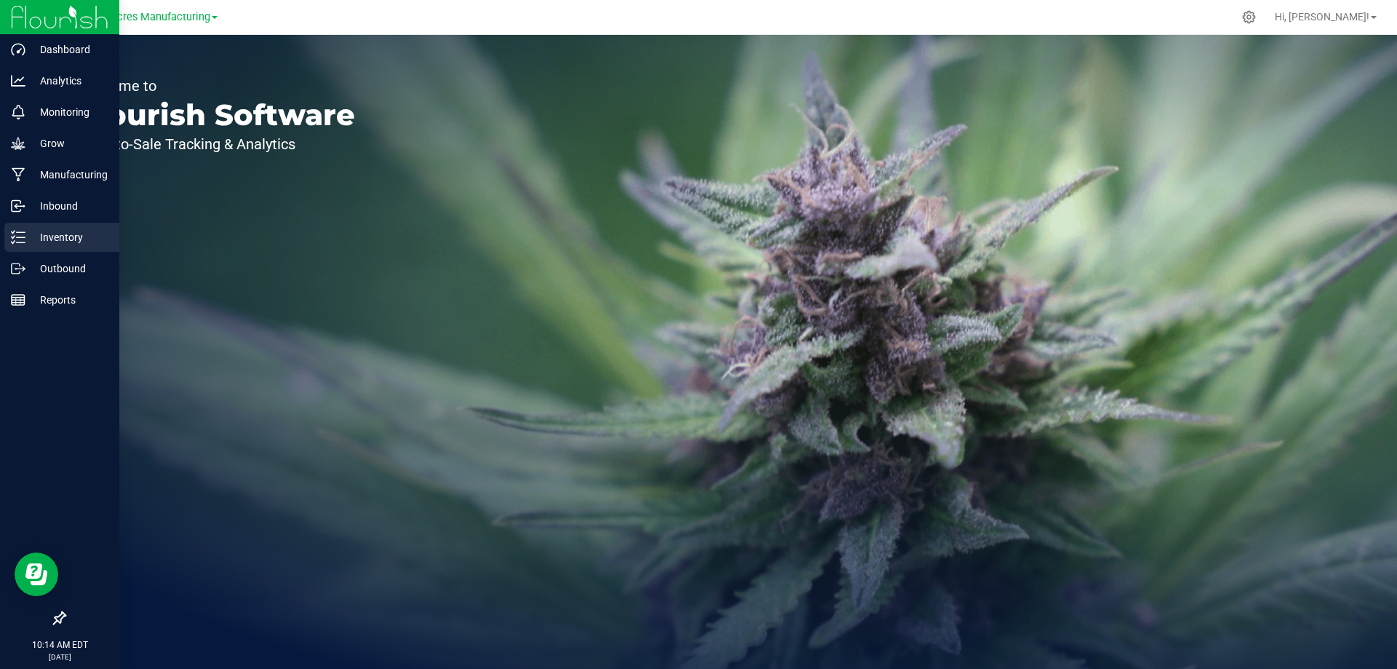
click at [25, 235] on p "Inventory" at bounding box center [68, 237] width 87 height 17
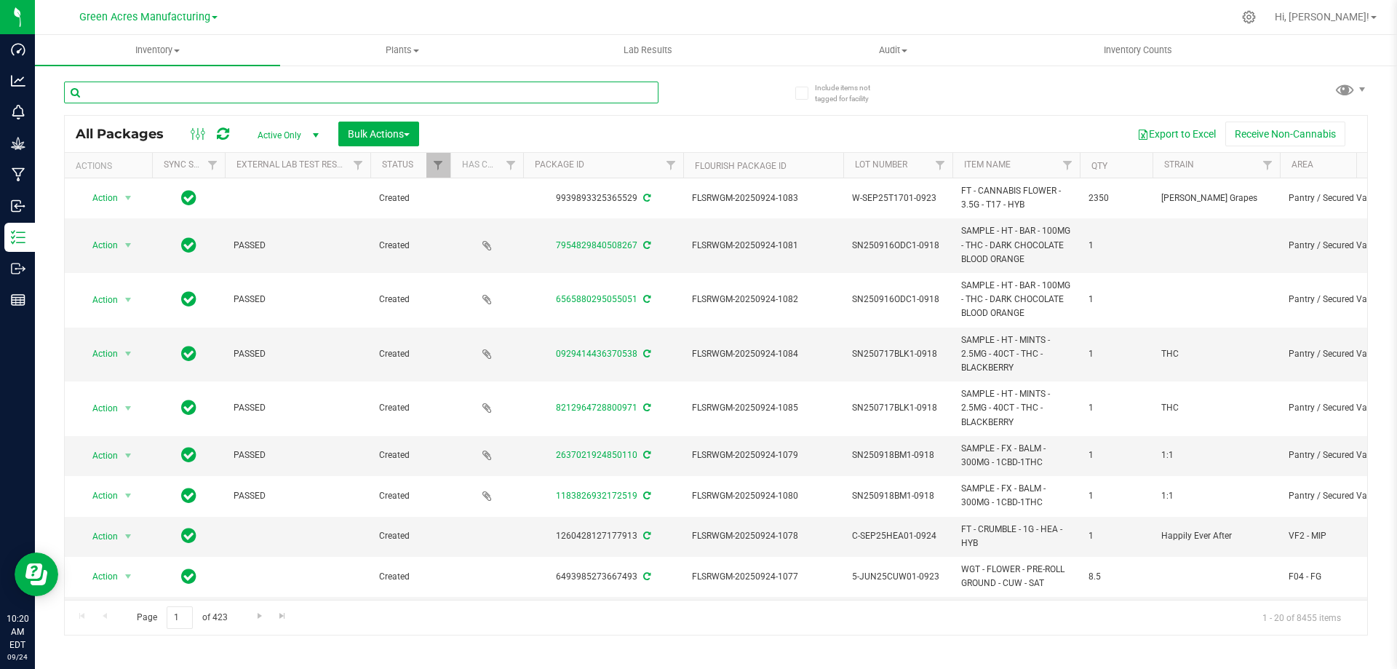
click at [198, 98] on input "text" at bounding box center [361, 93] width 595 height 22
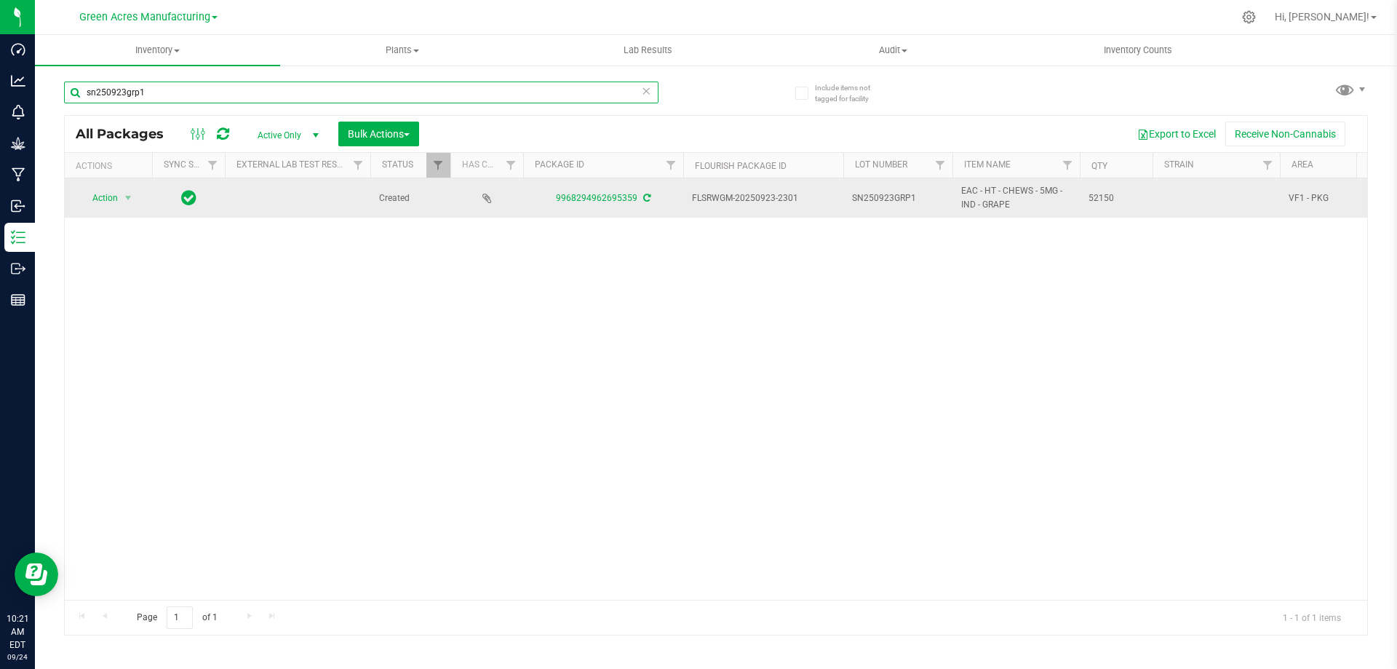
type input "sn250923grp1"
click at [920, 199] on span "SN250923GRP1" at bounding box center [898, 198] width 92 height 14
type input "SN250923GRP1-0924"
click at [926, 350] on div "All Packages Active Only Active Only Lab Samples Locked All External Internal B…" at bounding box center [716, 375] width 1304 height 520
click at [126, 199] on span "select" at bounding box center [128, 198] width 12 height 12
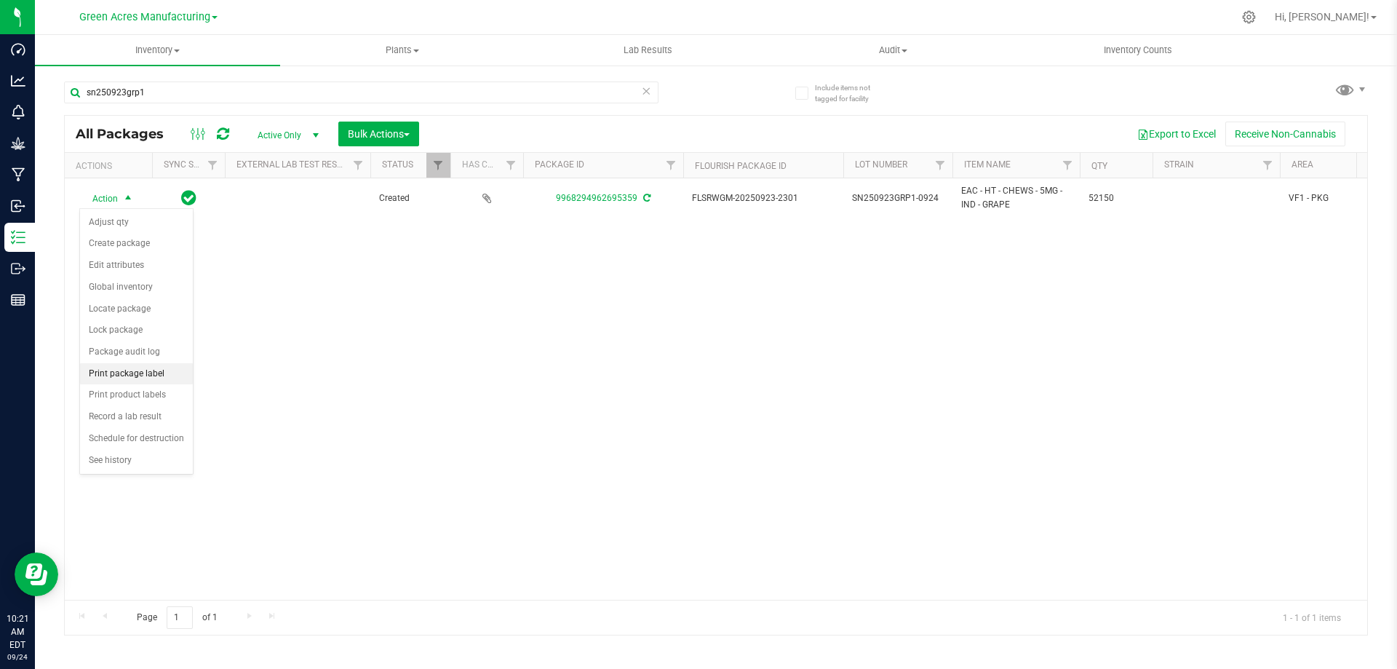
click at [150, 374] on li "Print package label" at bounding box center [136, 374] width 113 height 22
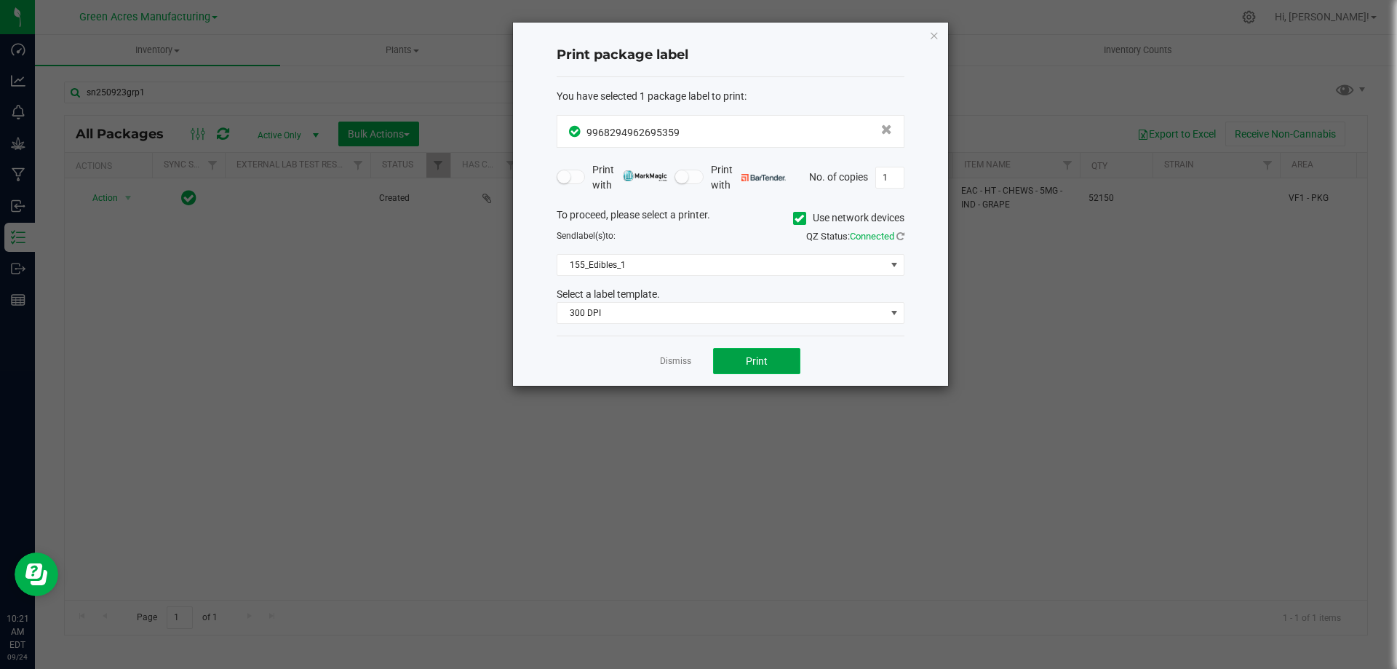
click at [777, 369] on button "Print" at bounding box center [756, 361] width 87 height 26
click at [688, 360] on link "Dismiss" at bounding box center [675, 361] width 31 height 12
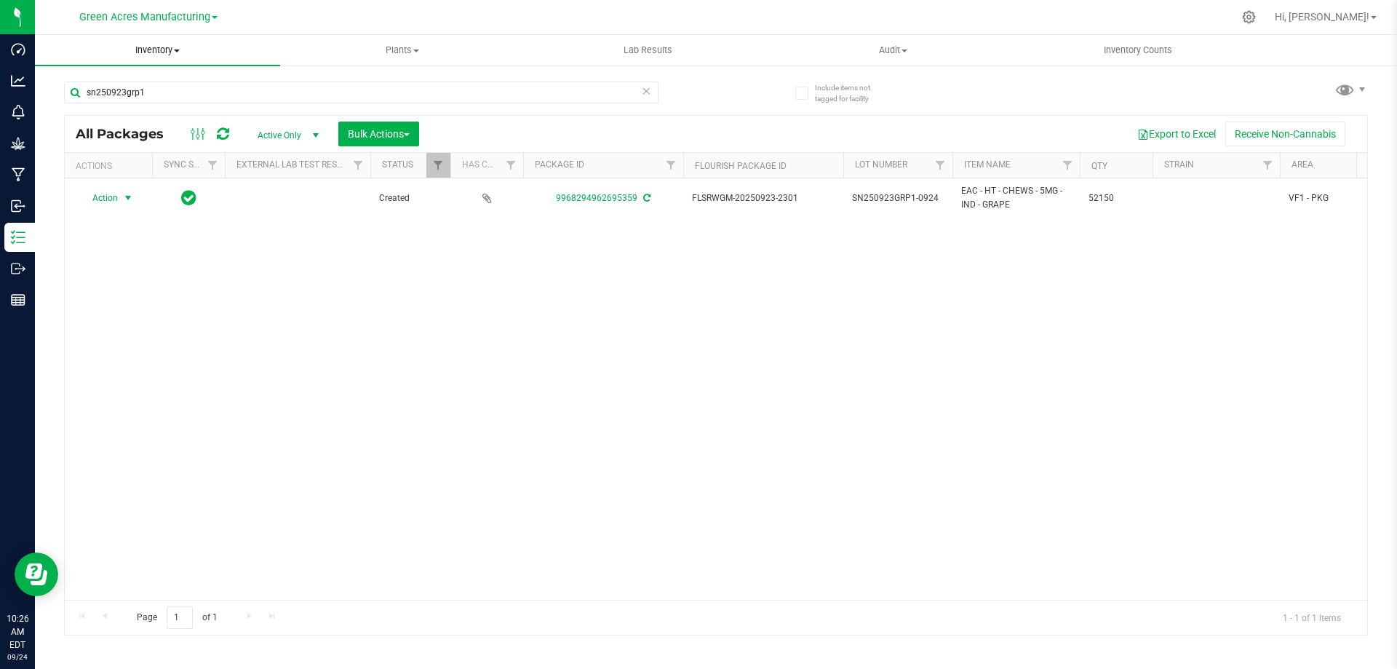
click at [161, 47] on span "Inventory" at bounding box center [157, 50] width 245 height 13
click at [158, 180] on span "From bill of materials" at bounding box center [101, 175] width 132 height 12
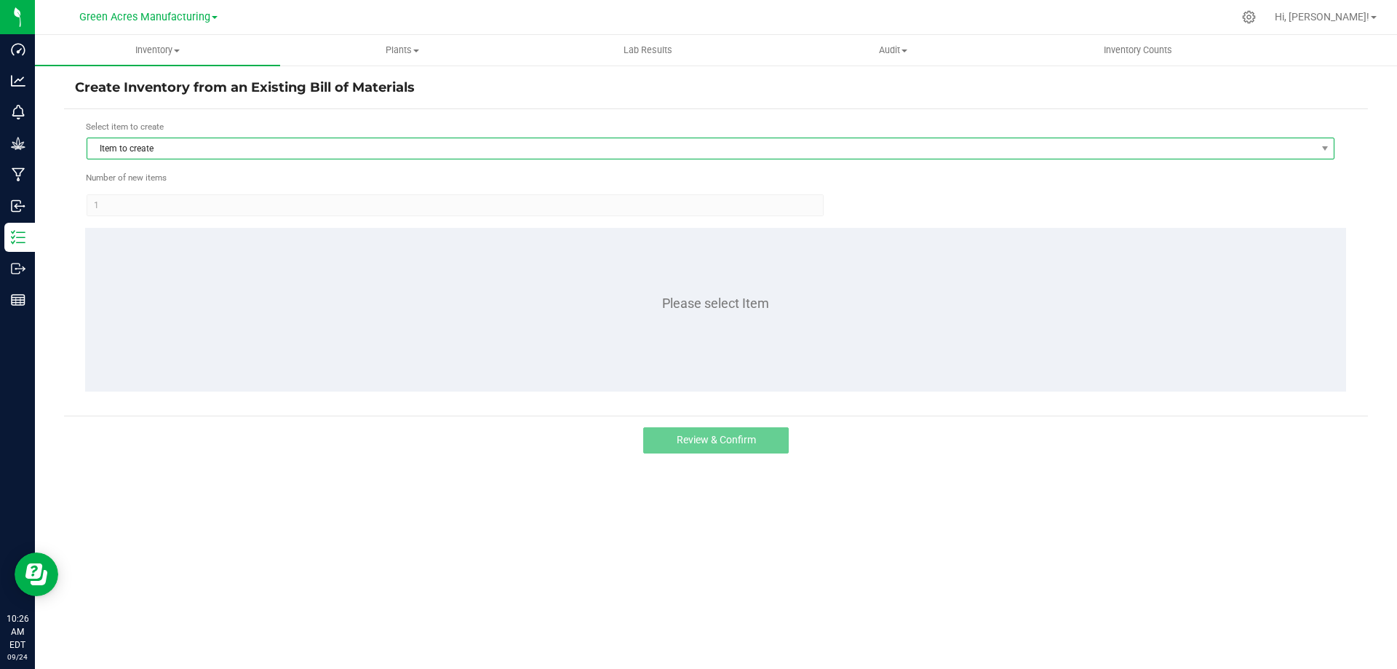
click at [743, 146] on span "Item to create" at bounding box center [701, 148] width 1228 height 20
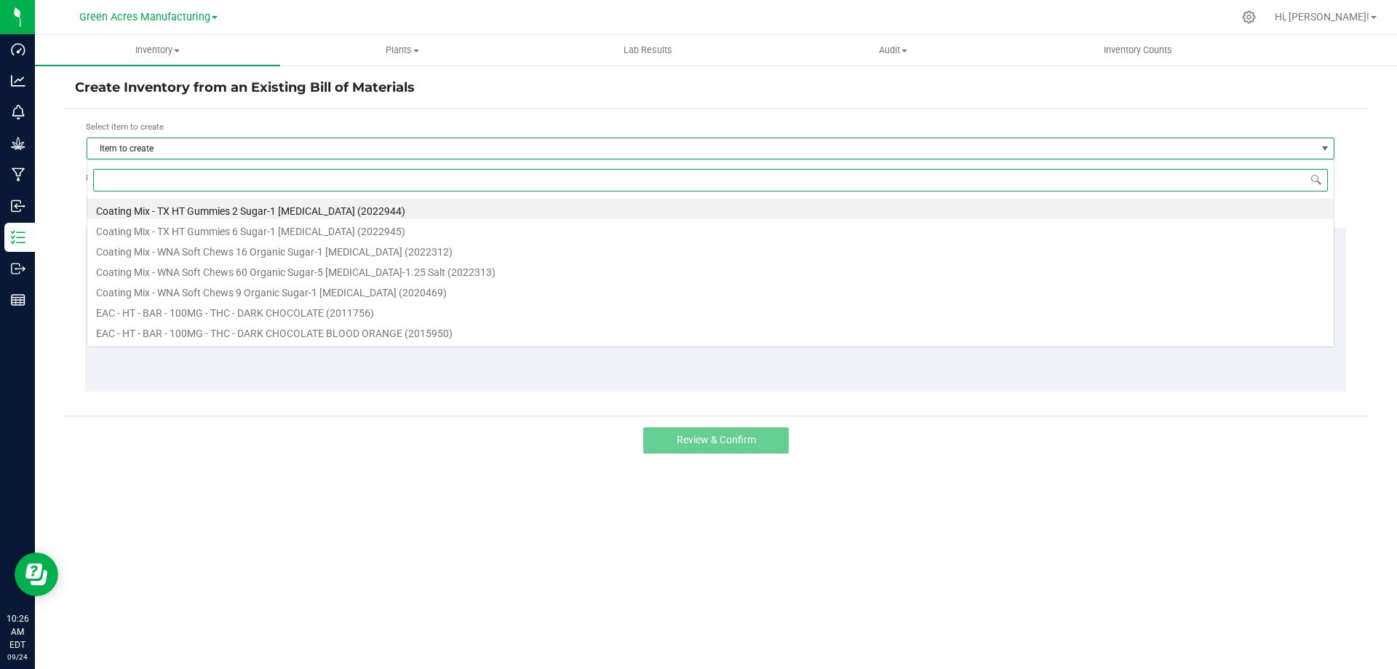
scroll to position [22, 1248]
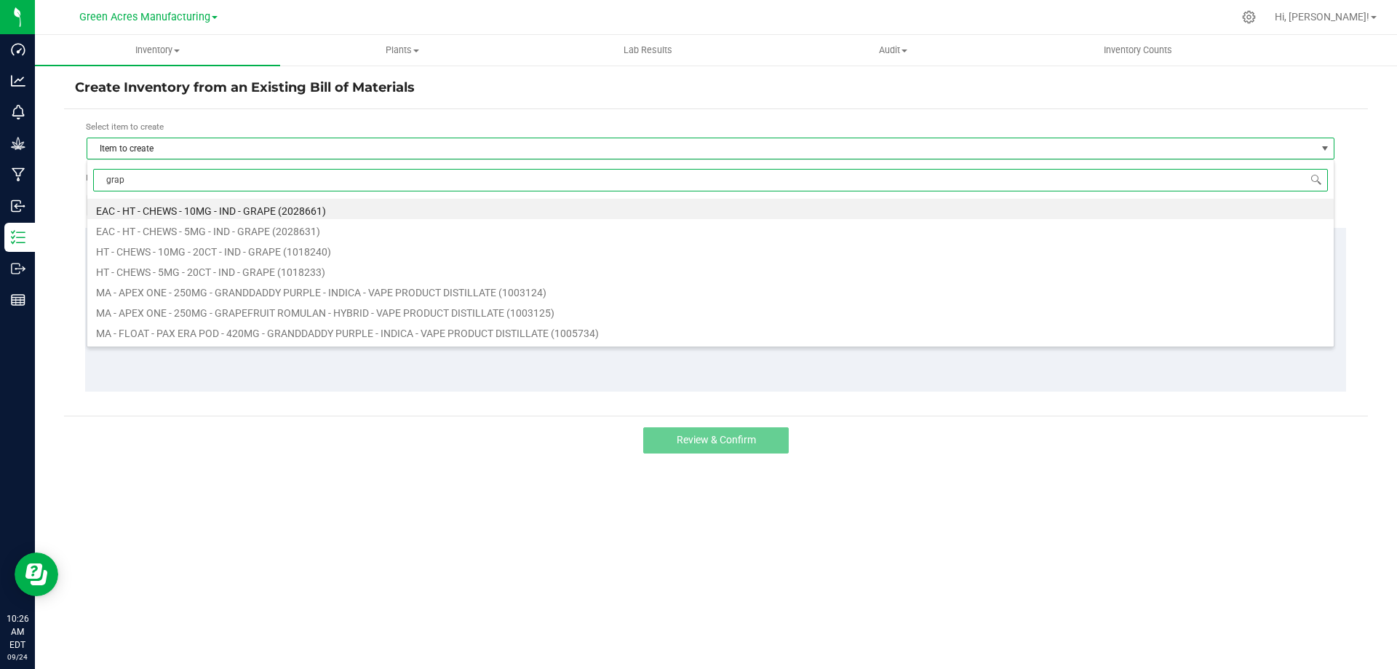
type input "grape"
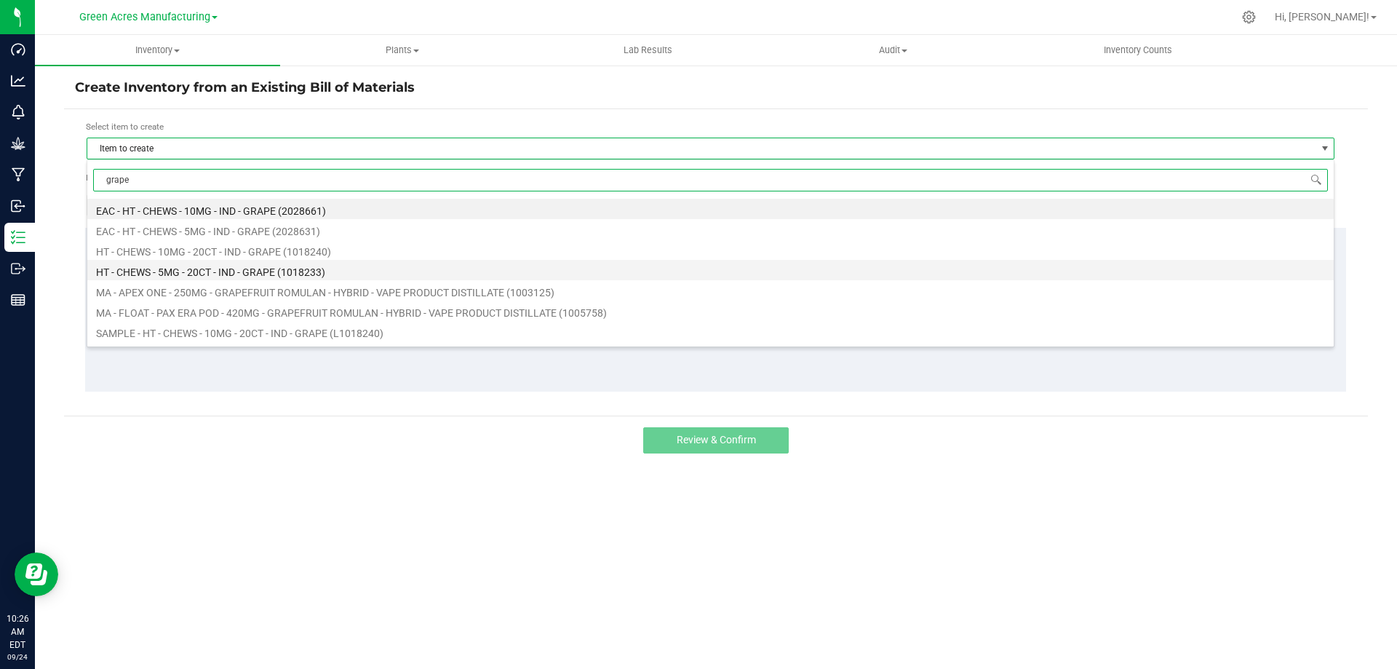
click at [202, 273] on li "HT - CHEWS - 5MG - 20CT - IND - GRAPE (1018233)" at bounding box center [710, 270] width 1247 height 20
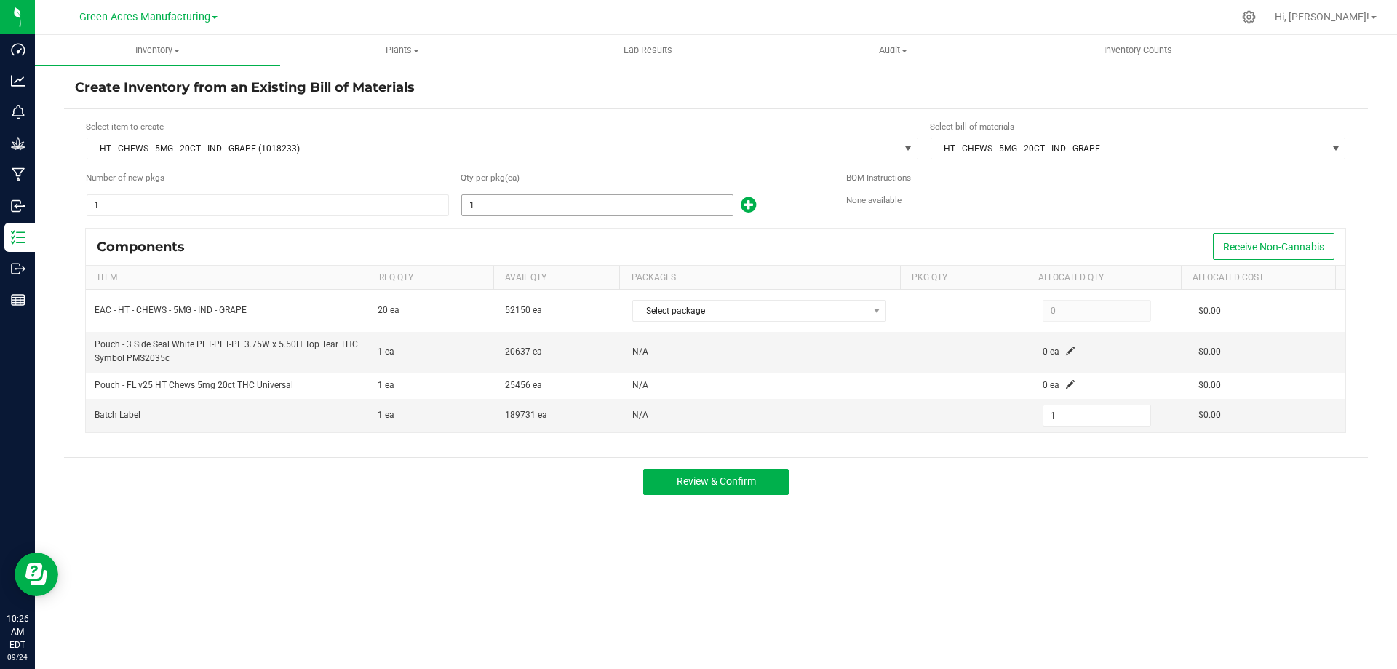
click at [596, 197] on input "1" at bounding box center [597, 205] width 271 height 20
click at [581, 166] on form "Select item to create HT - CHEWS - 5MG - 20CT - IND - GRAPE (1018233) Select bi…" at bounding box center [716, 283] width 1282 height 326
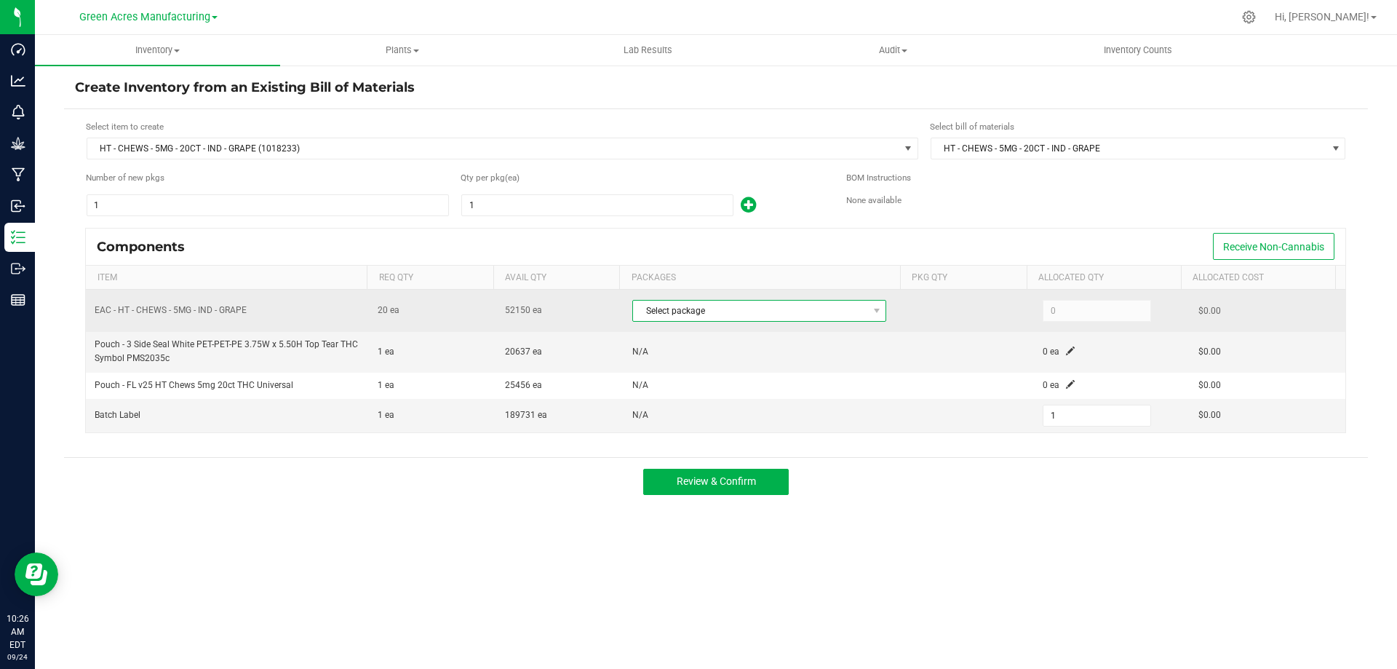
click at [806, 308] on span "Select package" at bounding box center [750, 311] width 234 height 20
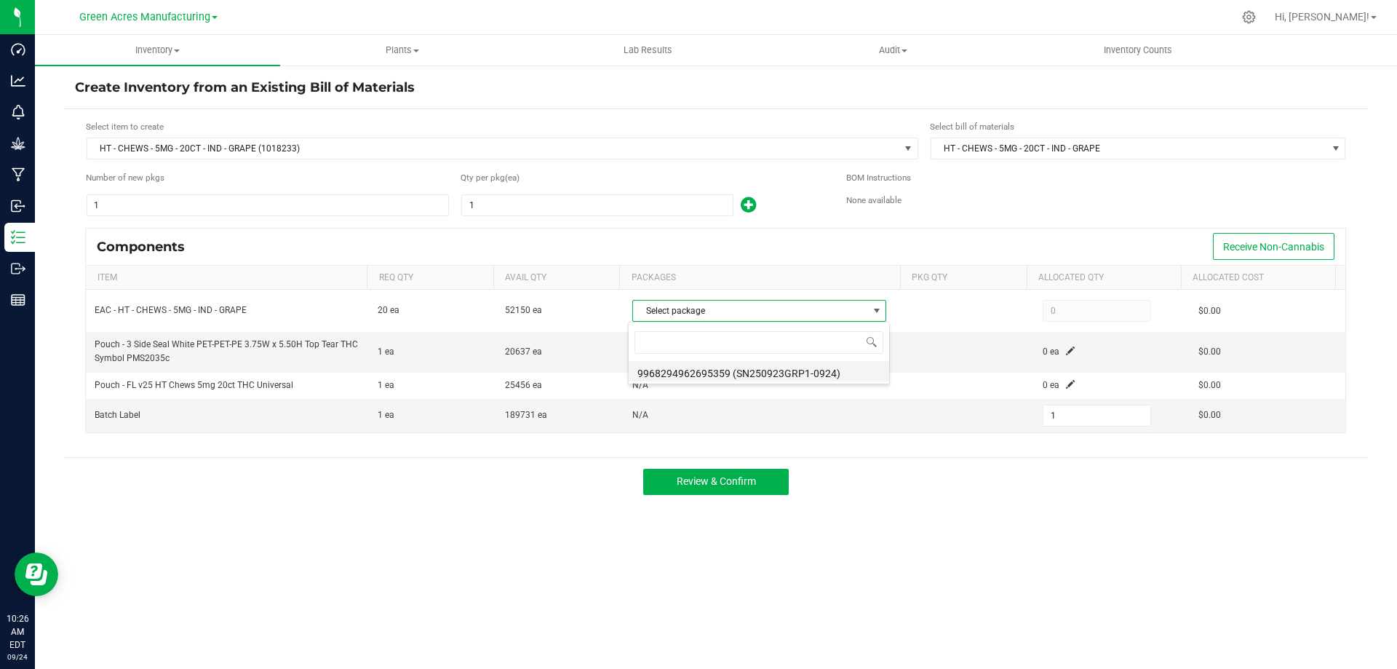
click at [778, 370] on li "9968294962695359 (SN250923GRP1-0924)" at bounding box center [759, 371] width 261 height 20
type input "20"
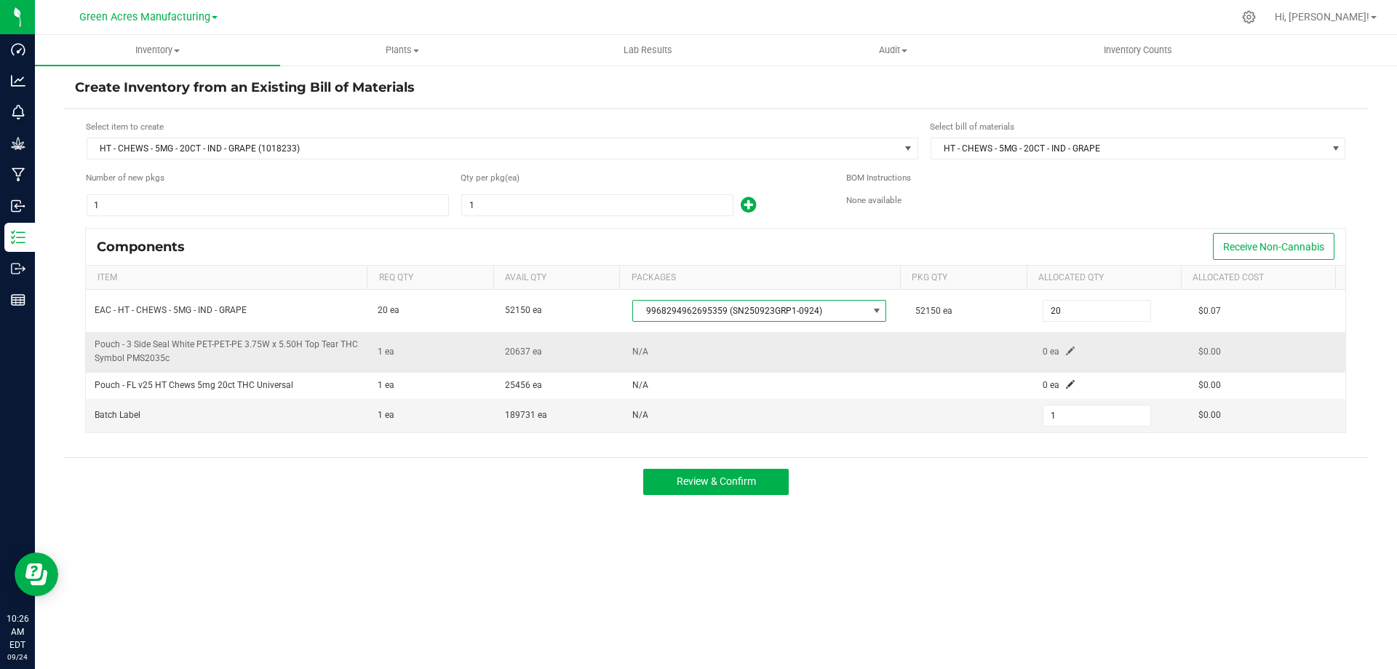
click at [1066, 350] on span at bounding box center [1070, 350] width 9 height 9
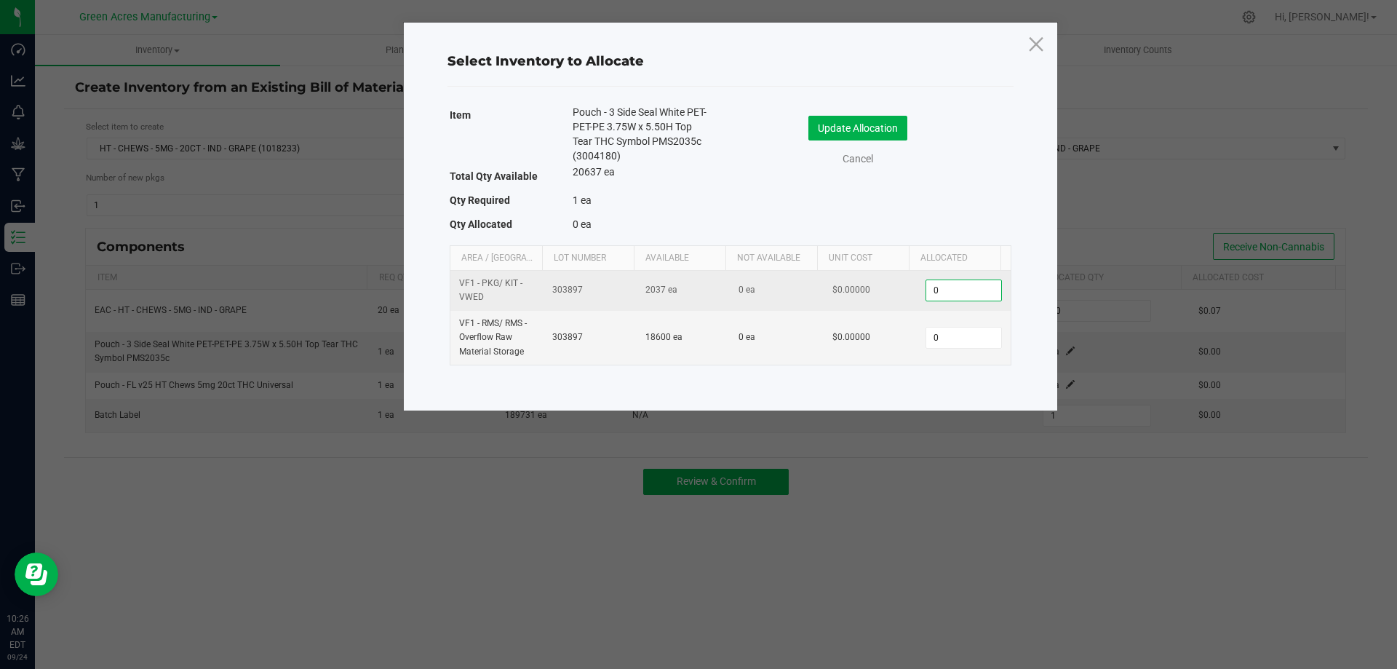
click at [957, 290] on input "0" at bounding box center [963, 290] width 74 height 20
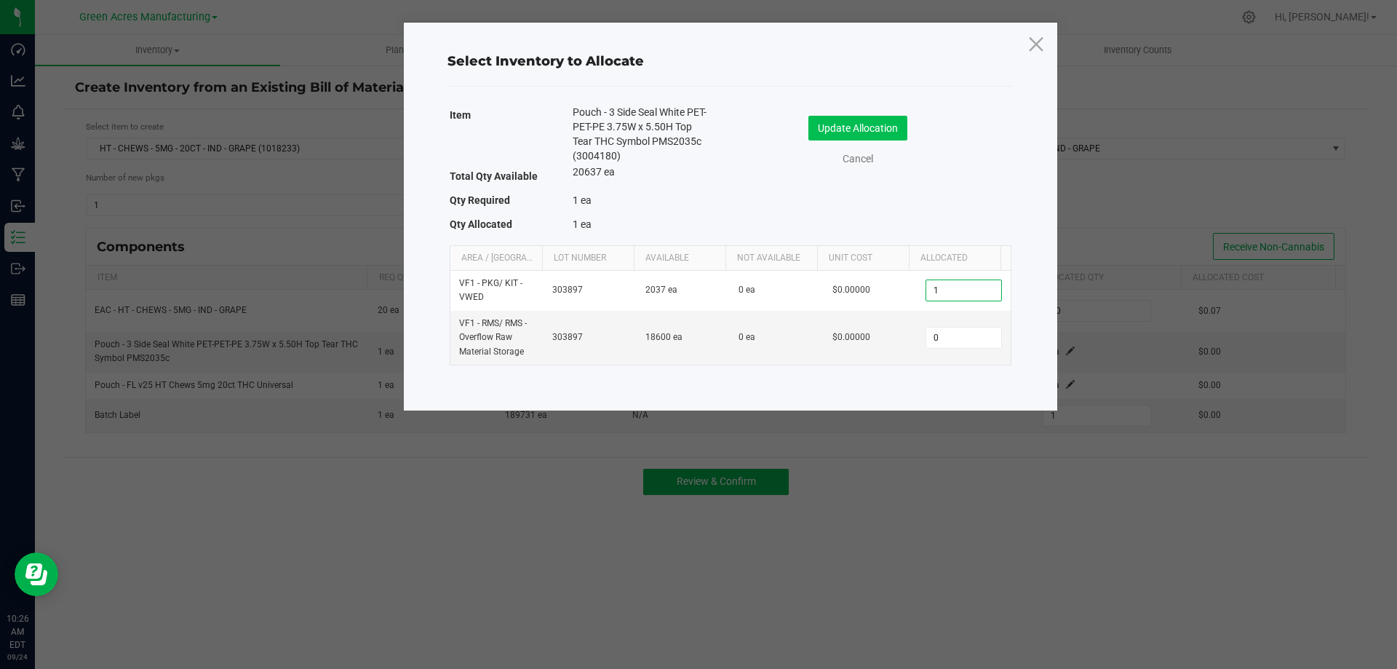
type input "1"
click at [883, 127] on button "Update Allocation" at bounding box center [858, 128] width 99 height 25
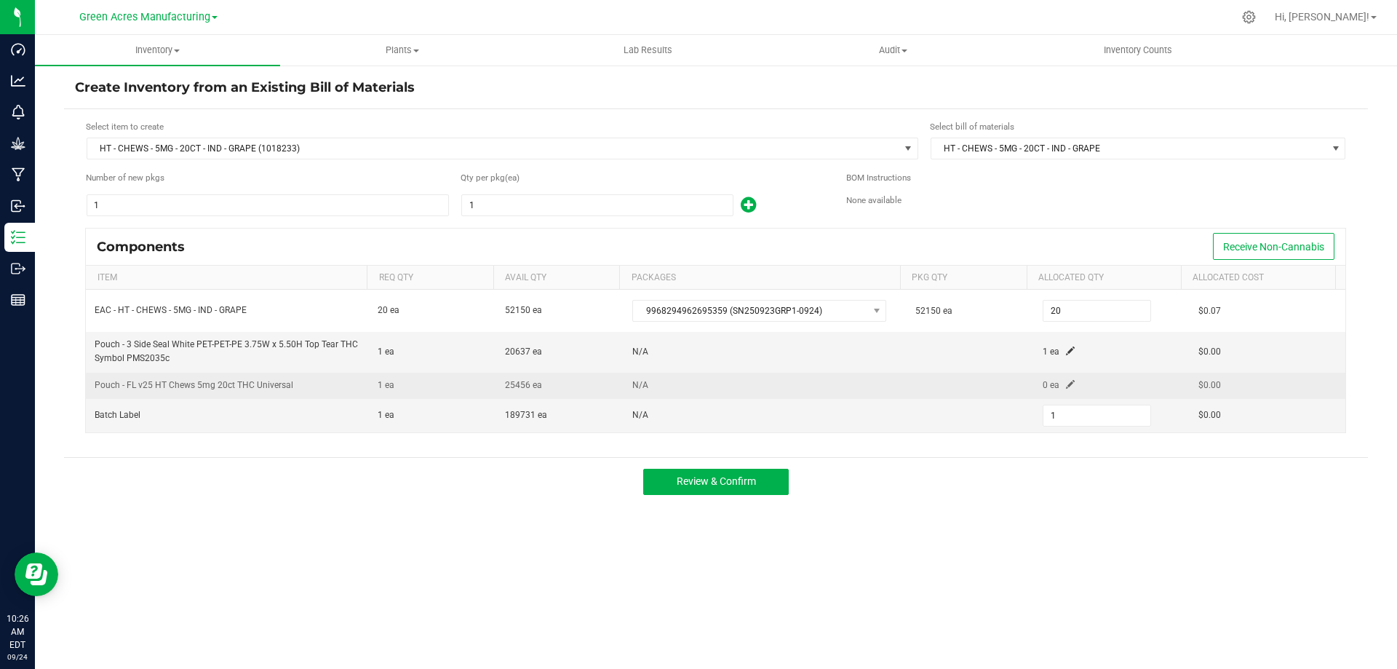
click at [1066, 387] on span at bounding box center [1070, 384] width 9 height 9
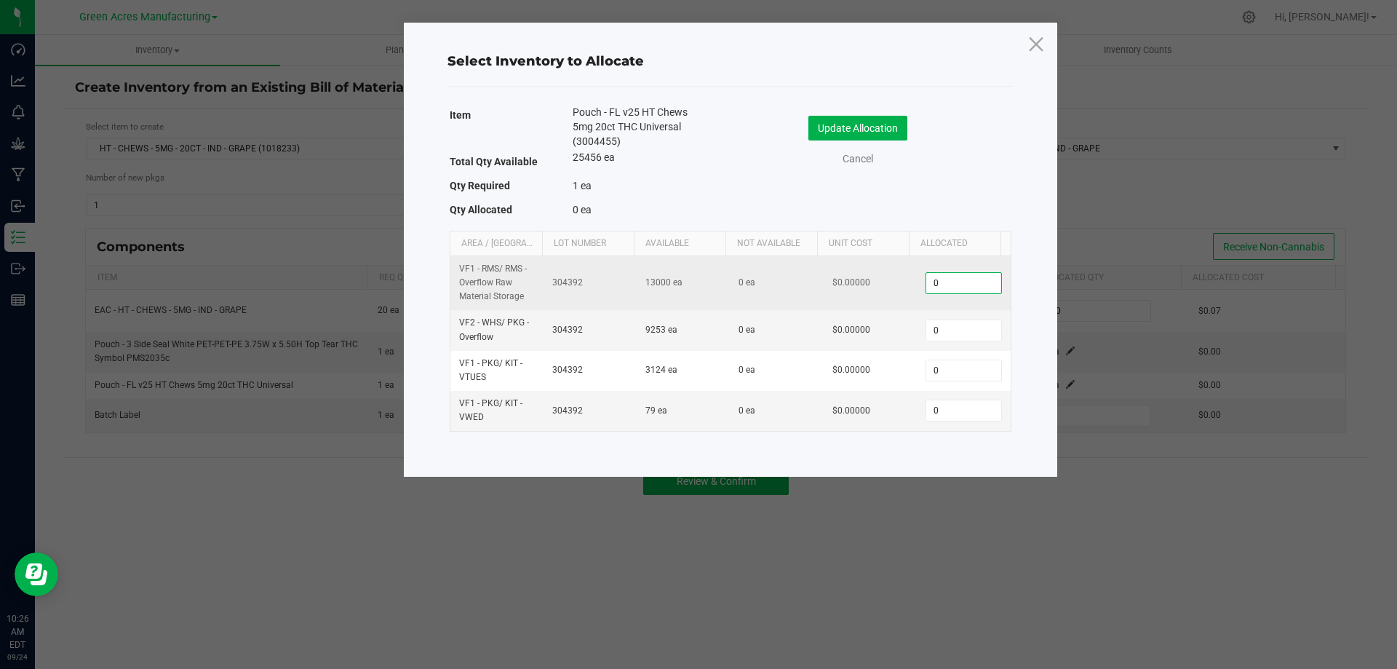
click at [964, 287] on input "0" at bounding box center [963, 283] width 74 height 20
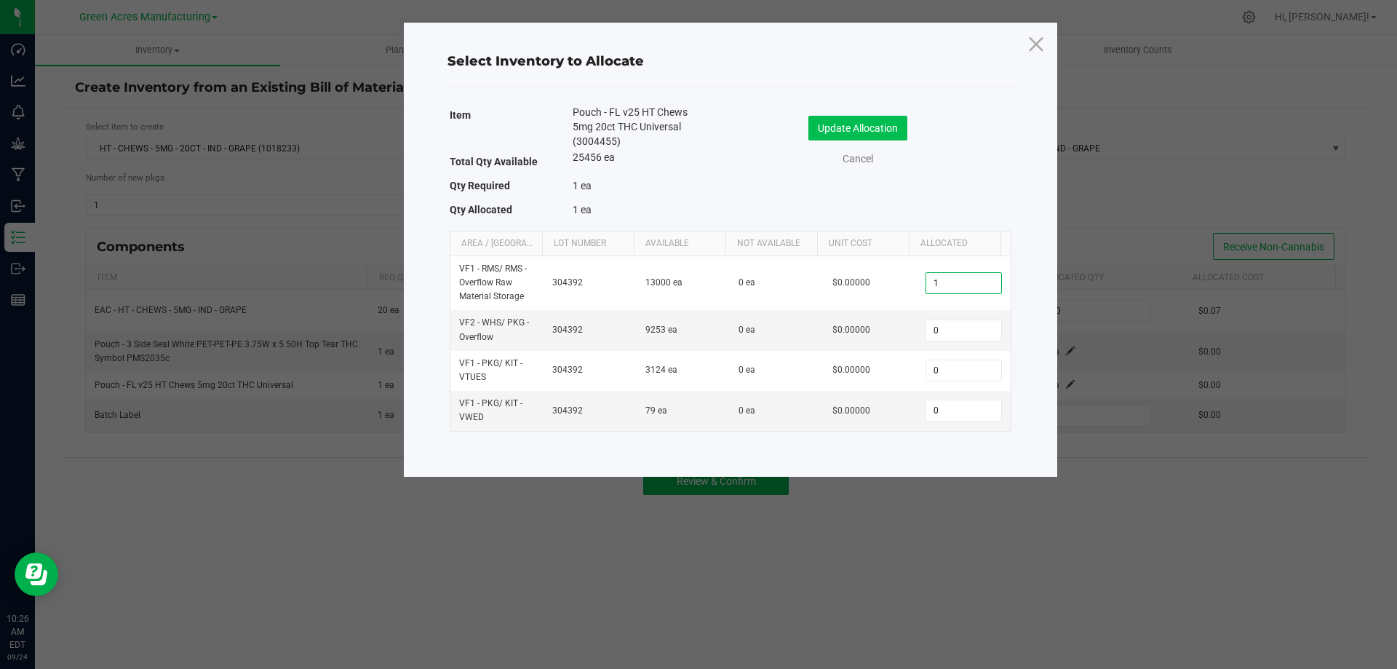
type input "1"
click at [881, 130] on button "Update Allocation" at bounding box center [858, 128] width 99 height 25
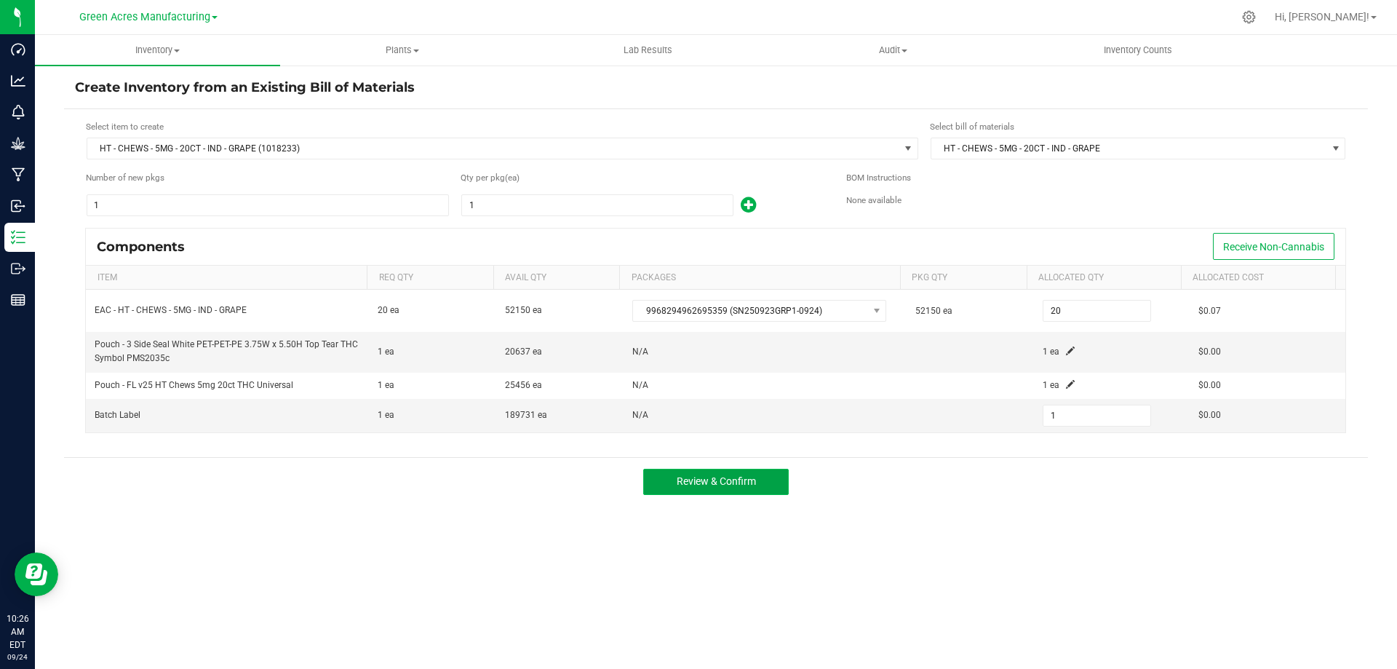
click at [767, 477] on button "Review & Confirm" at bounding box center [716, 482] width 146 height 26
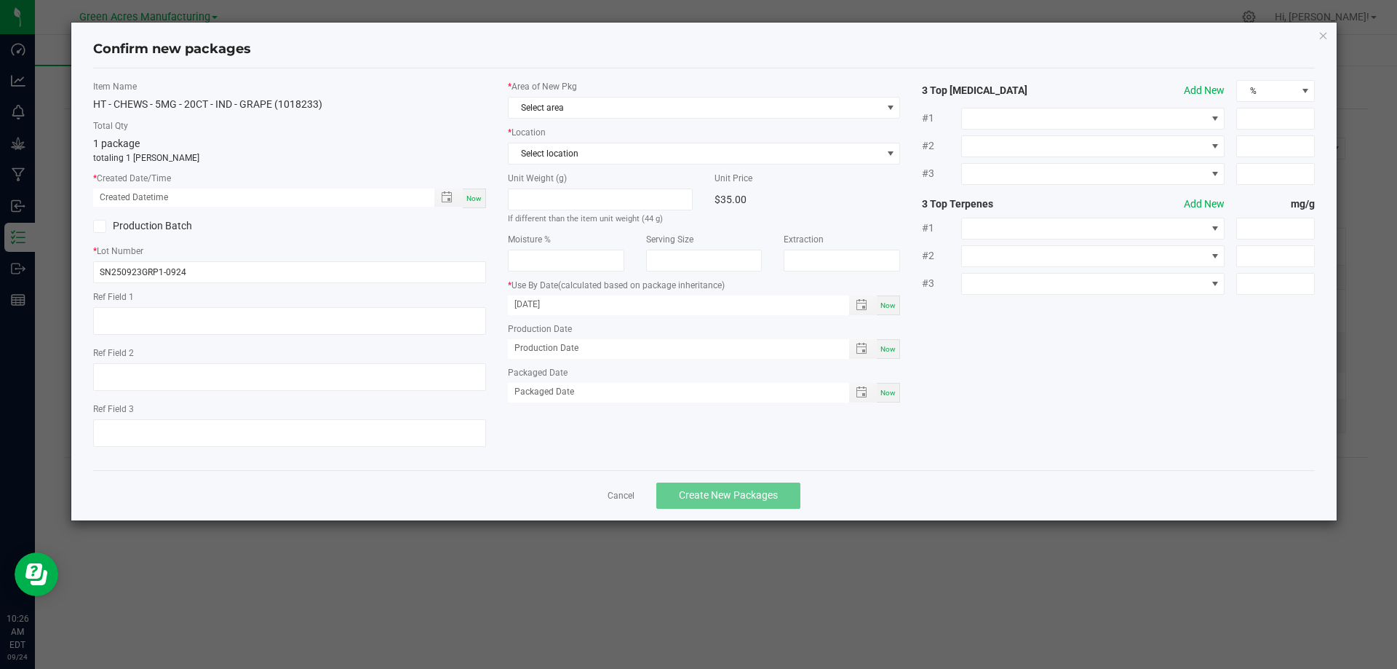
click at [477, 201] on span "Now" at bounding box center [473, 198] width 15 height 8
type input "09/24/2025 10:26 AM"
click at [580, 106] on span "Select area" at bounding box center [695, 108] width 373 height 20
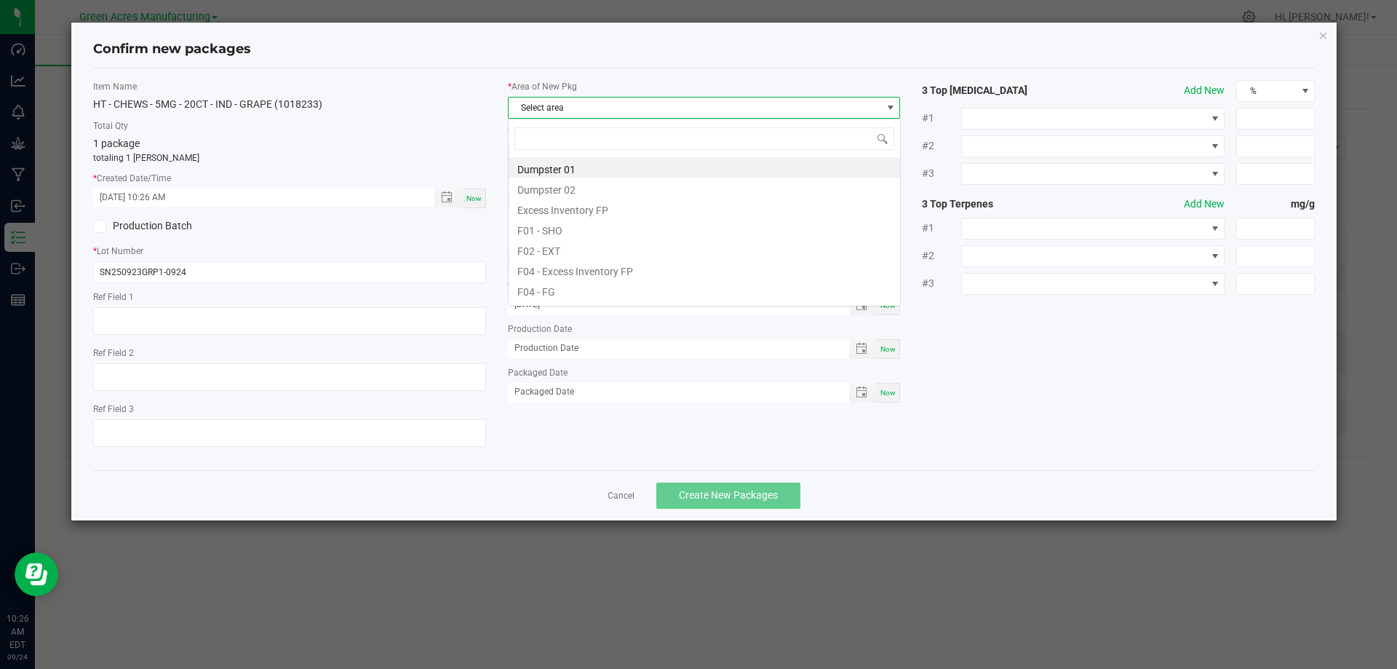
scroll to position [22, 393]
type input "vf"
click at [575, 267] on li "VF1 - PKG 2" at bounding box center [705, 269] width 392 height 20
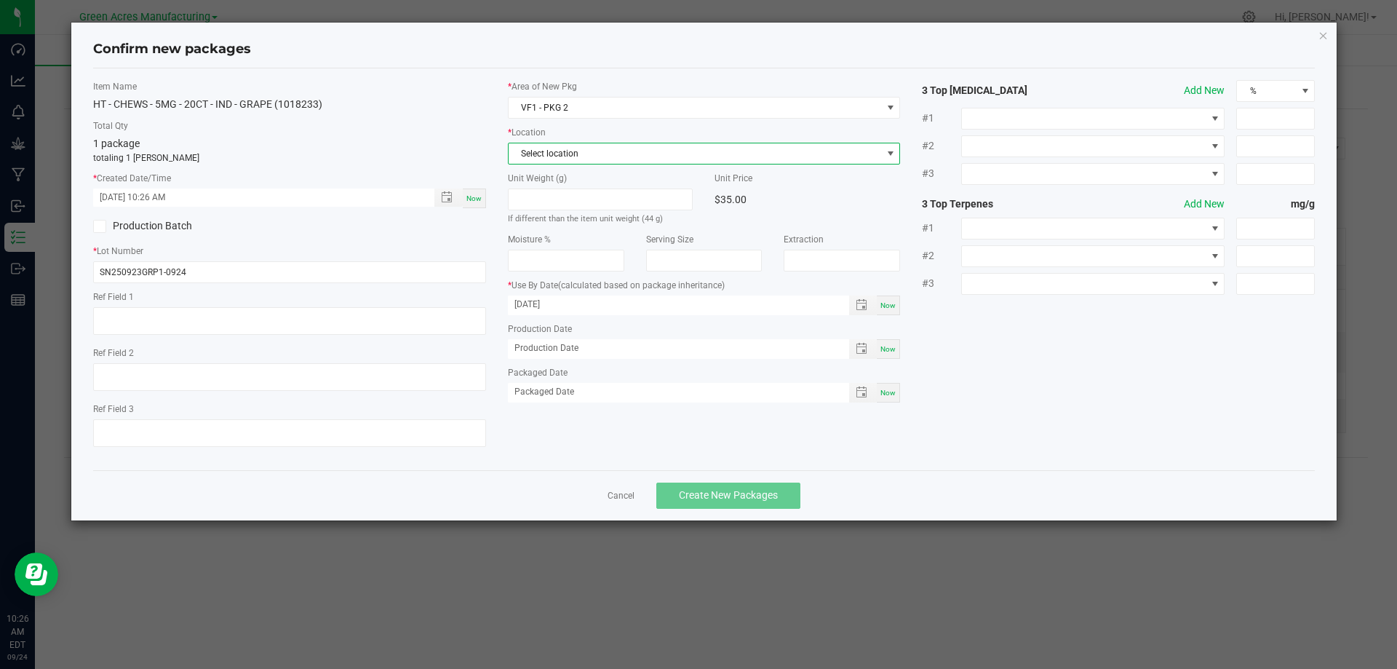
click at [594, 148] on span "Select location" at bounding box center [695, 153] width 373 height 20
click at [611, 234] on li "KIT - Ready to Package" at bounding box center [705, 233] width 392 height 20
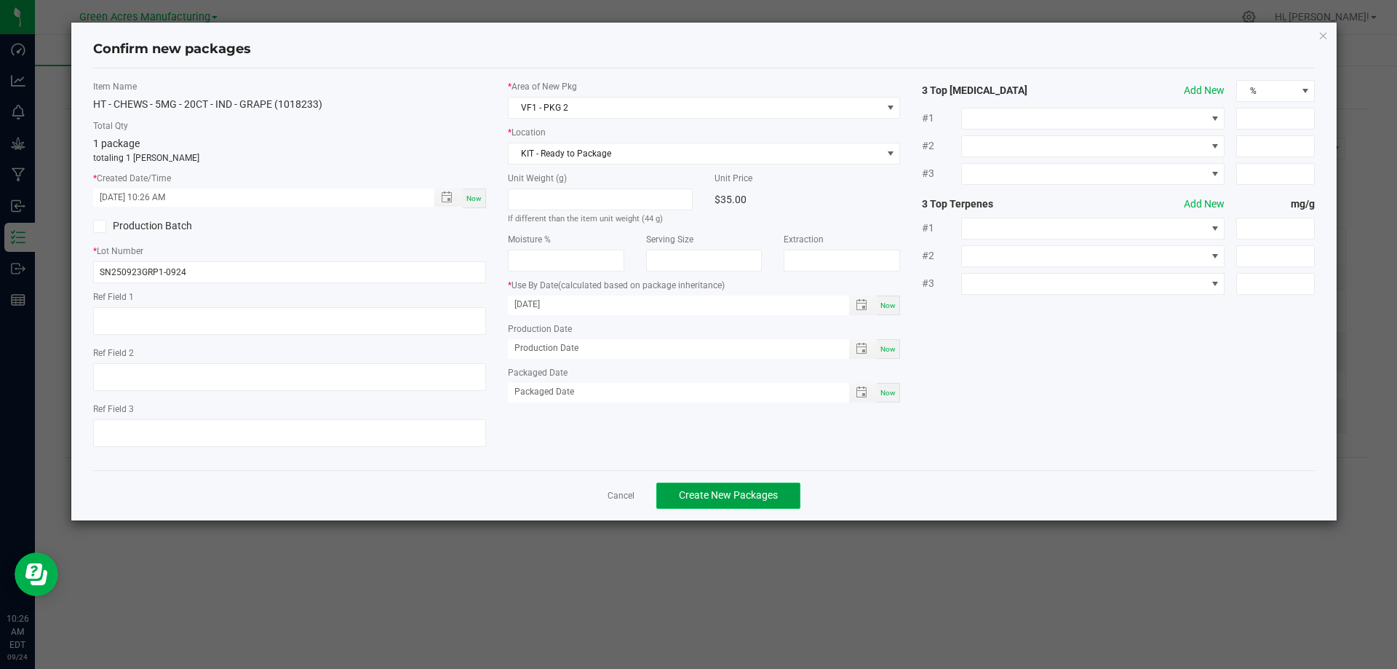
click at [754, 495] on span "Create New Packages" at bounding box center [728, 495] width 99 height 12
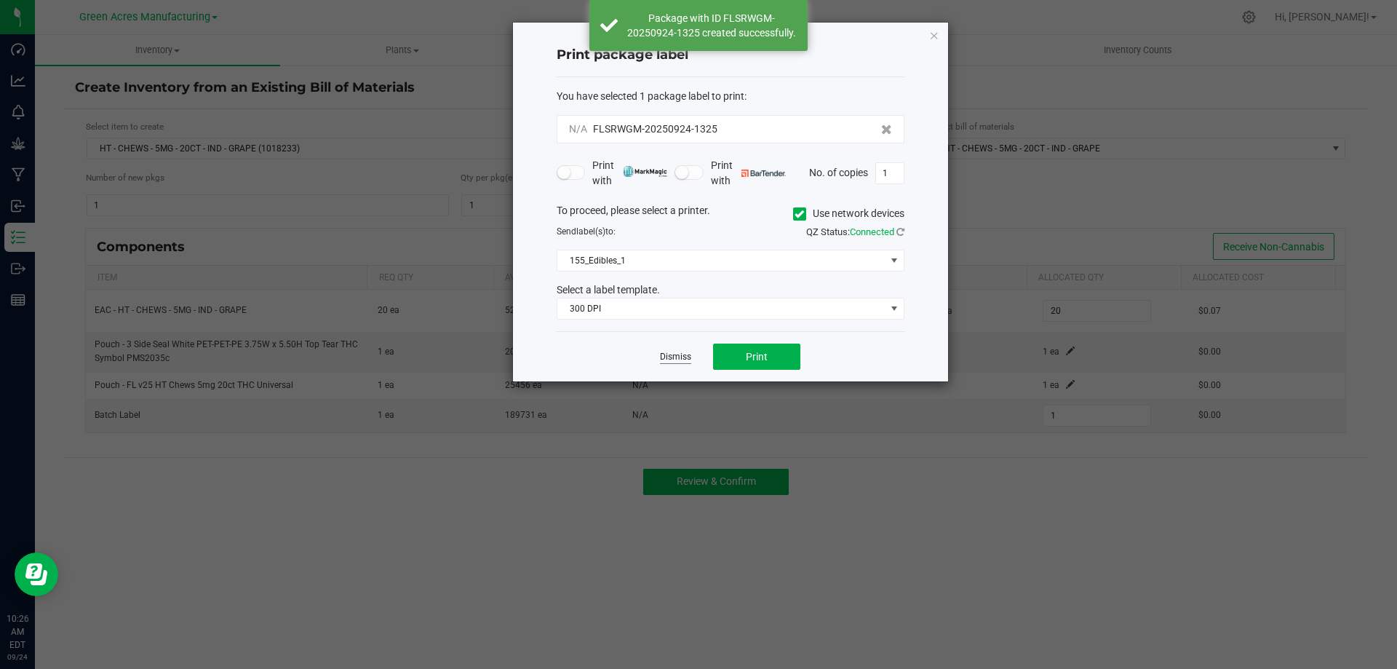
click at [670, 361] on link "Dismiss" at bounding box center [675, 357] width 31 height 12
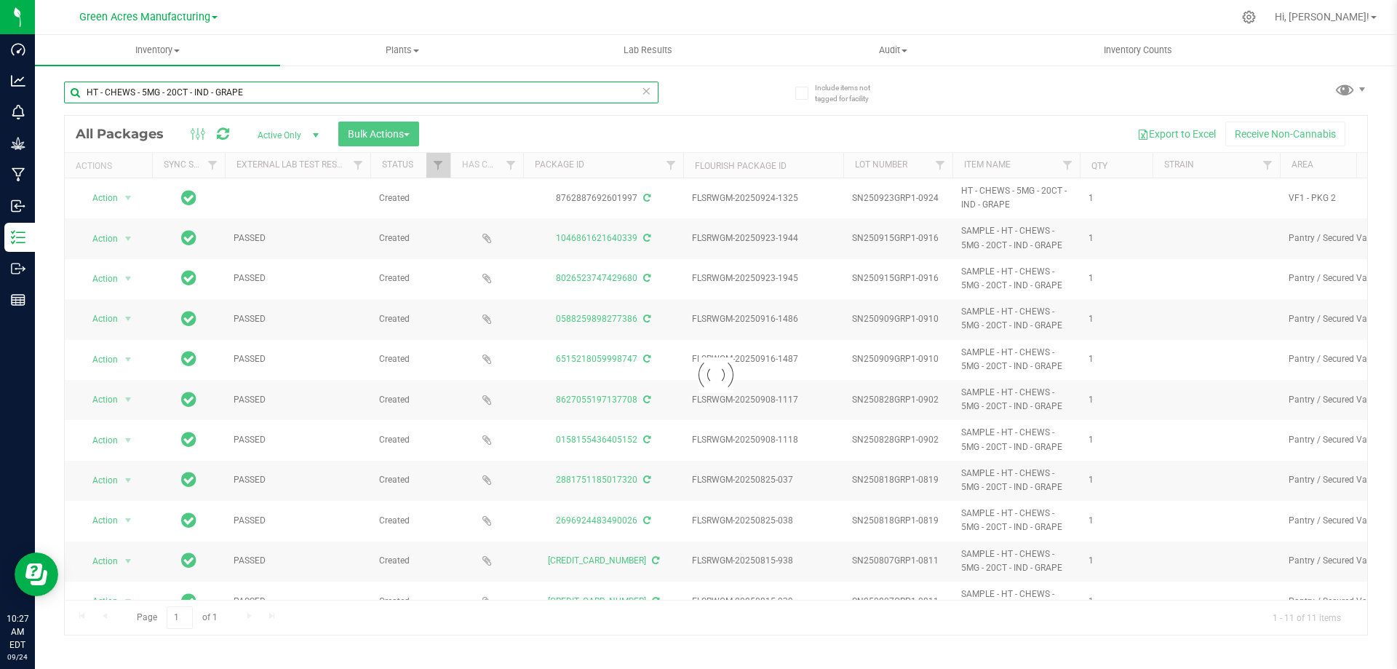
click at [348, 98] on input "HT - CHEWS - 5MG - 20CT - IND - GRAPE" at bounding box center [361, 93] width 595 height 22
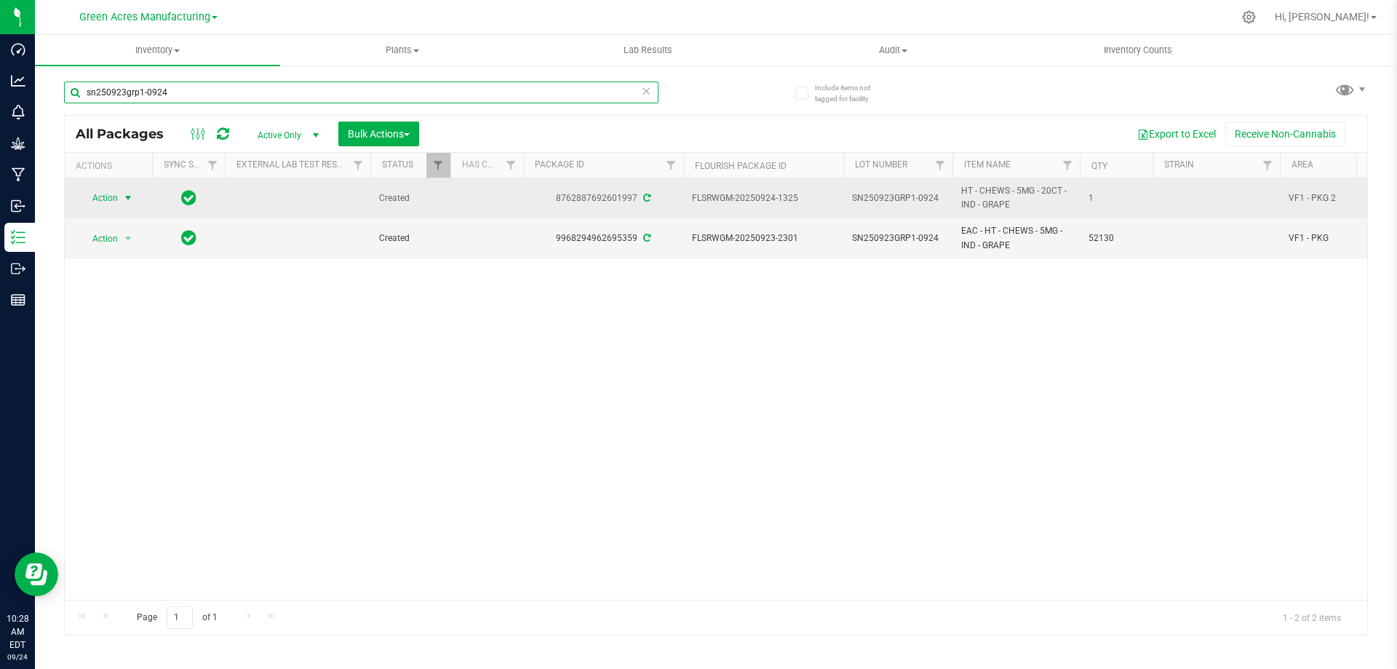
type input "sn250923grp1-0924"
click at [108, 194] on span "Action" at bounding box center [98, 198] width 39 height 20
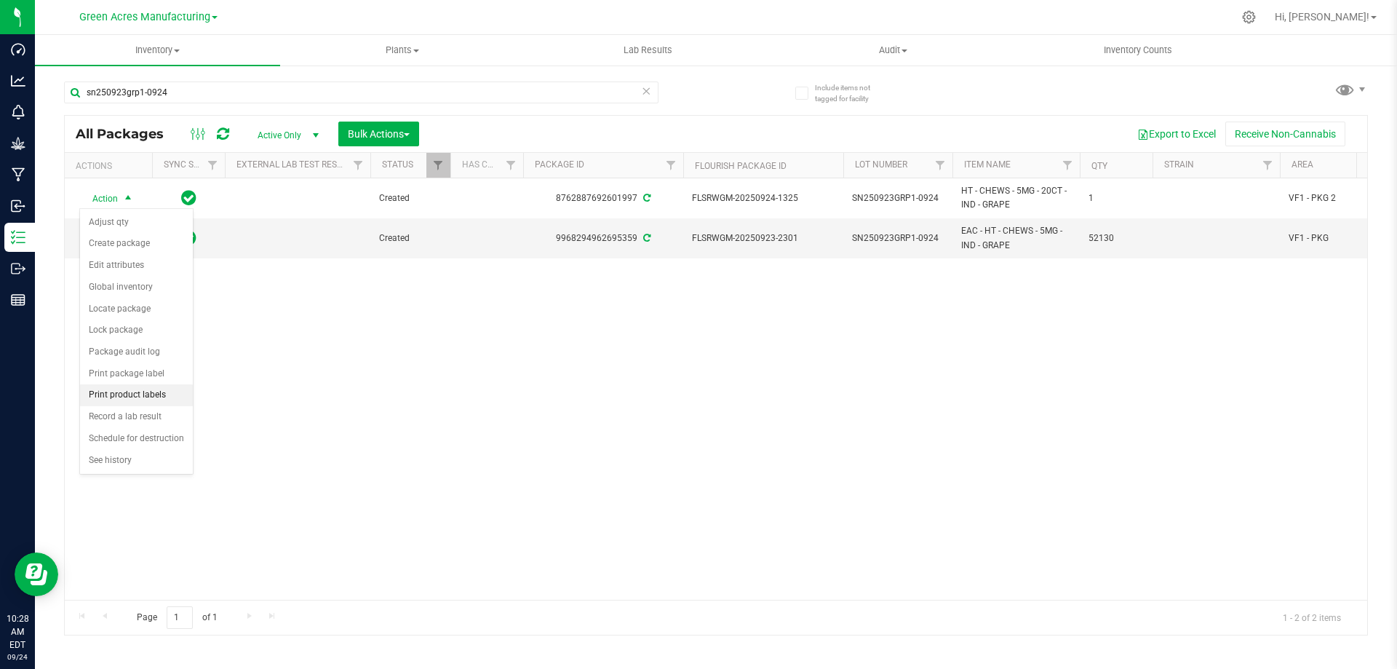
click at [162, 394] on li "Print product labels" at bounding box center [136, 395] width 113 height 22
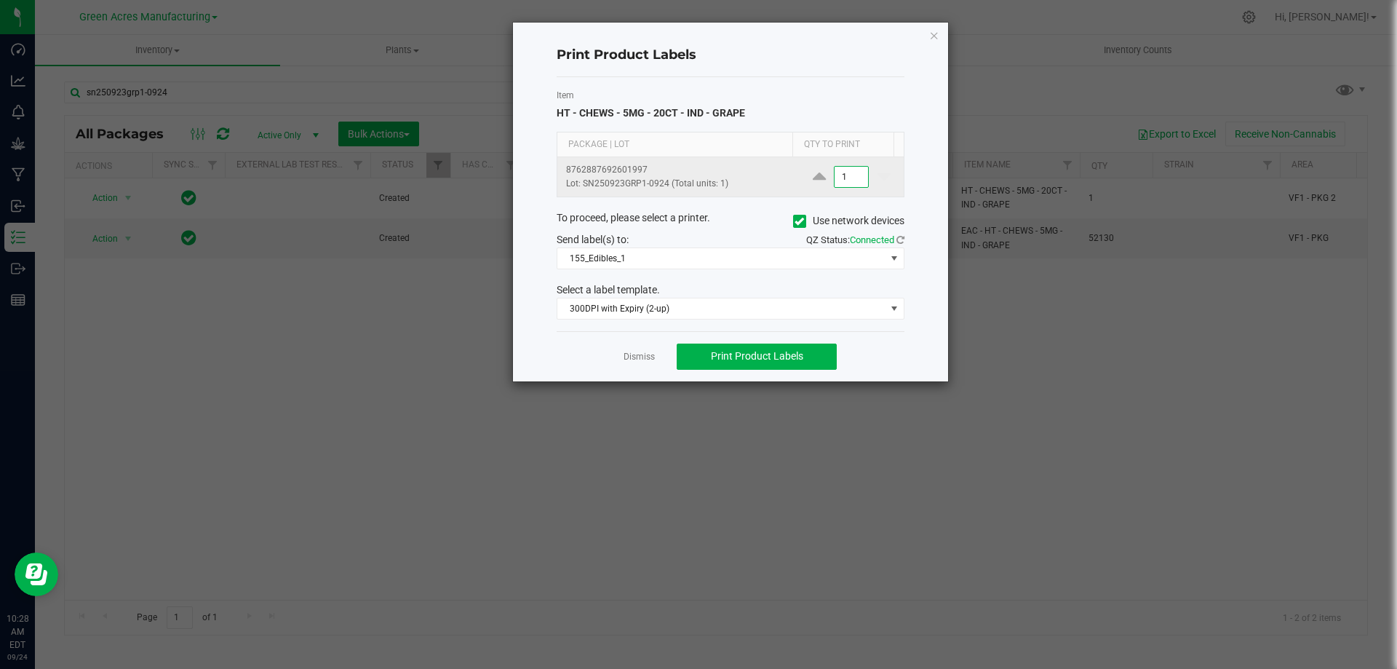
click at [847, 183] on input "1" at bounding box center [851, 177] width 33 height 20
type input "8"
click at [778, 360] on span "Print Product Labels" at bounding box center [757, 356] width 92 height 12
click at [635, 357] on link "Dismiss" at bounding box center [639, 357] width 31 height 12
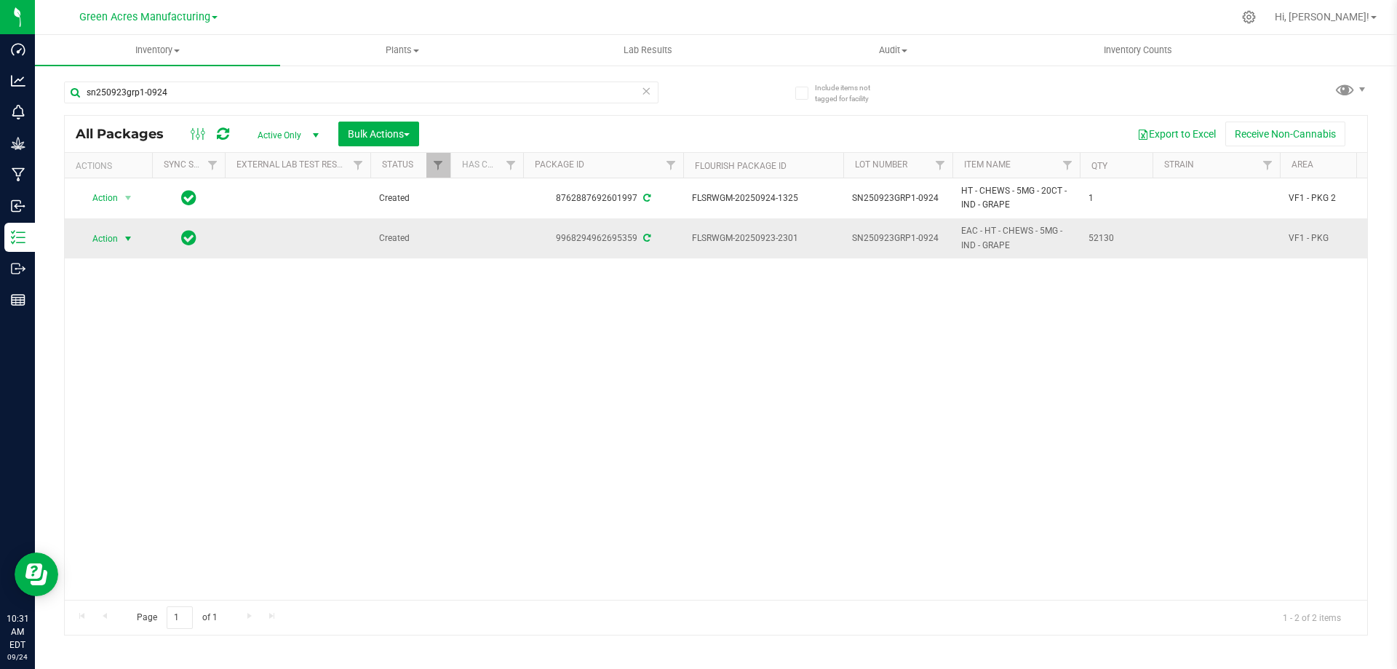
click at [128, 239] on span "select" at bounding box center [128, 239] width 12 height 12
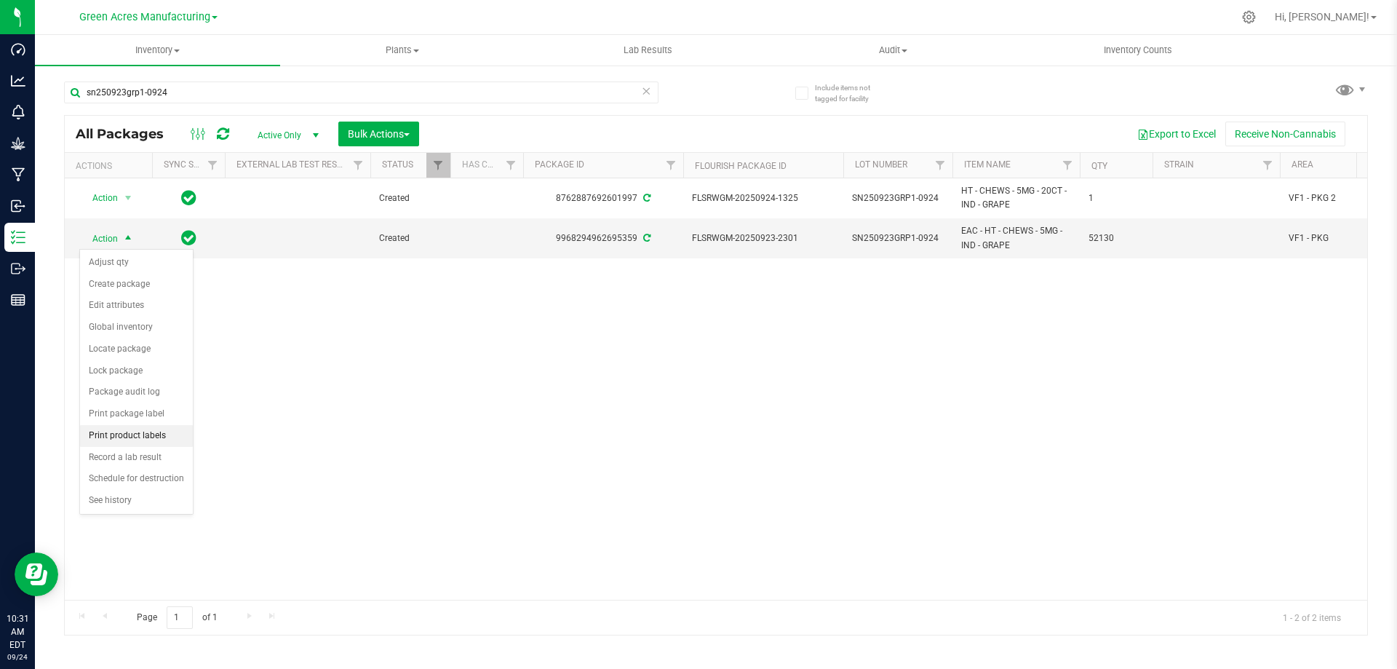
click at [147, 438] on li "Print product labels" at bounding box center [136, 436] width 113 height 22
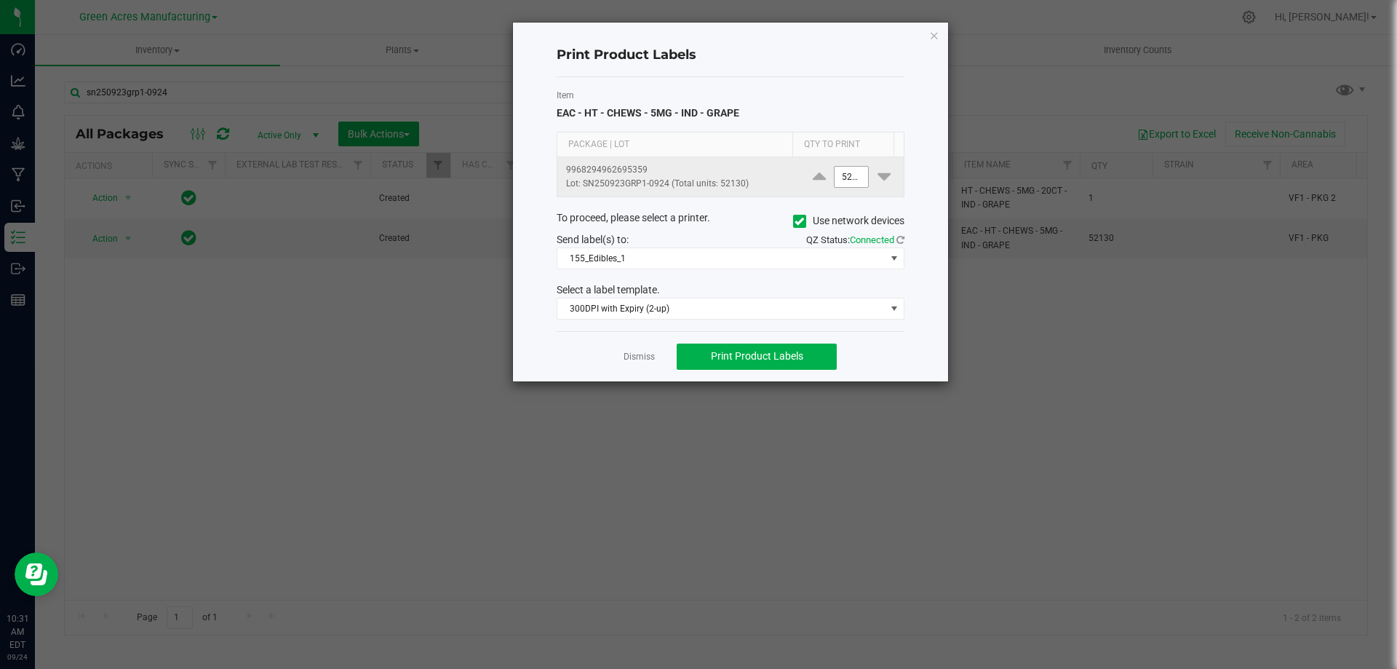
click at [837, 172] on input "52130" at bounding box center [851, 177] width 33 height 20
type input "2,000"
click at [857, 111] on div "Item EAC - HT - CHEWS - 5MG - IND - GRAPE" at bounding box center [731, 105] width 348 height 32
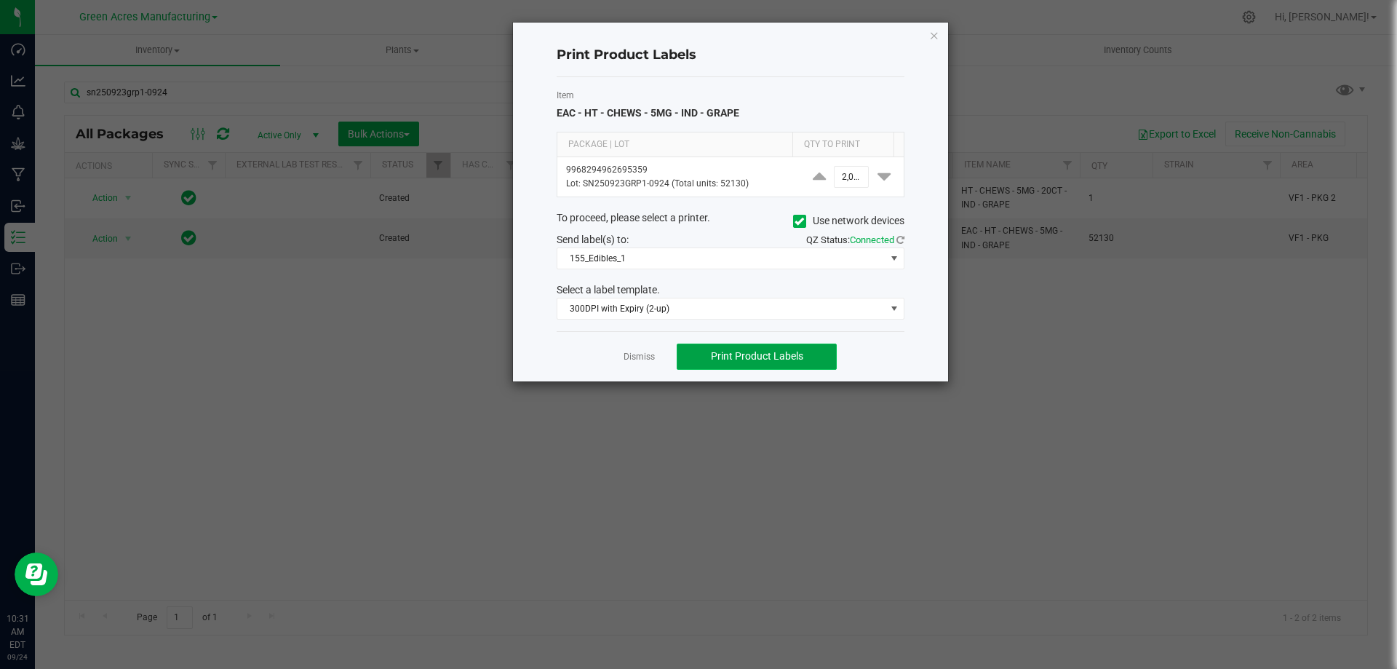
click at [770, 353] on span "Print Product Labels" at bounding box center [757, 356] width 92 height 12
click at [627, 354] on link "Dismiss" at bounding box center [639, 357] width 31 height 12
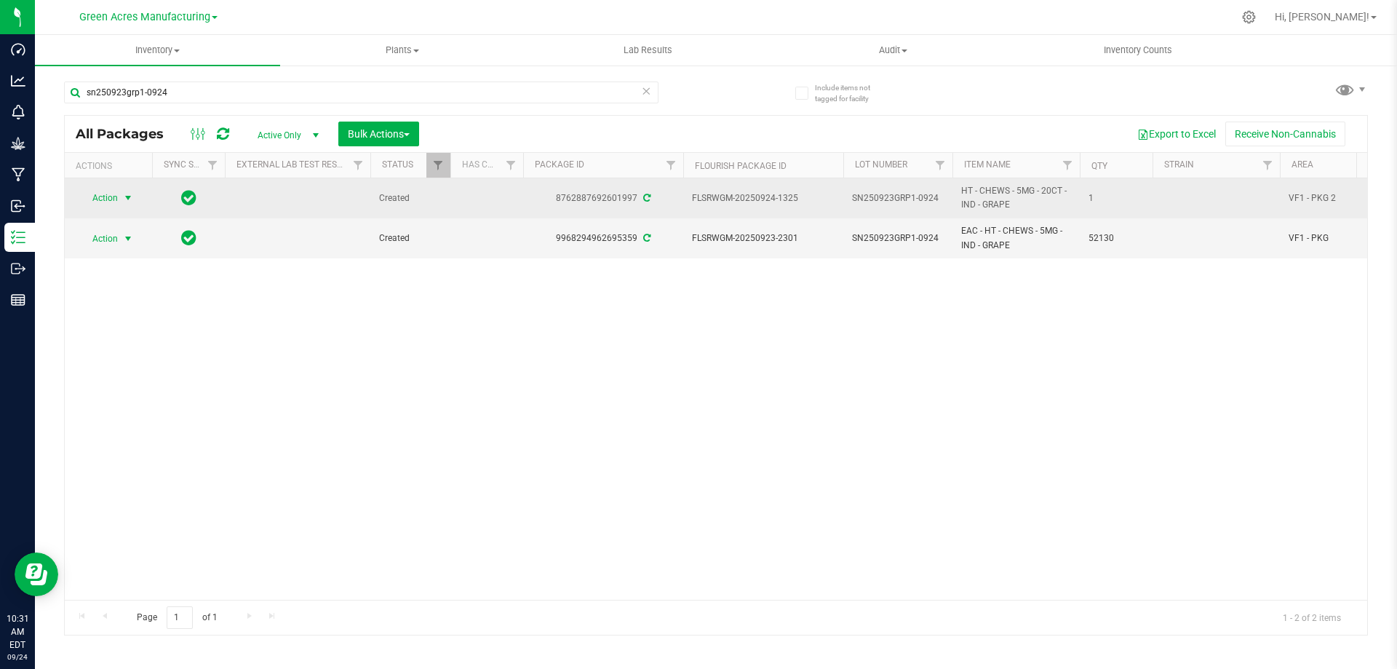
click at [117, 197] on span "Action" at bounding box center [98, 198] width 39 height 20
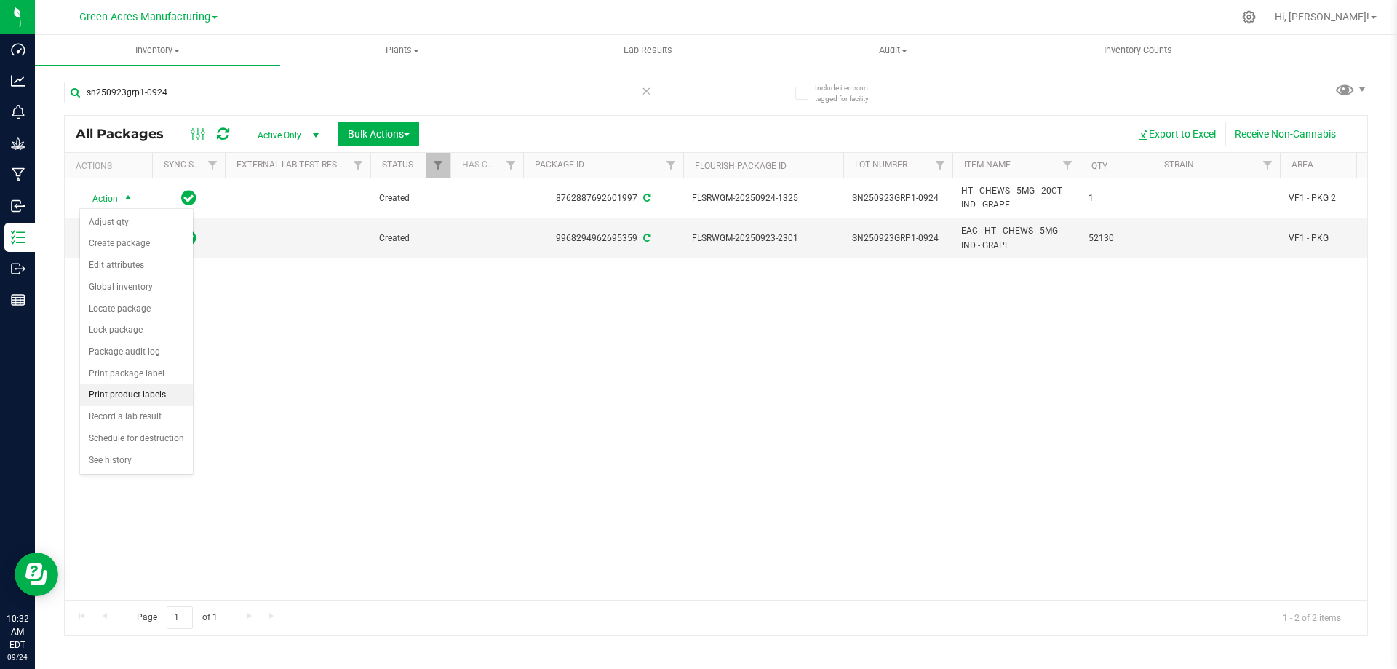
click at [119, 396] on li "Print product labels" at bounding box center [136, 395] width 113 height 22
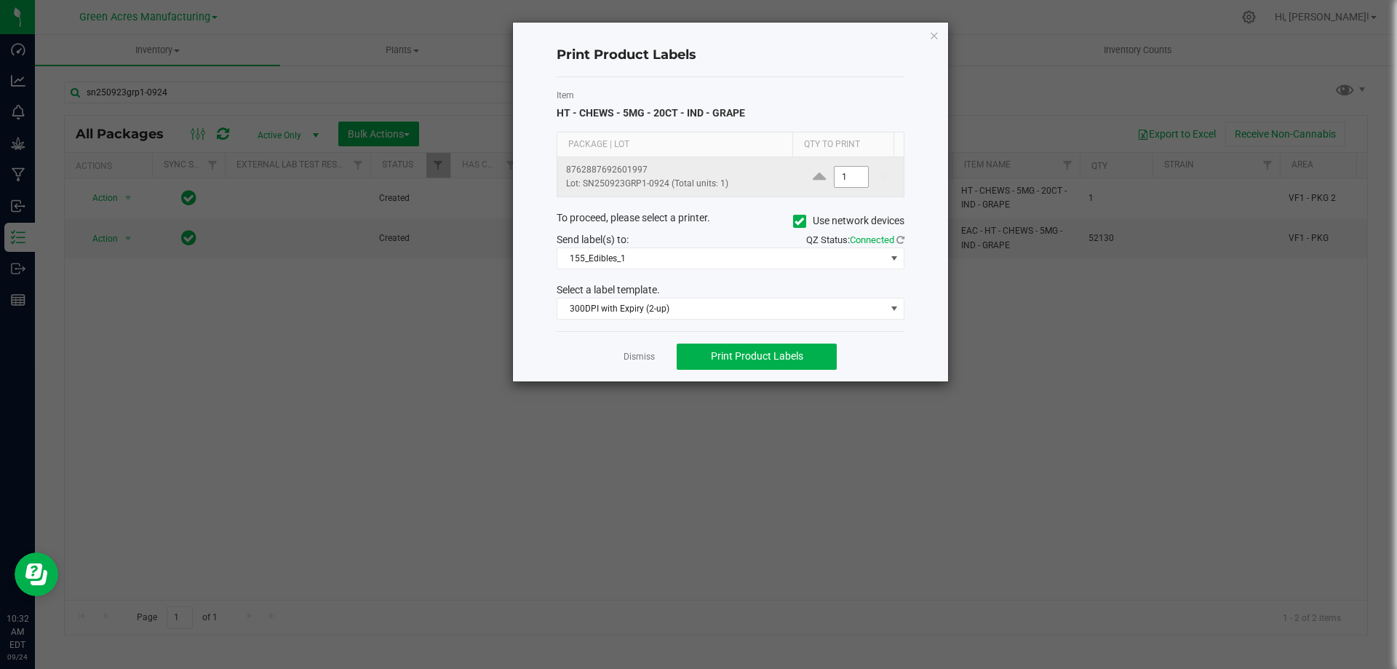
click at [842, 181] on input "1" at bounding box center [851, 177] width 33 height 20
type input "2,000"
click at [801, 122] on div "Item HT - CHEWS - 5MG - 20CT - IND - GRAPE Package | Lot Qty to Print 876288769…" at bounding box center [731, 204] width 348 height 254
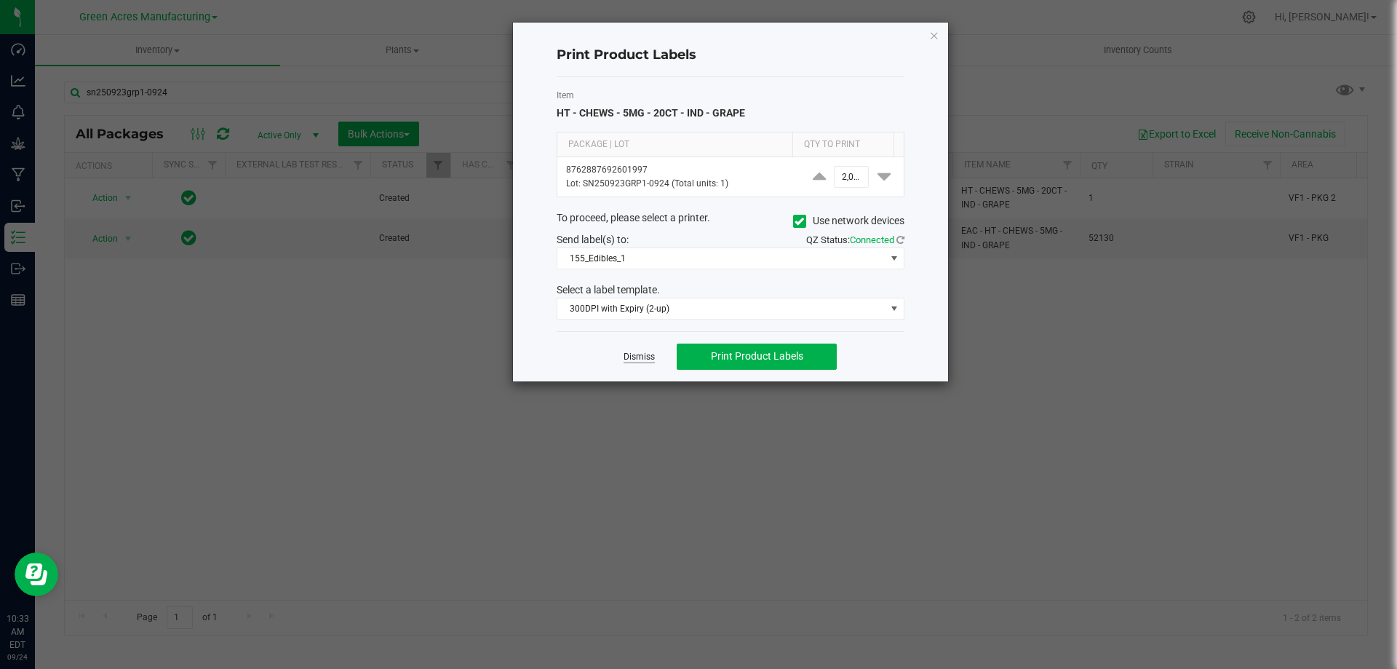
click at [648, 357] on link "Dismiss" at bounding box center [639, 357] width 31 height 12
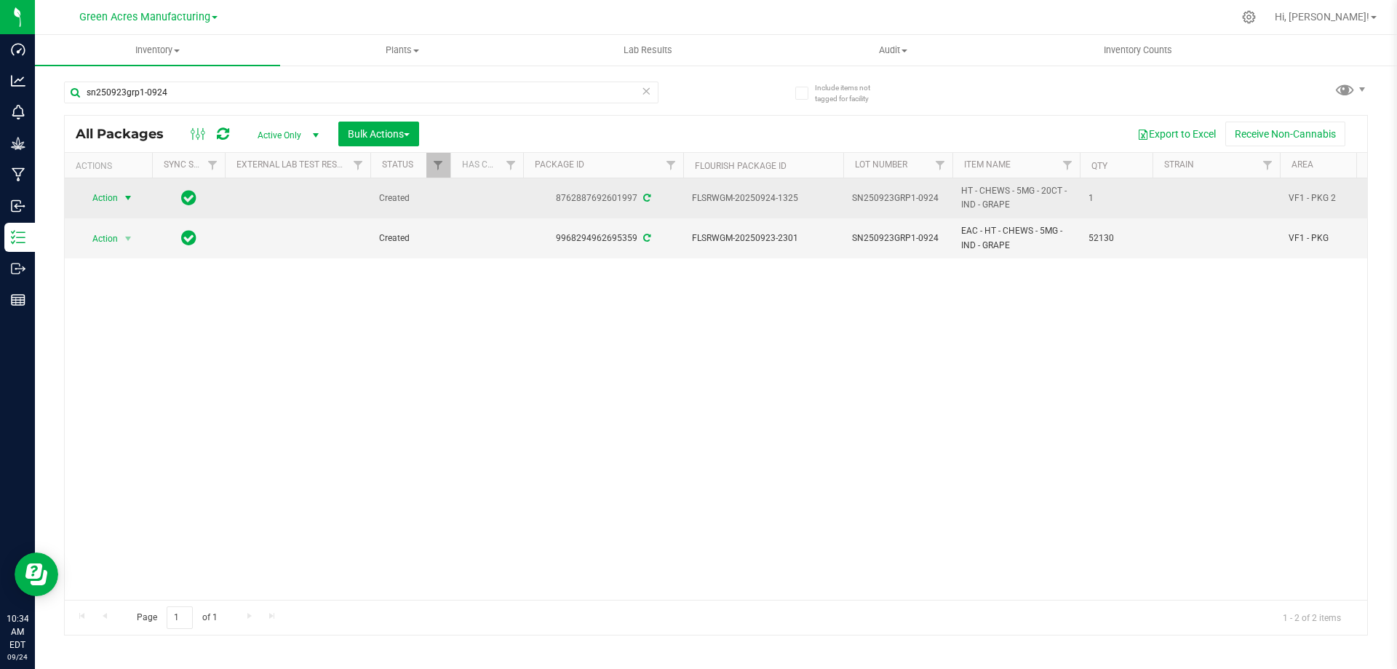
click at [125, 197] on span "select" at bounding box center [128, 198] width 12 height 12
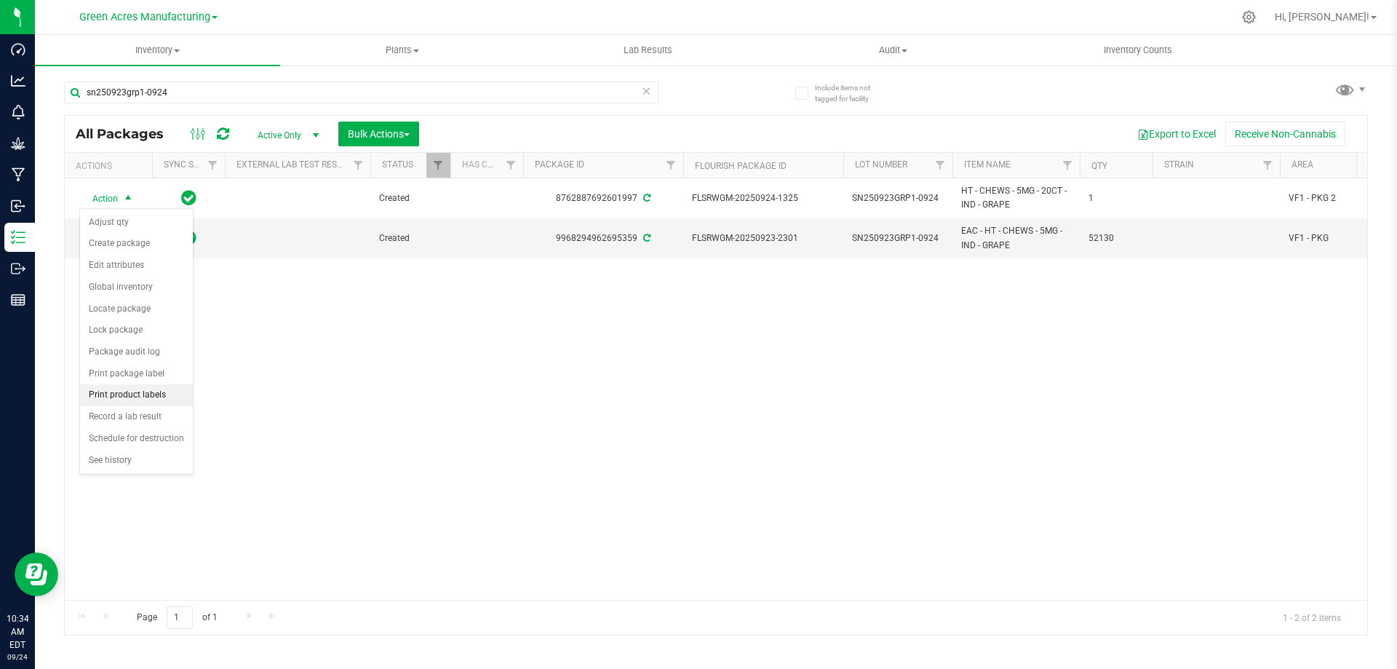
click at [140, 397] on li "Print product labels" at bounding box center [136, 395] width 113 height 22
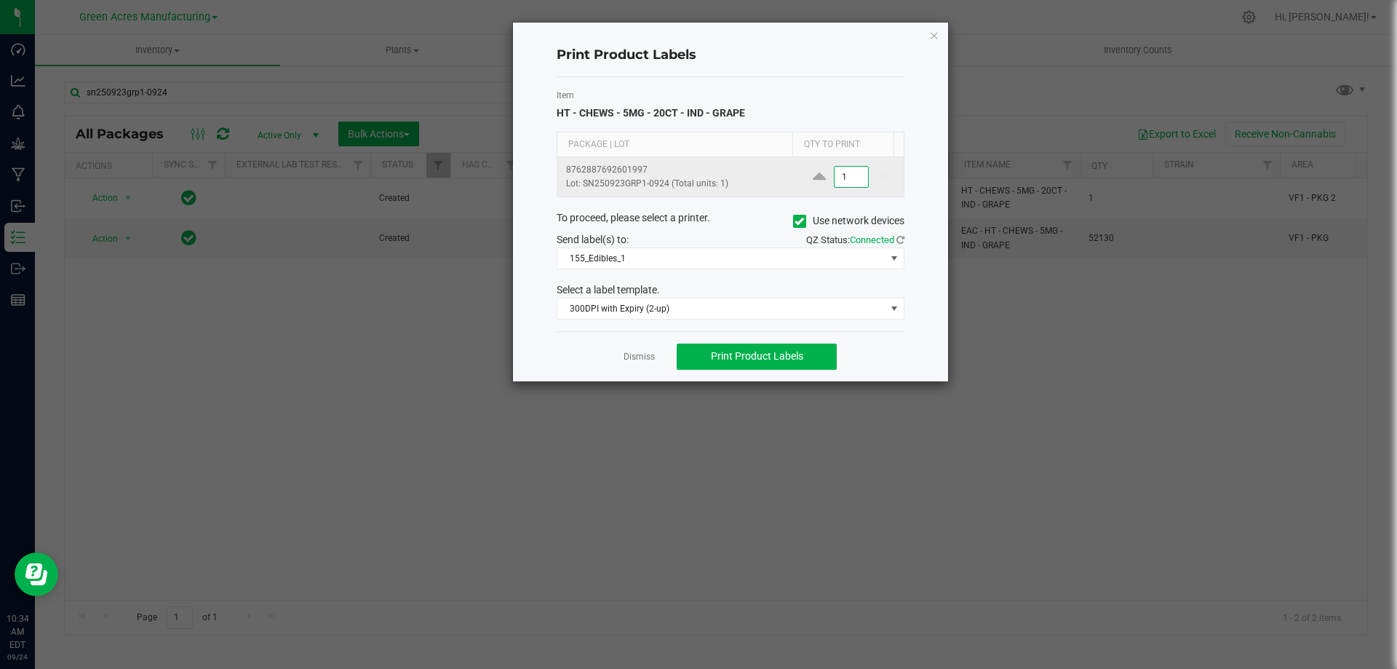
click at [837, 180] on input "1" at bounding box center [851, 177] width 33 height 20
click at [800, 67] on div "Print Product Labels" at bounding box center [731, 55] width 348 height 43
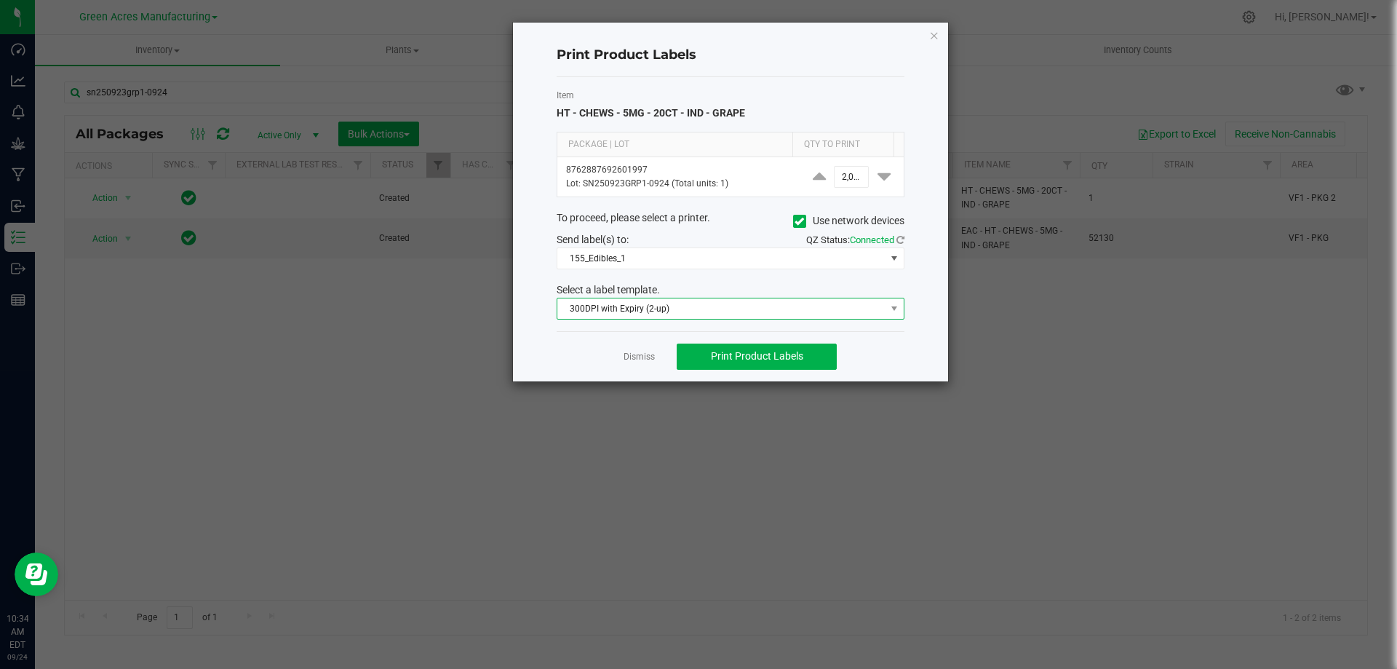
click at [790, 301] on span "300DPI with Expiry (2-up)" at bounding box center [721, 308] width 328 height 20
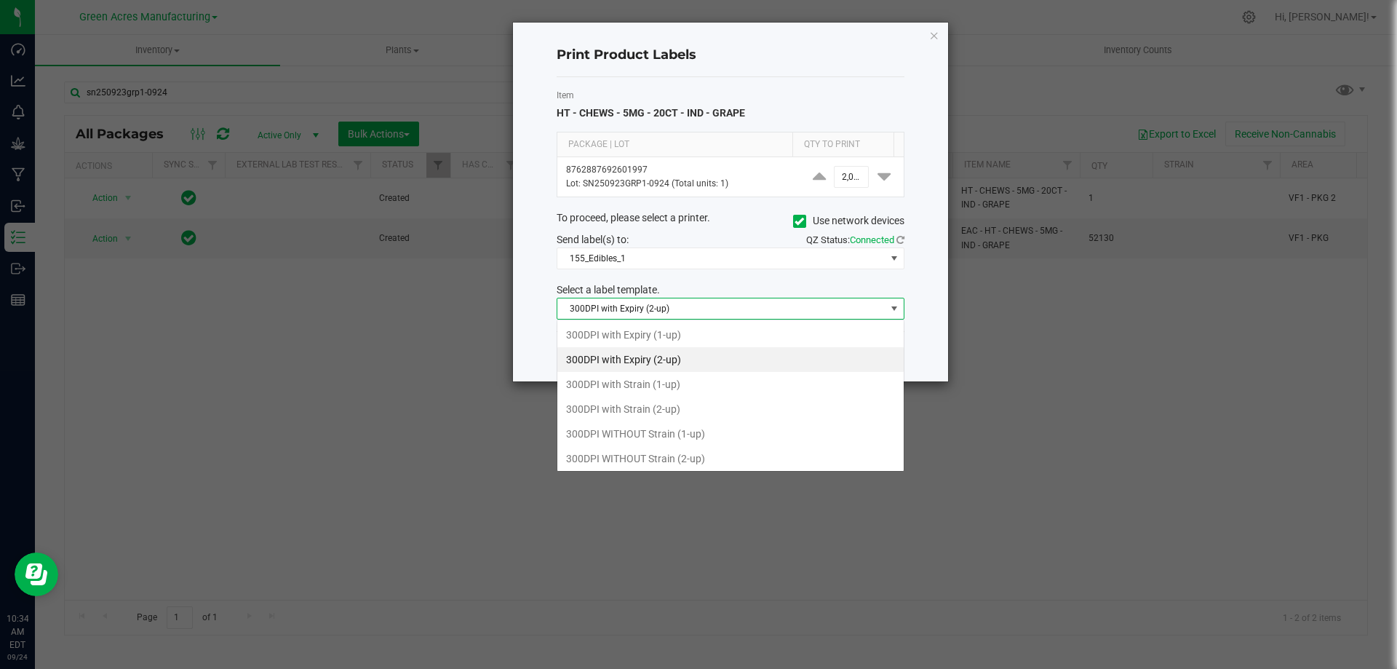
scroll to position [22, 348]
click at [790, 301] on span "300DPI with Expiry (2-up)" at bounding box center [721, 308] width 328 height 20
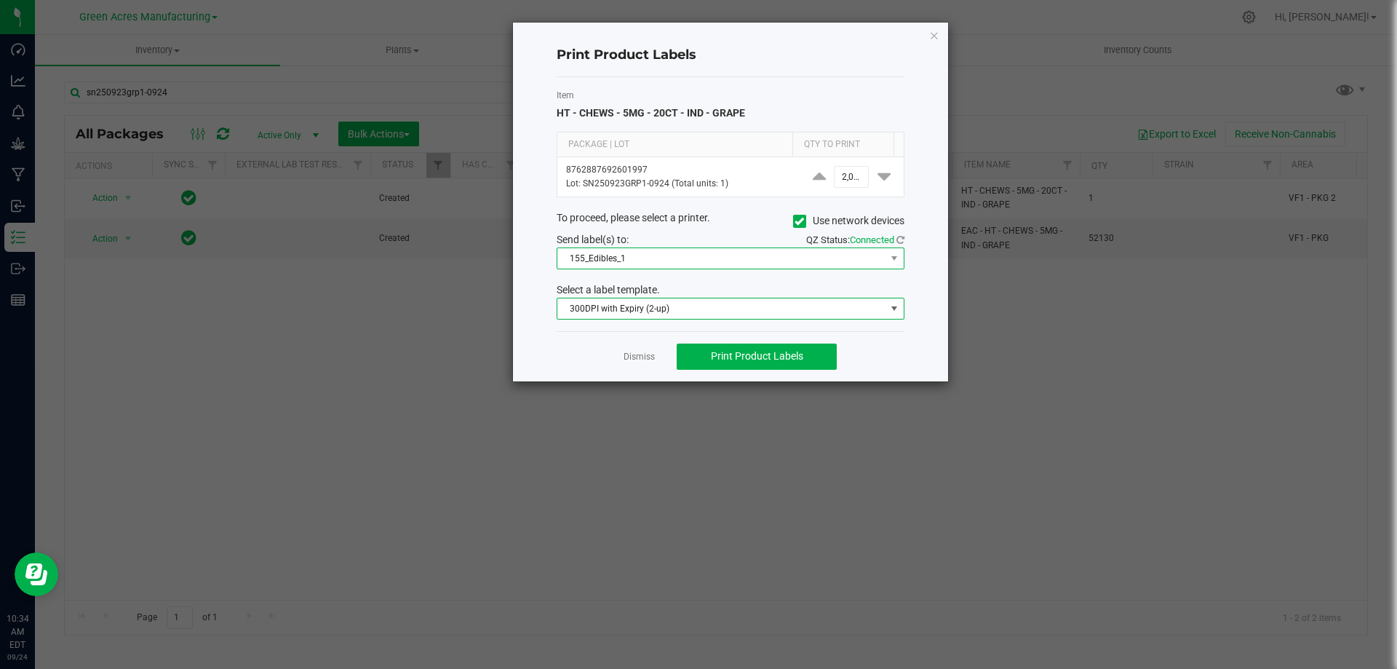
click at [785, 266] on span "155_Edibles_1" at bounding box center [721, 258] width 328 height 20
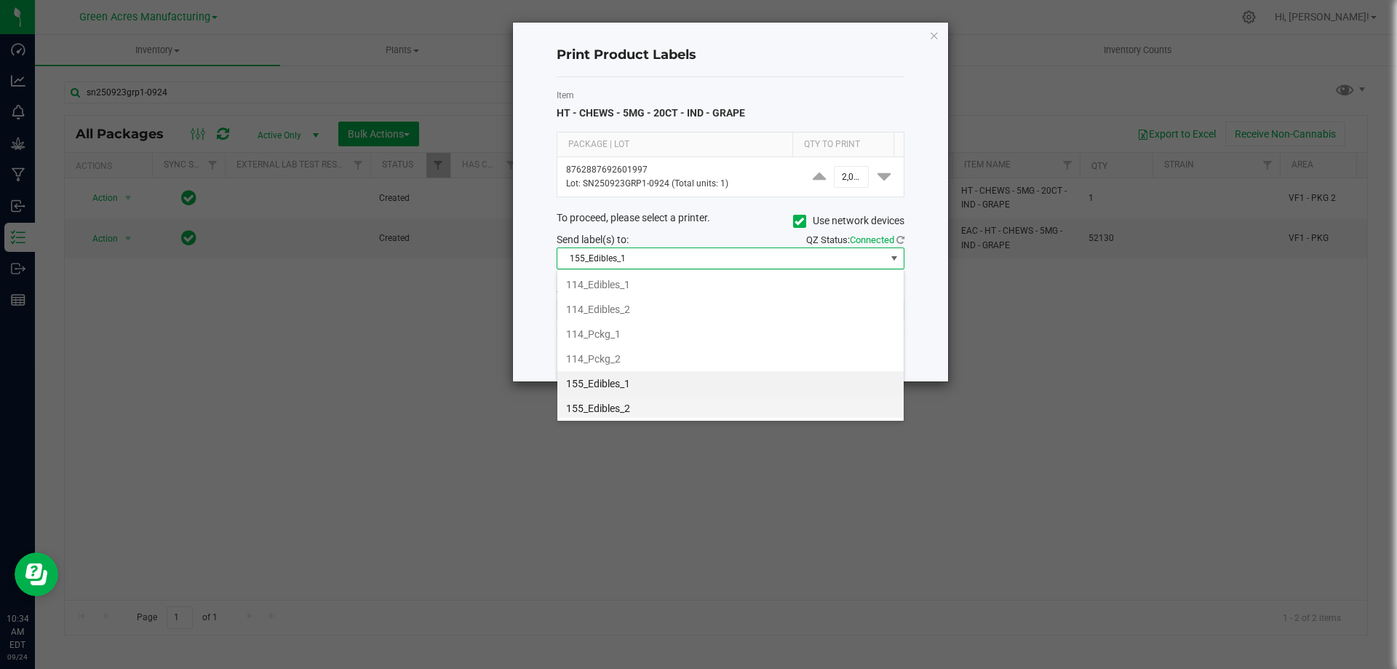
click at [665, 408] on li "155_Edibles_2" at bounding box center [730, 408] width 346 height 25
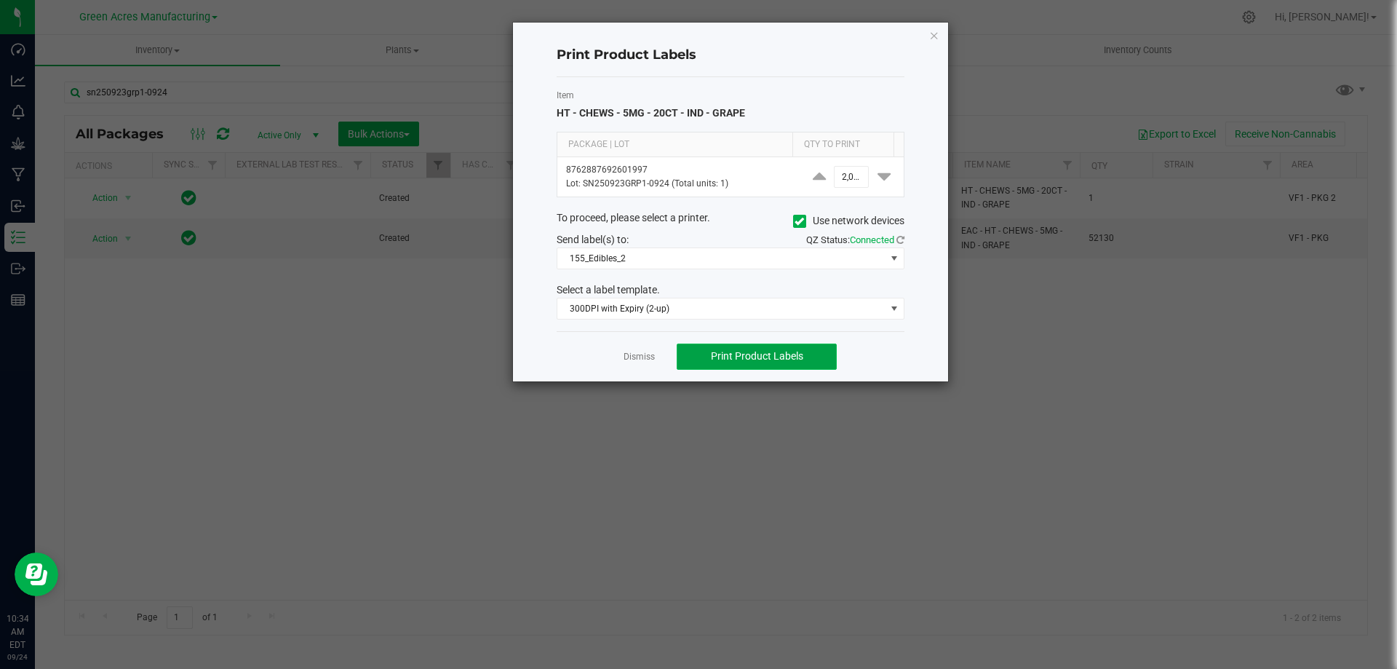
click at [747, 358] on span "Print Product Labels" at bounding box center [757, 356] width 92 height 12
click at [712, 262] on span "155_Edibles_2" at bounding box center [721, 258] width 328 height 20
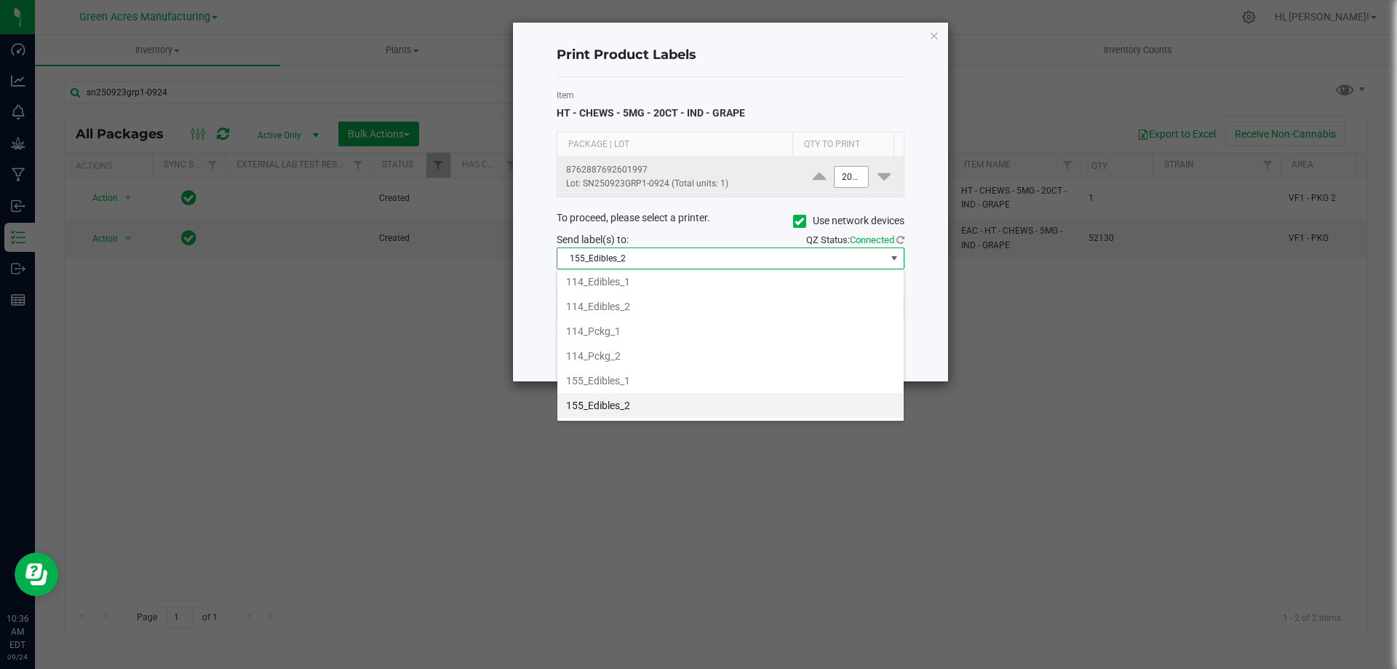
click at [835, 169] on input "2000" at bounding box center [851, 177] width 33 height 20
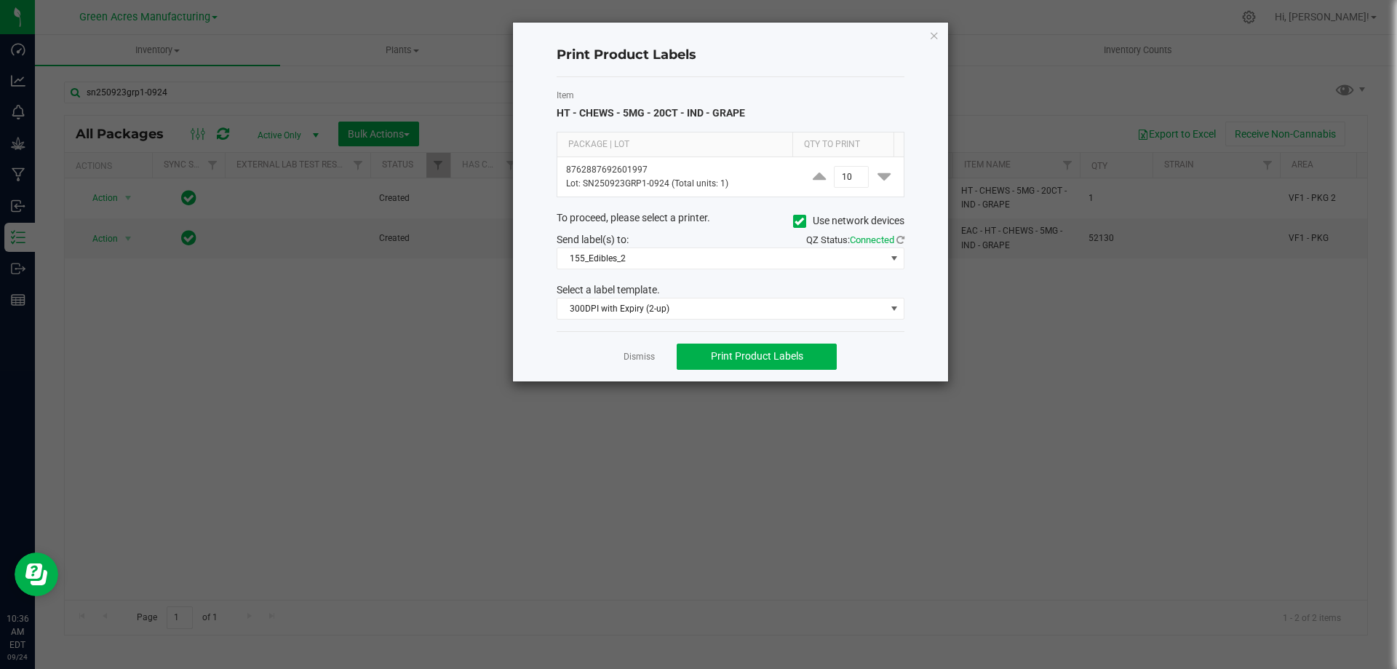
click at [819, 96] on label "Item" at bounding box center [731, 95] width 348 height 13
click at [793, 361] on span "Print Product Labels" at bounding box center [757, 356] width 92 height 12
click at [785, 356] on span "Print Product Labels" at bounding box center [757, 356] width 92 height 12
click at [705, 261] on span "155_Edibles_2" at bounding box center [721, 258] width 328 height 20
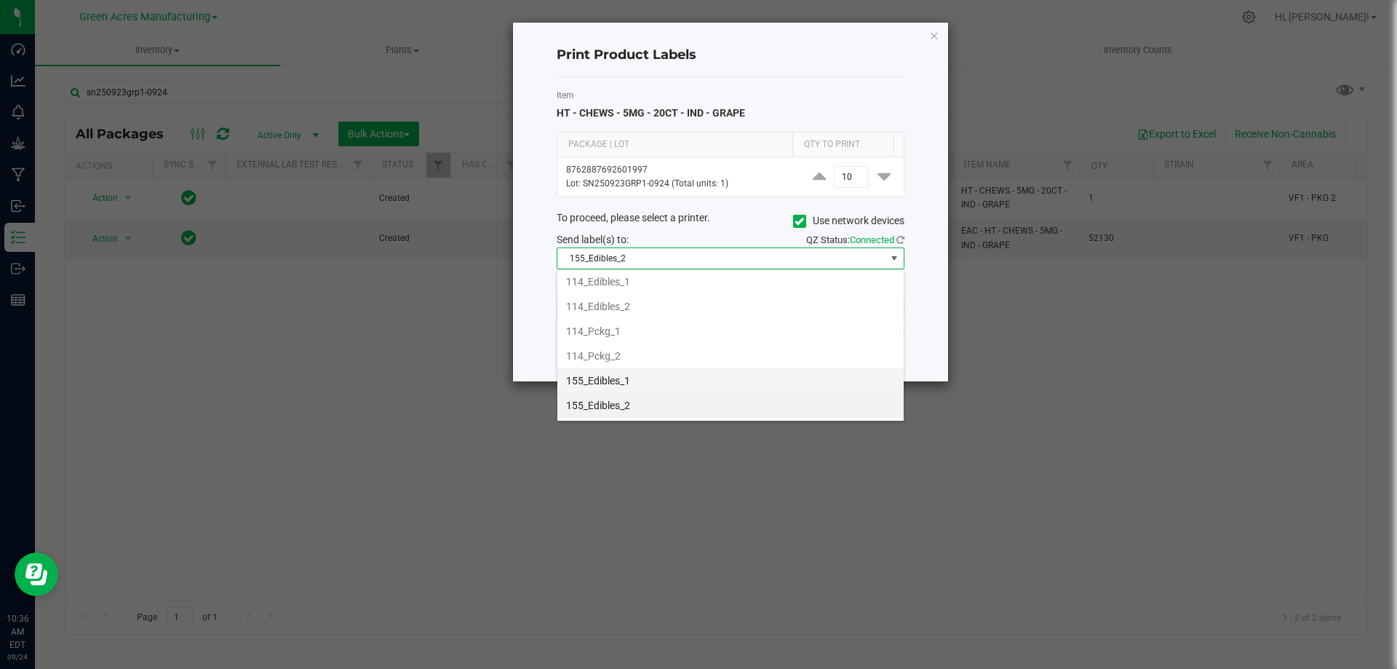
click at [619, 379] on li "155_Edibles_1" at bounding box center [730, 380] width 346 height 25
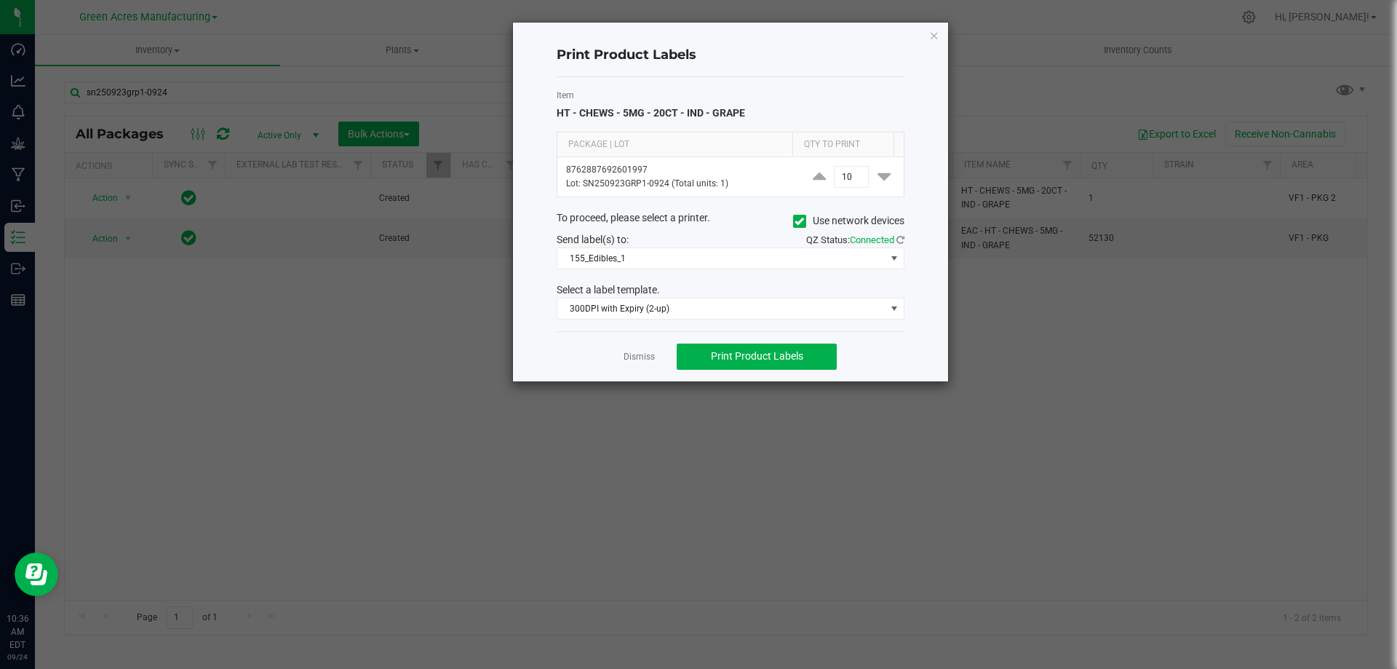
click at [723, 230] on div "To proceed, please select a printer. Use network devices" at bounding box center [731, 221] width 370 height 22
click at [756, 360] on span "Print Product Labels" at bounding box center [757, 356] width 92 height 12
click at [835, 179] on input "10" at bounding box center [851, 177] width 33 height 20
click at [854, 97] on label "Item" at bounding box center [731, 95] width 348 height 13
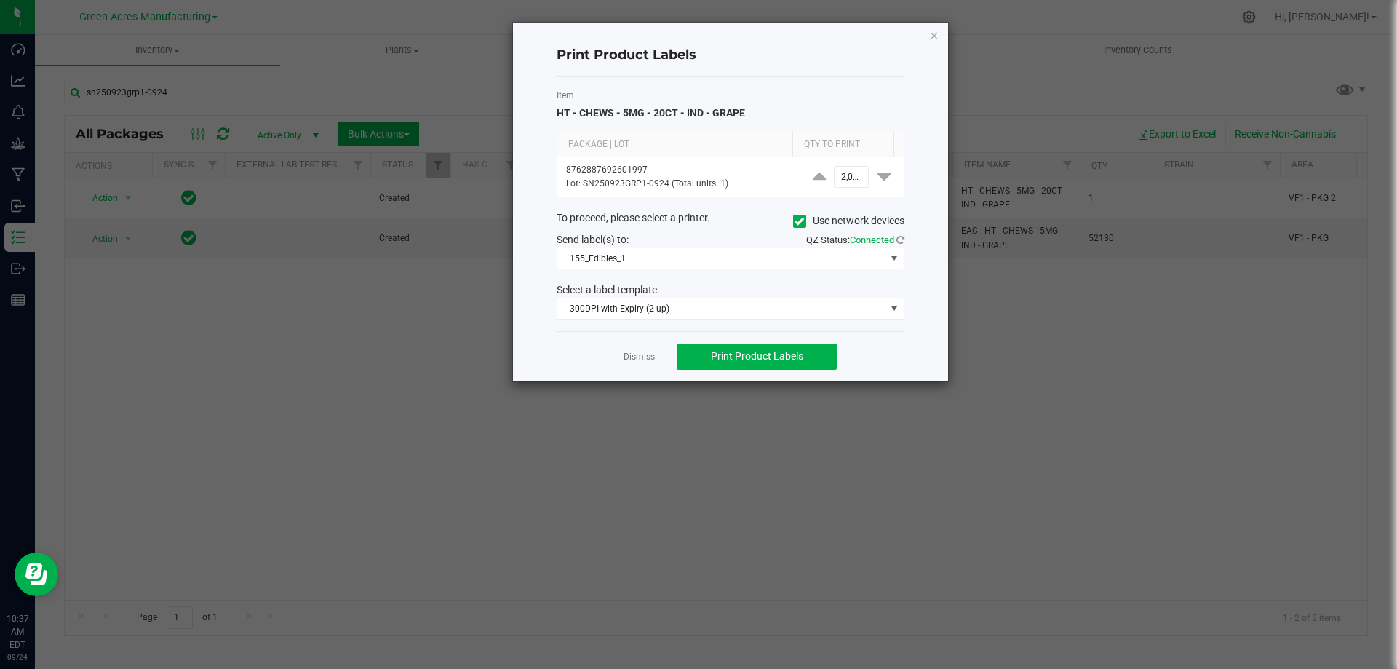
scroll to position [0, 0]
click at [834, 82] on div "Item HT - CHEWS - 5MG - 20CT - IND - GRAPE Package | Lot Qty to Print 876288769…" at bounding box center [731, 204] width 348 height 254
click at [803, 357] on button "Print Product Labels" at bounding box center [757, 356] width 160 height 26
click at [1095, 393] on ngb-modal-window "Print Product Labels Item HT - CHEWS - 5MG - 20CT - IND - GRAPE Package | Lot Q…" at bounding box center [704, 334] width 1408 height 669
drag, startPoint x: 832, startPoint y: 180, endPoint x: 845, endPoint y: 149, distance: 33.9
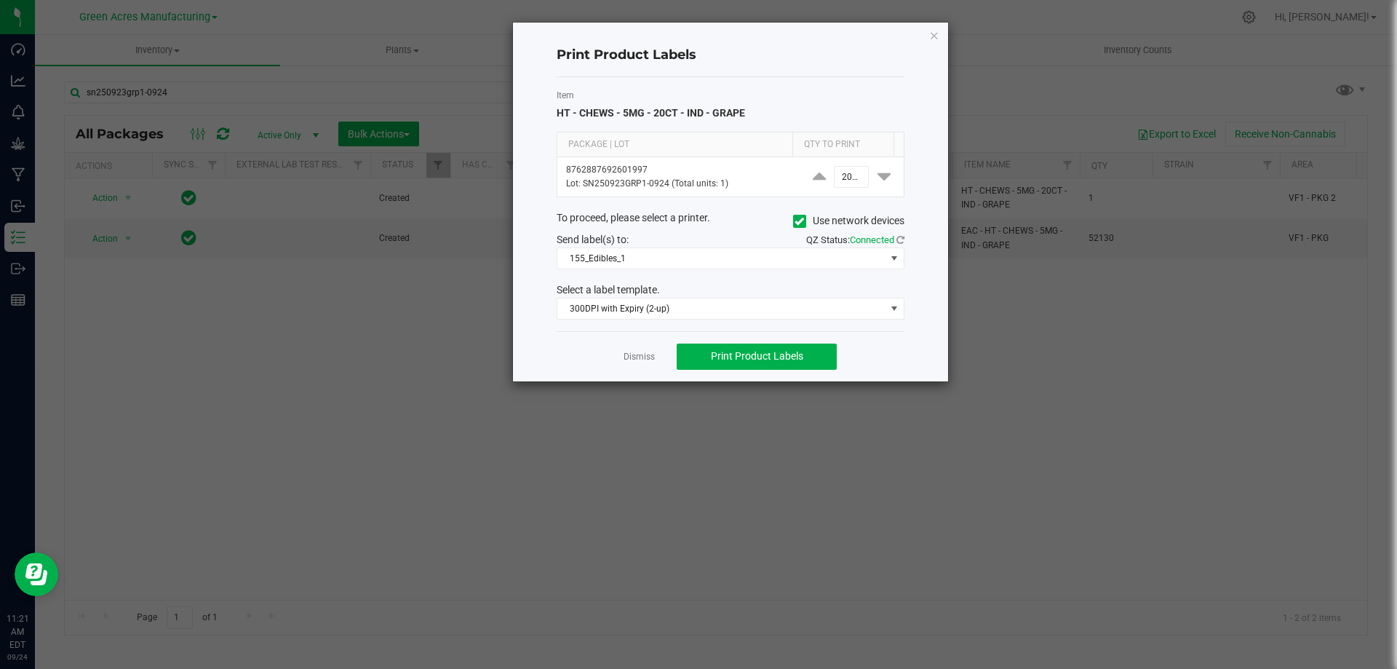
click at [835, 178] on input "2000" at bounding box center [851, 177] width 33 height 20
type input "10"
click at [723, 362] on span "Print Product Labels" at bounding box center [757, 356] width 92 height 12
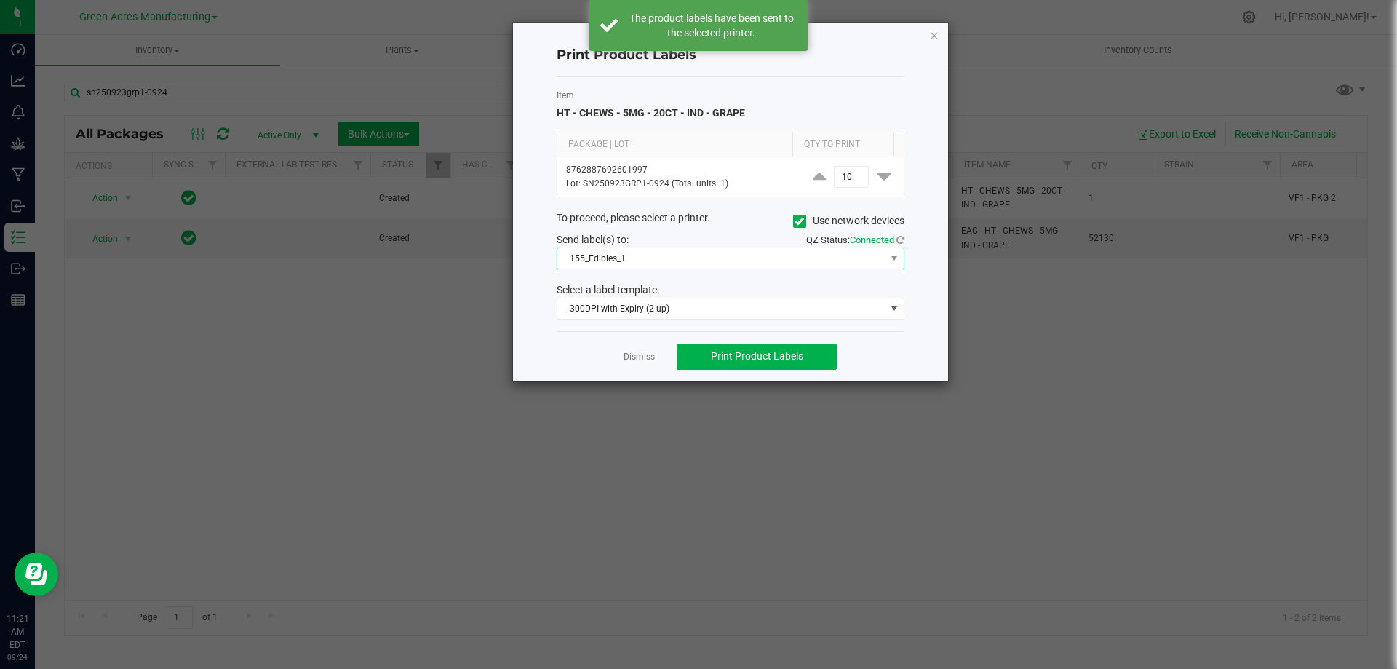
click at [646, 261] on span "155_Edibles_1" at bounding box center [721, 258] width 328 height 20
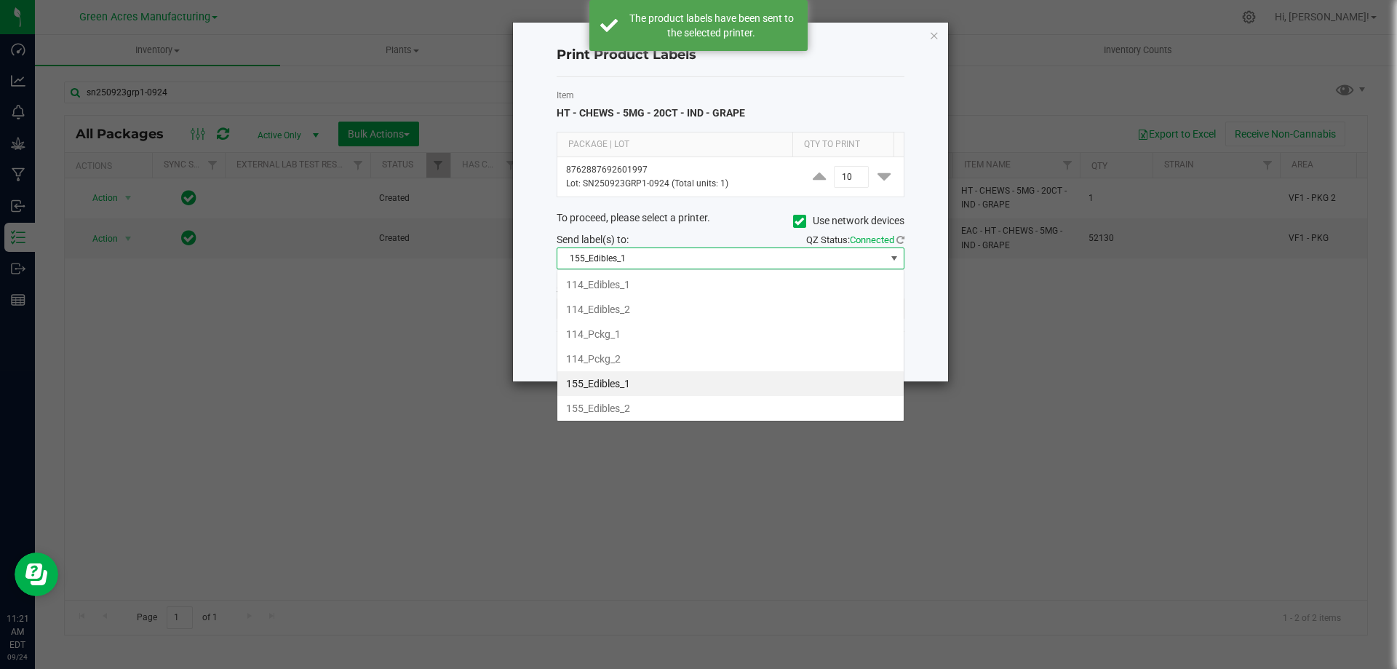
scroll to position [22, 348]
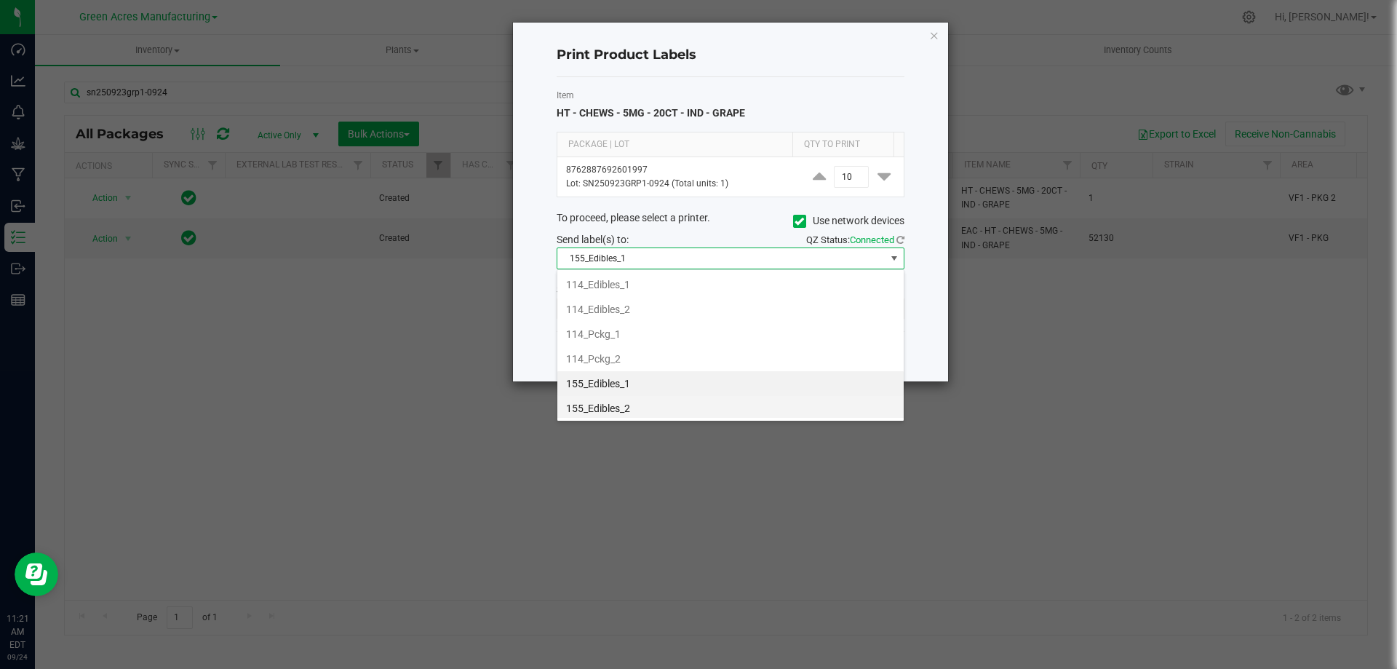
click at [614, 410] on li "155_Edibles_2" at bounding box center [730, 408] width 346 height 25
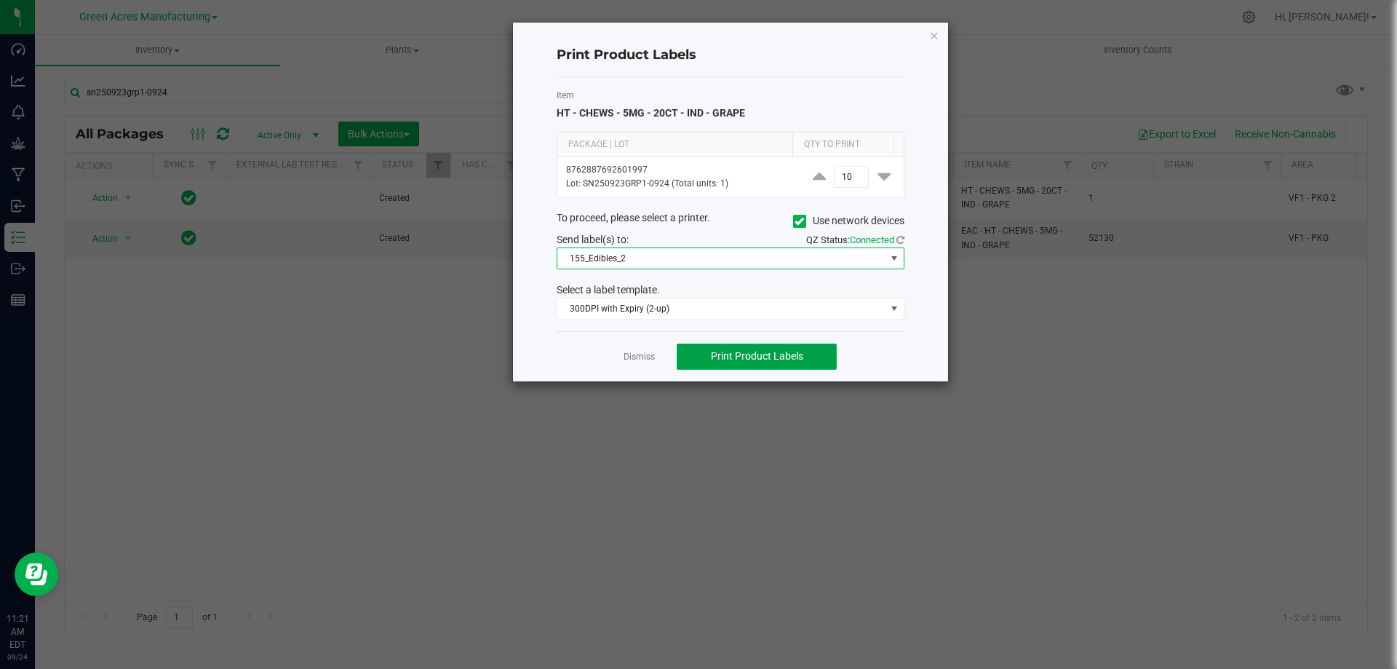
click at [811, 352] on button "Print Product Labels" at bounding box center [757, 356] width 160 height 26
click at [750, 362] on span "Print Product Labels" at bounding box center [757, 356] width 92 height 12
click at [738, 359] on span "Print Product Labels" at bounding box center [757, 356] width 92 height 12
click at [784, 359] on span "Print Product Labels" at bounding box center [757, 356] width 92 height 12
drag, startPoint x: 782, startPoint y: 351, endPoint x: 694, endPoint y: 214, distance: 162.7
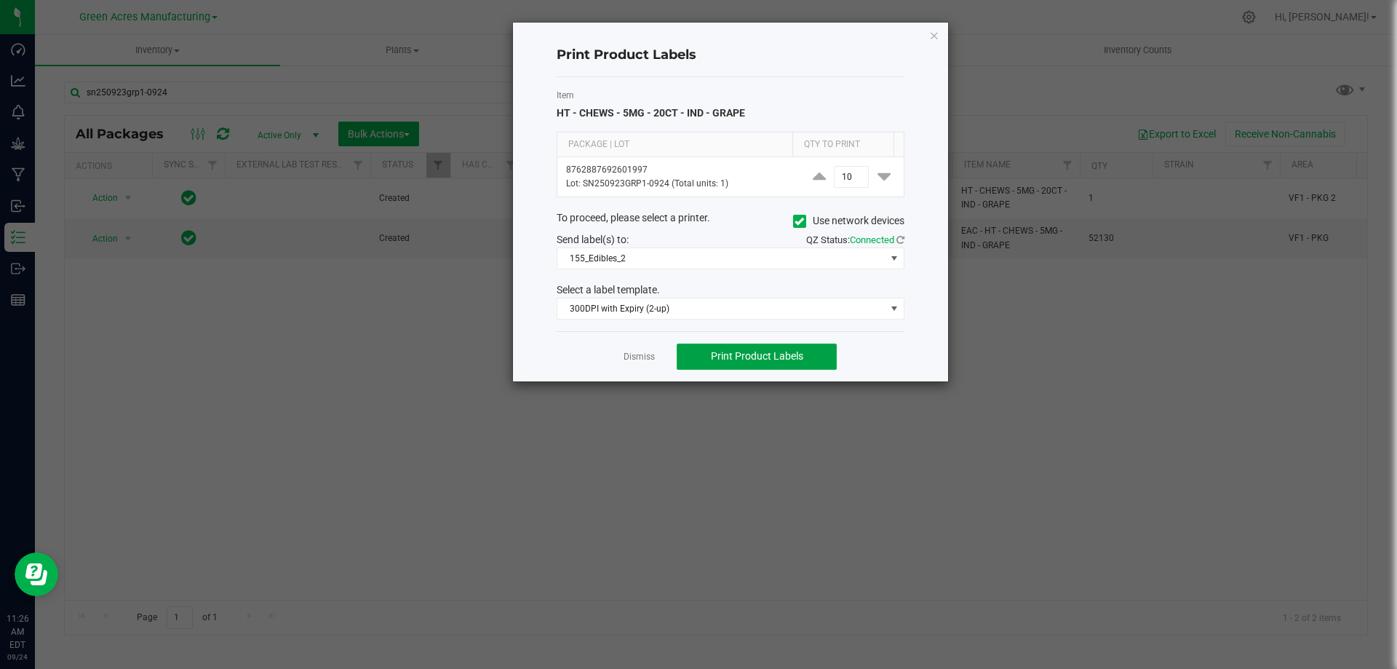
click at [779, 351] on span "Print Product Labels" at bounding box center [757, 356] width 92 height 12
click at [632, 352] on link "Dismiss" at bounding box center [639, 357] width 31 height 12
